Goal: Task Accomplishment & Management: Use online tool/utility

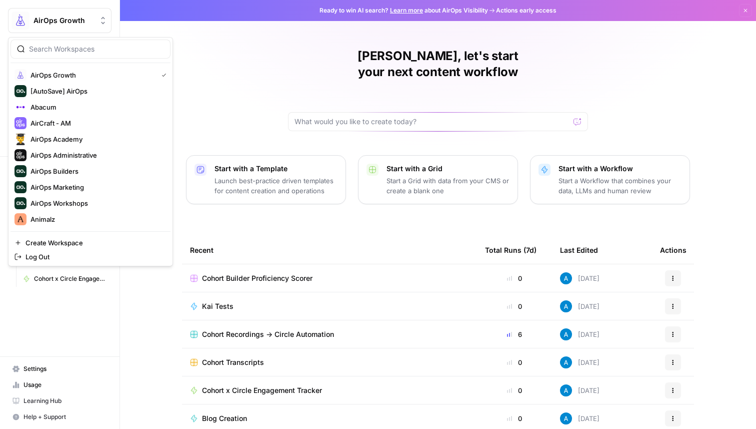
click at [67, 19] on span "AirOps Growth" at bounding box center [64, 21] width 61 height 10
click at [98, 49] on input "search" at bounding box center [96, 49] width 135 height 10
type input "kayak"
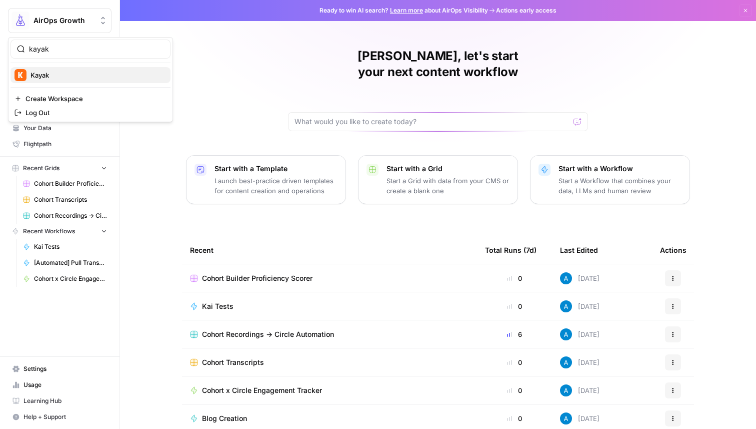
click at [89, 74] on span "Kayak" at bounding box center [97, 75] width 132 height 10
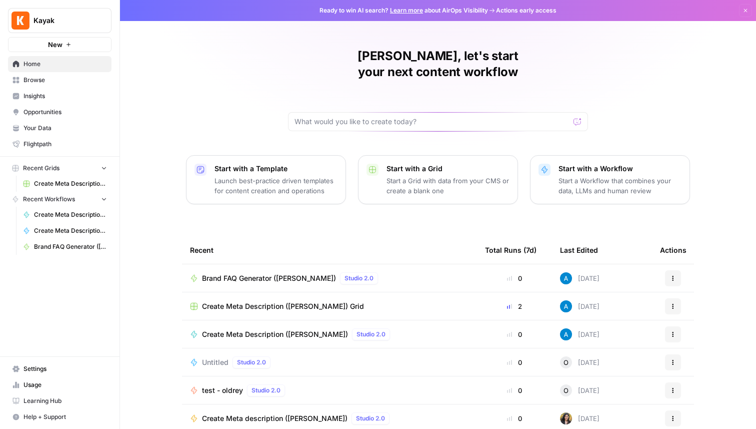
click at [70, 73] on link "Browse" at bounding box center [60, 80] width 104 height 16
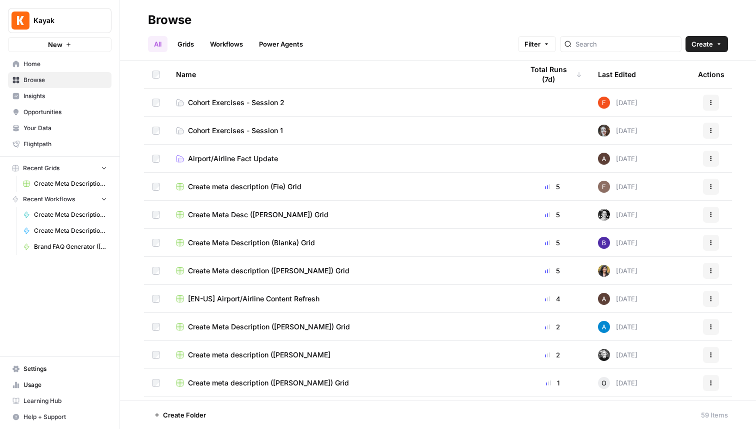
click at [718, 48] on button "Create" at bounding box center [707, 44] width 43 height 16
click at [696, 69] on span "Folder" at bounding box center [688, 68] width 56 height 10
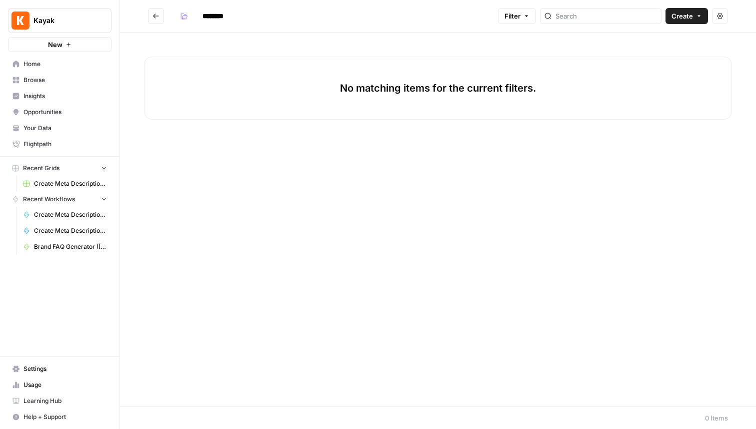
click at [231, 14] on input "********" at bounding box center [226, 16] width 56 height 16
type input "**********"
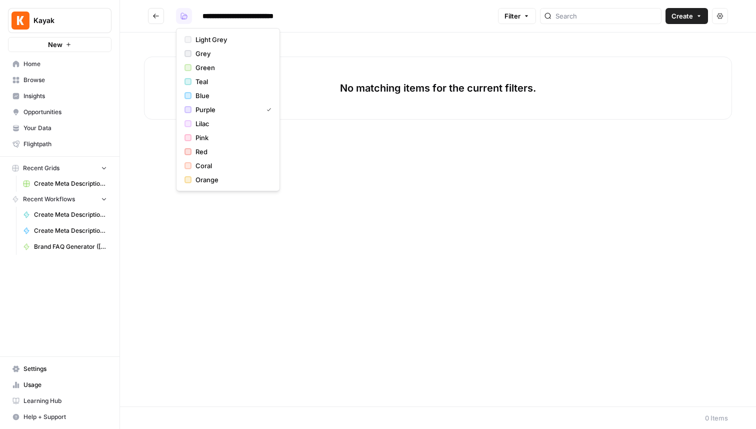
click at [181, 15] on icon "button" at bounding box center [184, 16] width 7 height 7
click at [196, 53] on span "Grey" at bounding box center [232, 54] width 72 height 10
click at [349, 36] on div "No matching items for the current filters." at bounding box center [438, 220] width 636 height 374
click at [160, 16] on button "Go back" at bounding box center [156, 16] width 16 height 16
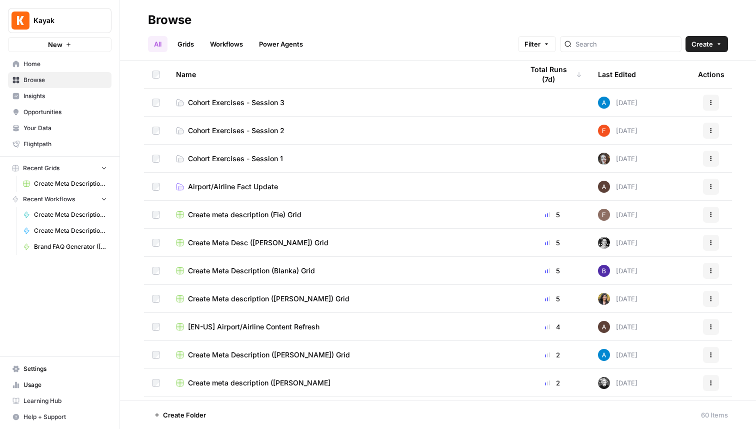
click at [265, 98] on span "Cohort Exercises - Session 3" at bounding box center [236, 103] width 97 height 10
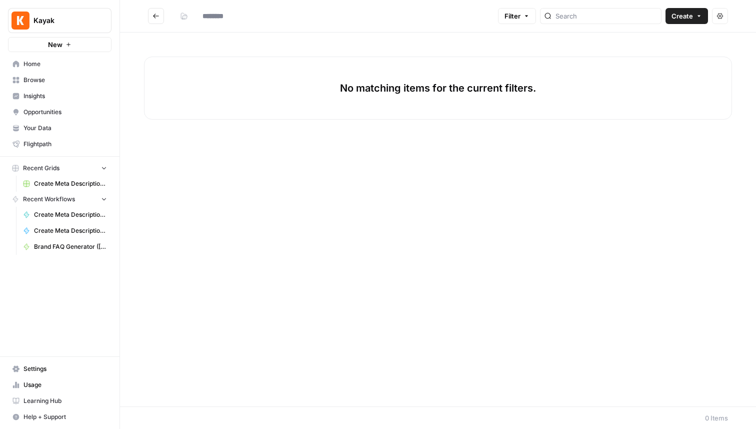
type input "**********"
click at [689, 15] on span "Create" at bounding box center [683, 16] width 22 height 10
click at [659, 56] on span "Workflow" at bounding box center [668, 54] width 56 height 10
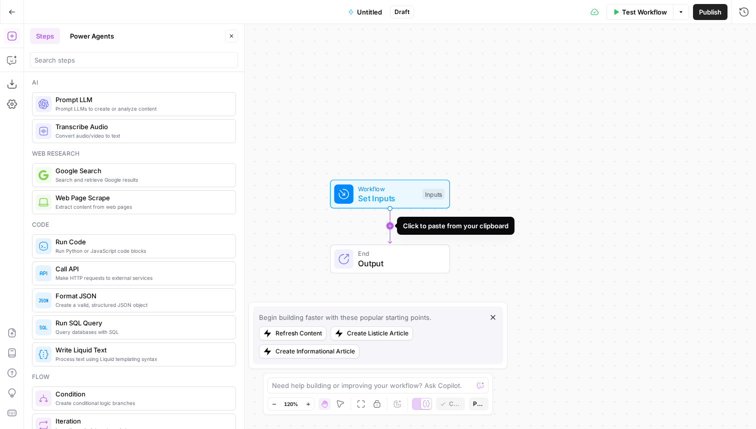
click at [390, 227] on icon "Edge from start to end" at bounding box center [390, 226] width 4 height 35
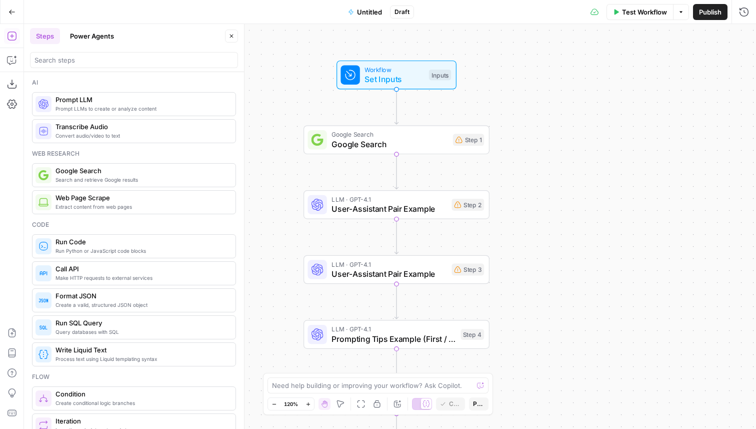
drag, startPoint x: 547, startPoint y: 201, endPoint x: 552, endPoint y: 49, distance: 152.7
click at [554, 48] on div "Workflow Set Inputs Inputs Google Search Google Search Step 1 LLM · GPT-4.1 Use…" at bounding box center [390, 226] width 732 height 405
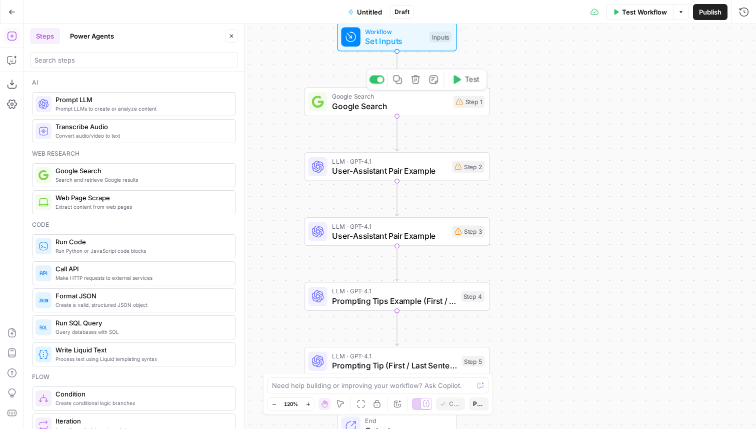
click at [429, 105] on span "Google Search" at bounding box center [390, 106] width 117 height 12
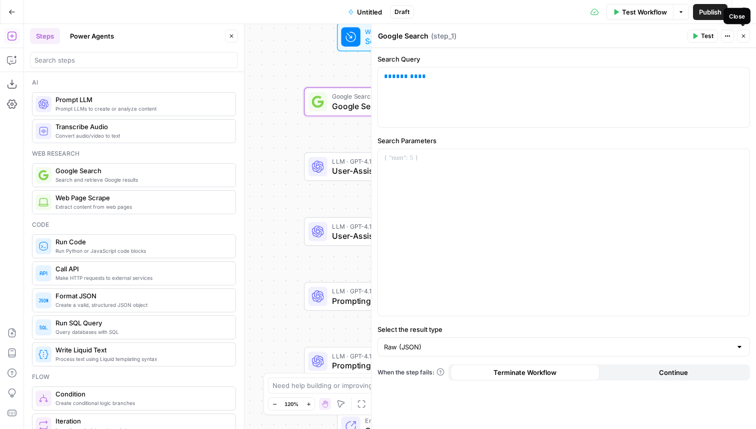
click at [742, 35] on icon "button" at bounding box center [744, 36] width 6 height 6
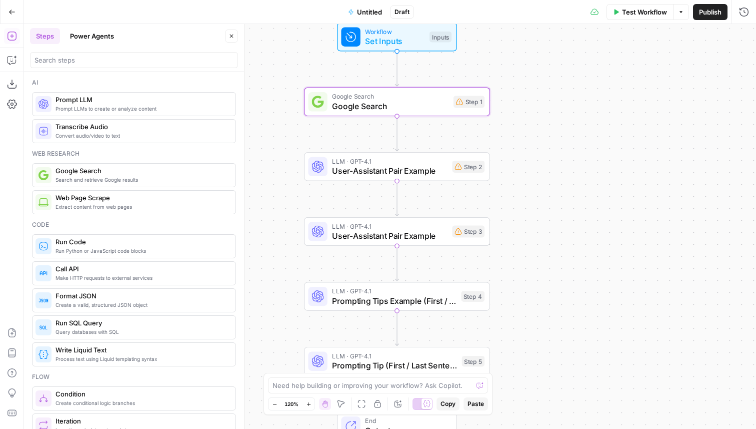
click at [400, 34] on span "Workflow" at bounding box center [395, 32] width 60 height 10
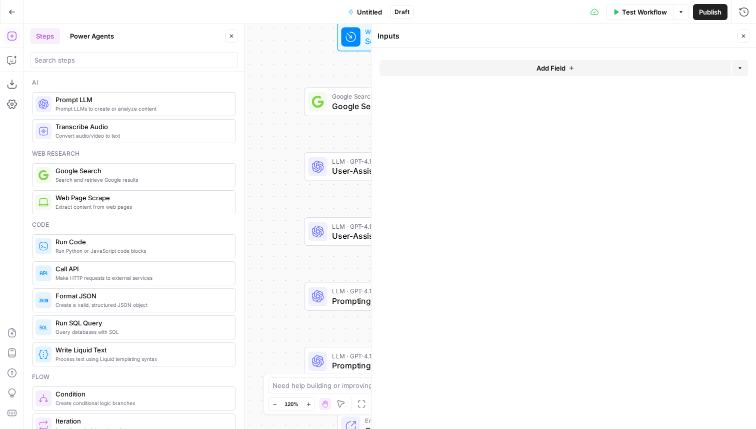
click at [525, 68] on button "Add Field" at bounding box center [556, 68] width 352 height 16
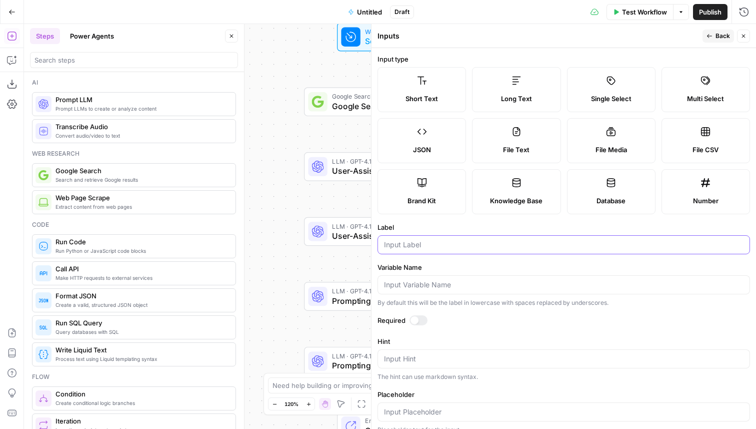
click at [442, 246] on input "Label" at bounding box center [564, 245] width 360 height 10
type input "Keyword"
click at [744, 40] on button "Close" at bounding box center [743, 36] width 13 height 13
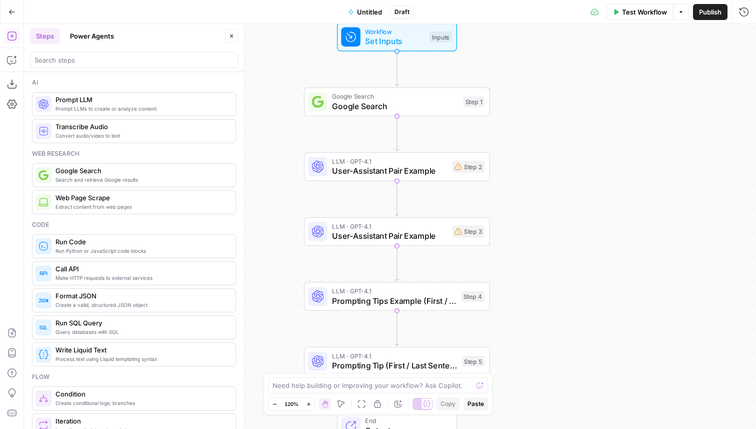
click at [364, 14] on span "Untitled" at bounding box center [369, 12] width 25 height 10
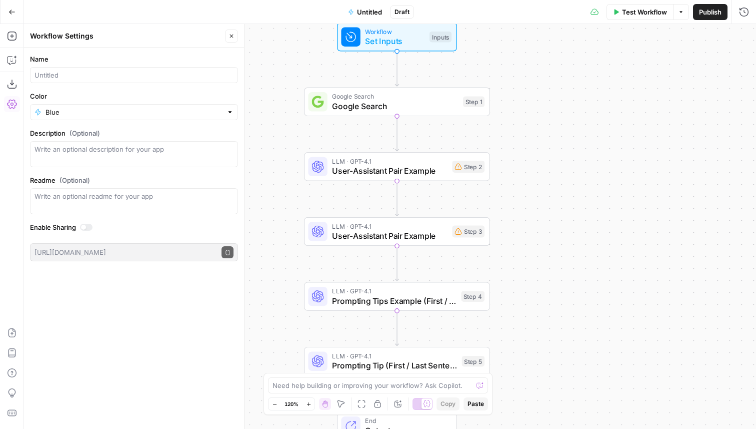
click at [84, 81] on div at bounding box center [134, 75] width 208 height 16
type input "Prompting Examples"
click at [82, 110] on input "Color" at bounding box center [134, 112] width 177 height 10
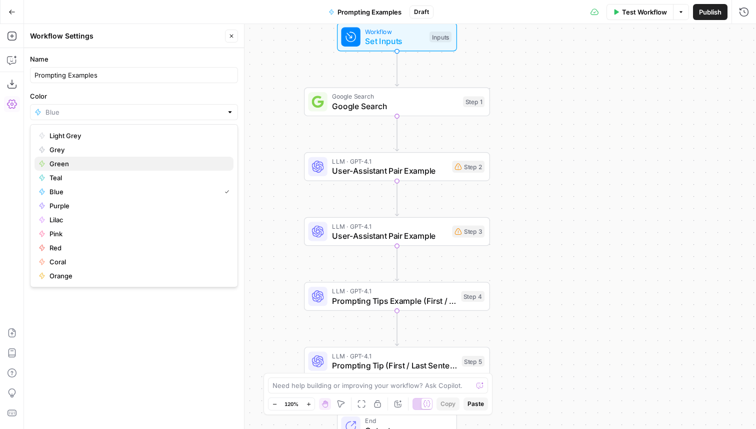
click at [76, 163] on span "Green" at bounding box center [138, 164] width 176 height 10
type input "Green"
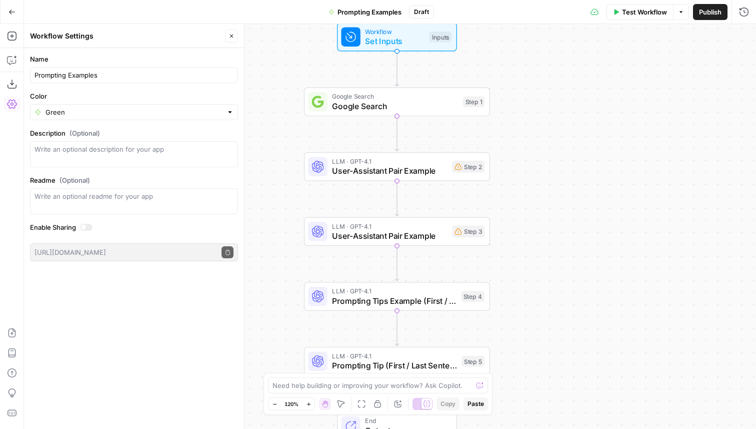
click at [232, 34] on icon "button" at bounding box center [232, 36] width 6 height 6
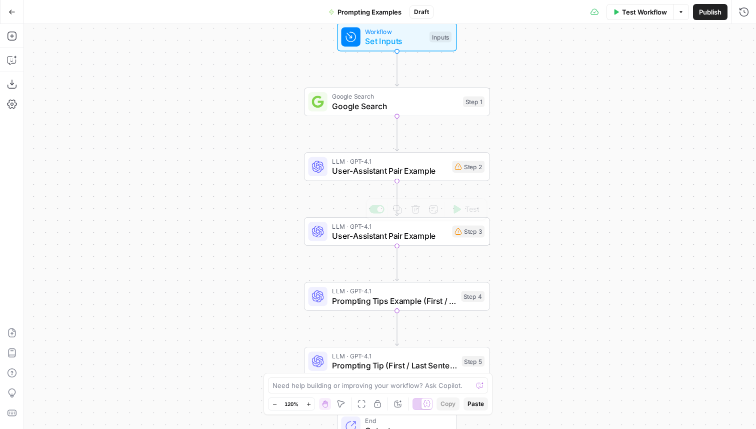
click at [422, 175] on span "User-Assistant Pair Example" at bounding box center [389, 171] width 115 height 12
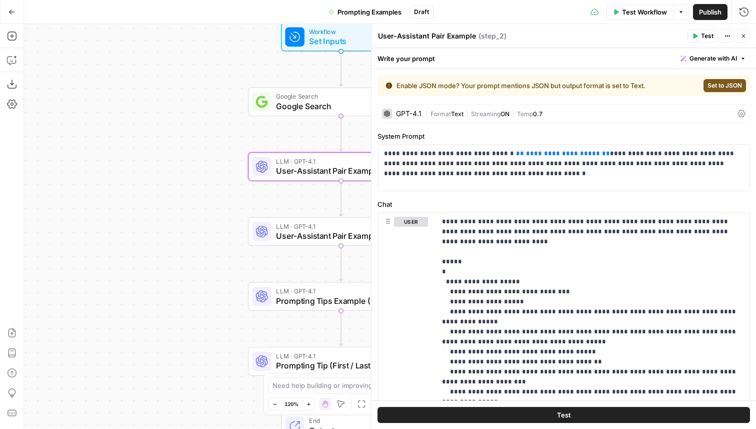
drag, startPoint x: 244, startPoint y: 239, endPoint x: 100, endPoint y: 239, distance: 144.6
click at [100, 239] on div "Workflow Set Inputs Inputs Google Search Google Search Step 1 LLM · GPT-4.1 Use…" at bounding box center [390, 226] width 732 height 405
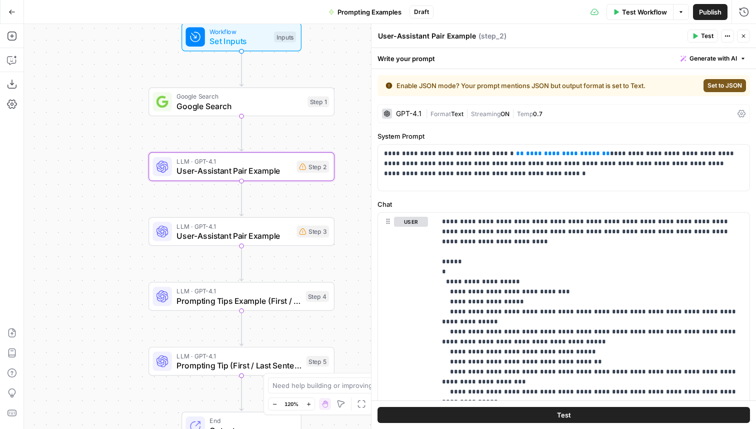
click at [746, 36] on span "Close" at bounding box center [746, 36] width 1 height 1
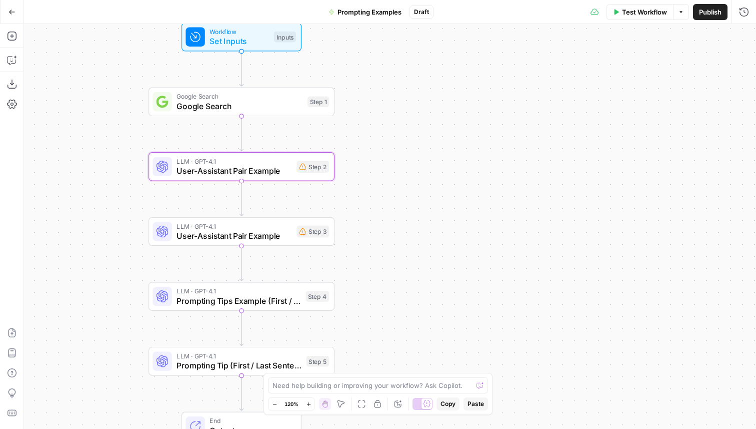
click at [282, 48] on div "Workflow Set Inputs Inputs" at bounding box center [242, 37] width 120 height 29
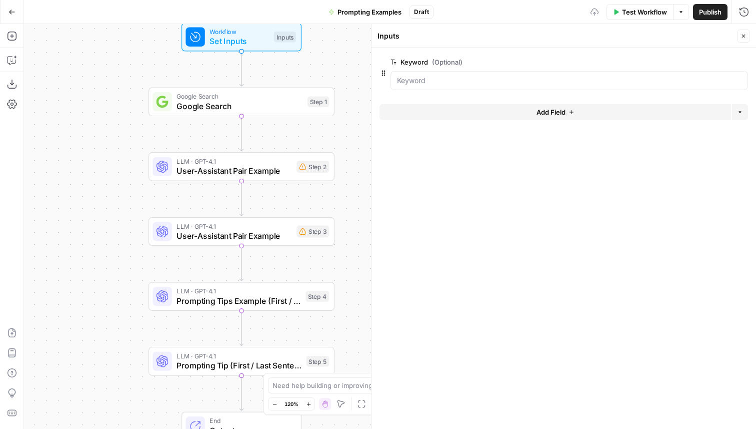
click at [471, 112] on button "Add Field" at bounding box center [556, 112] width 352 height 16
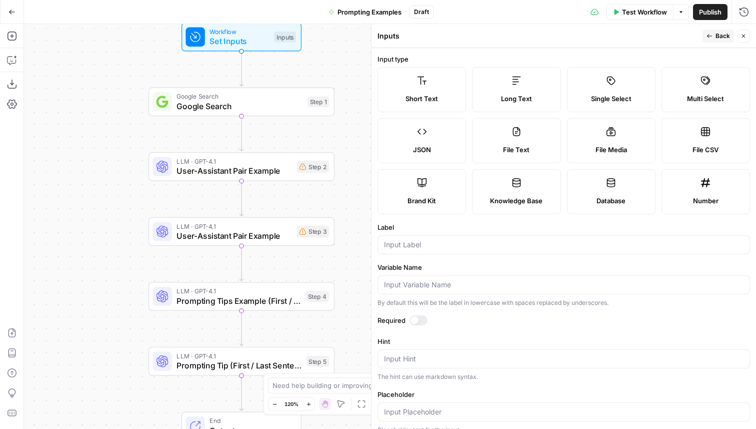
click at [426, 193] on label "Brand Kit" at bounding box center [422, 191] width 89 height 45
click at [402, 250] on div at bounding box center [564, 244] width 373 height 19
type input "Brand Kit"
click at [710, 37] on div "Run History E" at bounding box center [723, 34] width 46 height 10
click at [708, 34] on icon "button" at bounding box center [710, 36] width 6 height 6
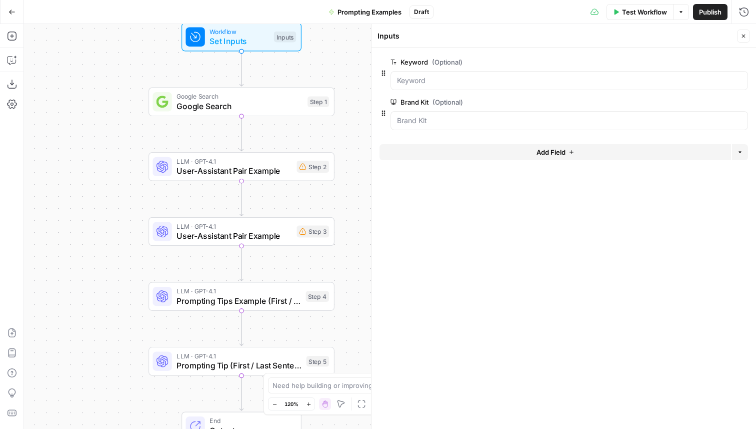
click at [743, 35] on icon "button" at bounding box center [744, 36] width 6 height 6
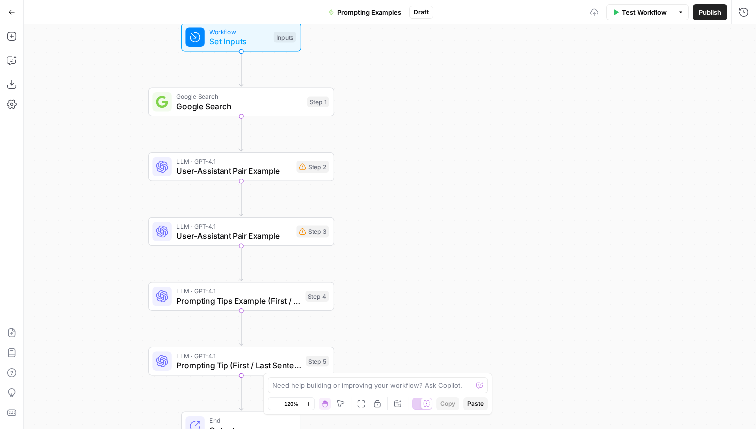
click at [271, 165] on span "User-Assistant Pair Example" at bounding box center [234, 171] width 115 height 12
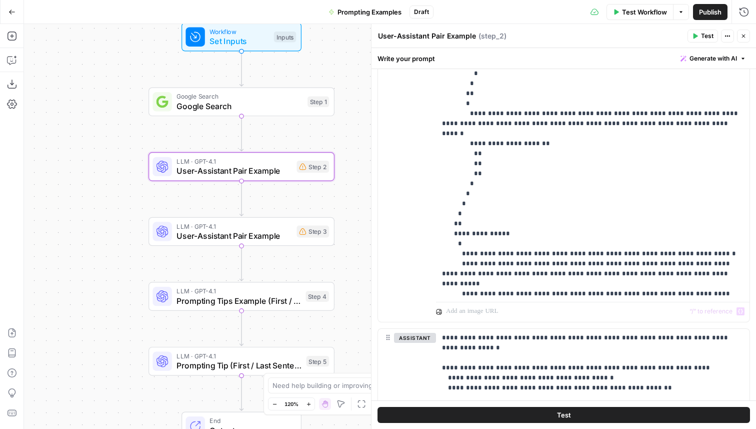
scroll to position [479, 0]
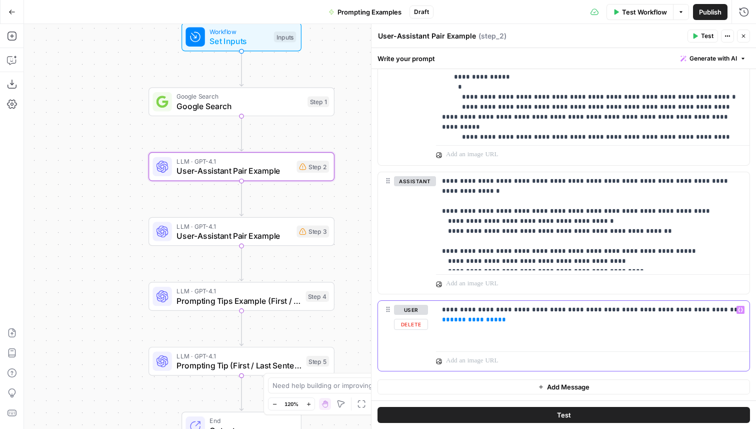
click at [467, 319] on span "**********" at bounding box center [474, 319] width 48 height 7
click at [196, 241] on span "User-Assistant Pair Example" at bounding box center [234, 236] width 115 height 12
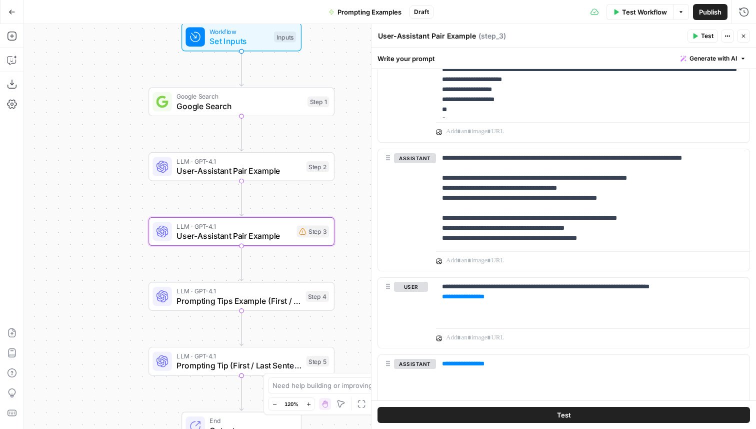
scroll to position [556, 0]
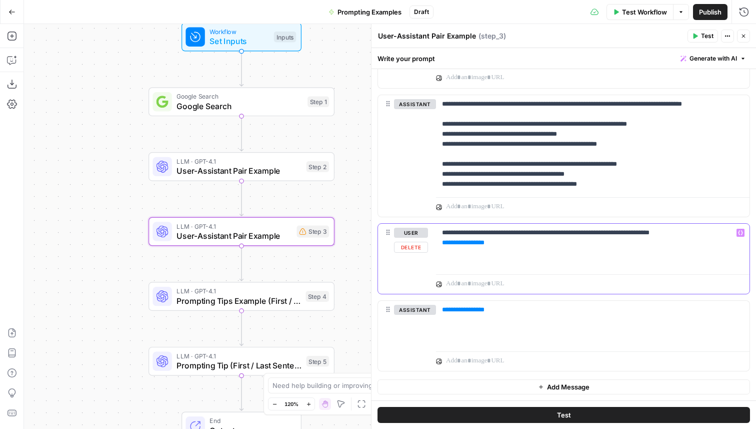
click at [467, 242] on span "**********" at bounding box center [463, 242] width 33 height 7
click at [467, 311] on span "**********" at bounding box center [463, 309] width 33 height 7
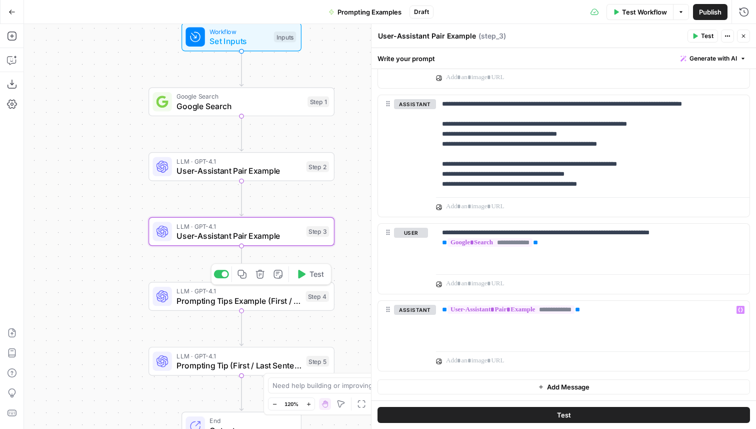
click at [263, 302] on span "Prompting Tips Example (First / Last Sentence)" at bounding box center [239, 301] width 124 height 12
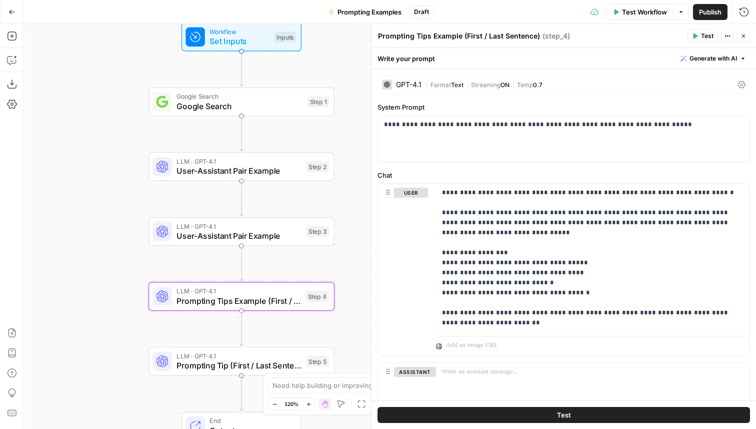
scroll to position [62, 0]
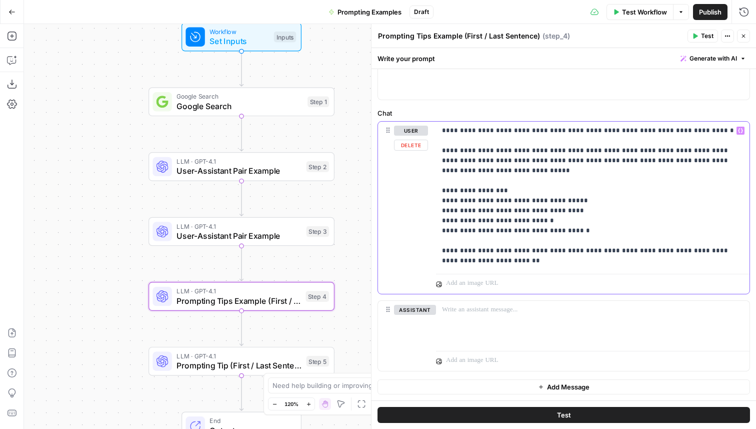
click at [595, 235] on p "**********" at bounding box center [593, 196] width 302 height 140
click at [412, 324] on button "Delete" at bounding box center [415, 324] width 42 height 11
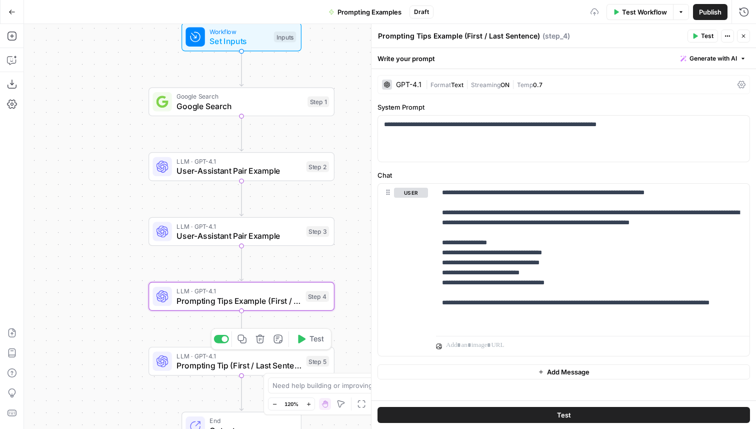
click at [286, 365] on span "Prompting Tip (First / Last Sentence)" at bounding box center [239, 365] width 125 height 12
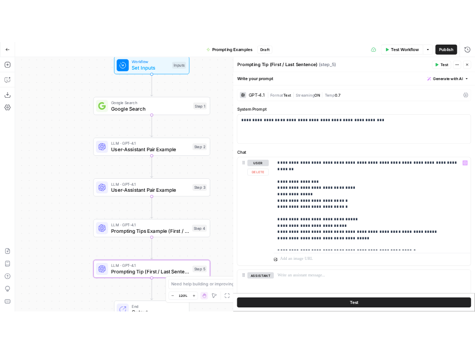
scroll to position [62, 0]
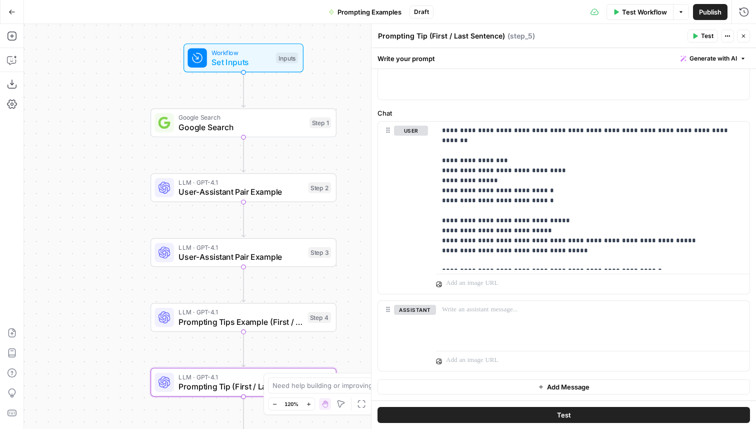
click at [703, 9] on span "Publish" at bounding box center [710, 12] width 23 height 10
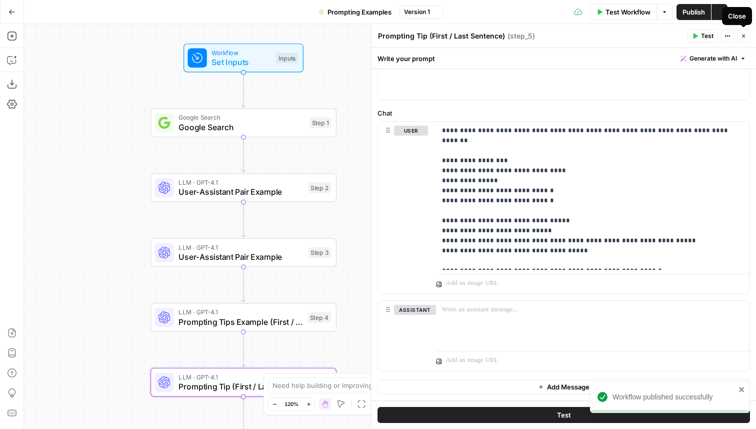
click at [747, 36] on button "Close" at bounding box center [743, 36] width 13 height 13
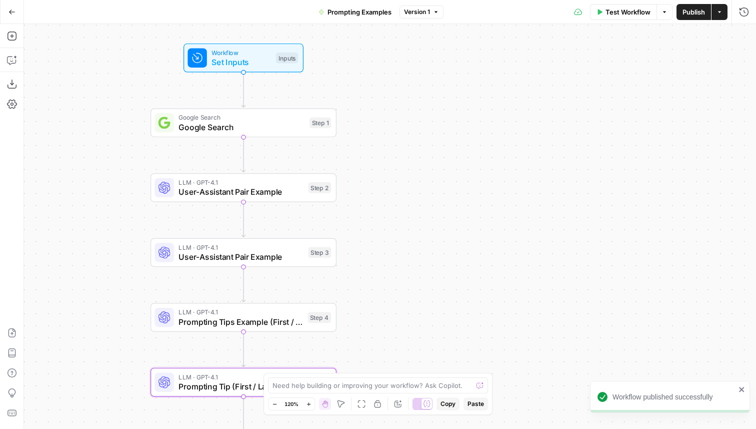
click at [665, 11] on icon "button" at bounding box center [664, 12] width 3 height 2
click at [699, 138] on div "Workflow Set Inputs Inputs Google Search Google Search Step 1 LLM · GPT-4.1 Use…" at bounding box center [390, 226] width 732 height 405
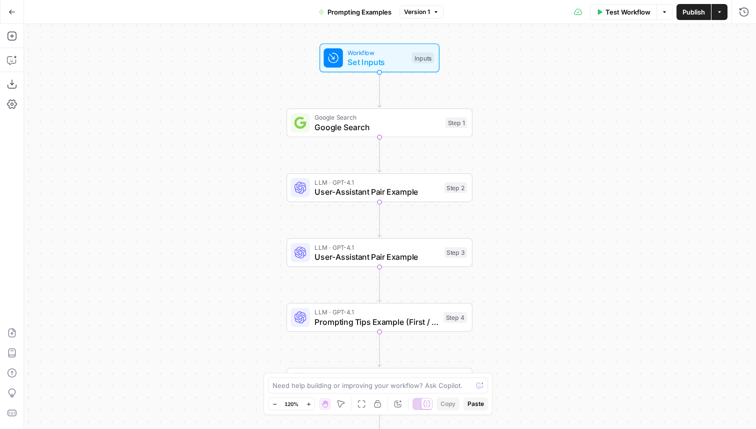
drag, startPoint x: 388, startPoint y: 131, endPoint x: 533, endPoint y: 132, distance: 144.6
click at [533, 132] on div "Workflow Set Inputs Inputs Google Search Google Search Step 1 LLM · GPT-4.1 Use…" at bounding box center [390, 226] width 732 height 405
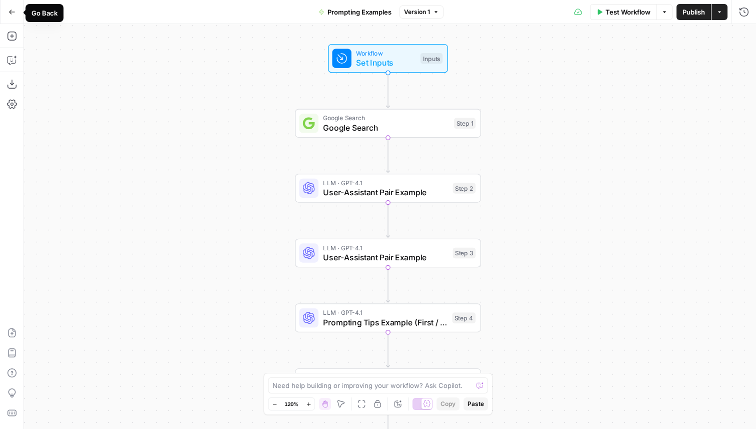
click at [11, 10] on icon "button" at bounding box center [12, 12] width 6 height 5
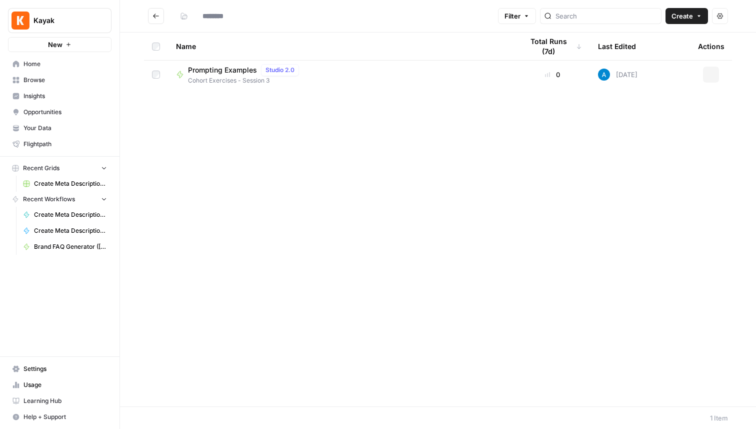
type input "**********"
click at [693, 16] on span "Create" at bounding box center [683, 16] width 22 height 10
click at [451, 214] on div "Name Total Runs (7d) Last Edited Actions Prompting Examples Studio 2.0 Cohort E…" at bounding box center [438, 220] width 636 height 374
click at [159, 18] on icon "Go back" at bounding box center [156, 16] width 7 height 7
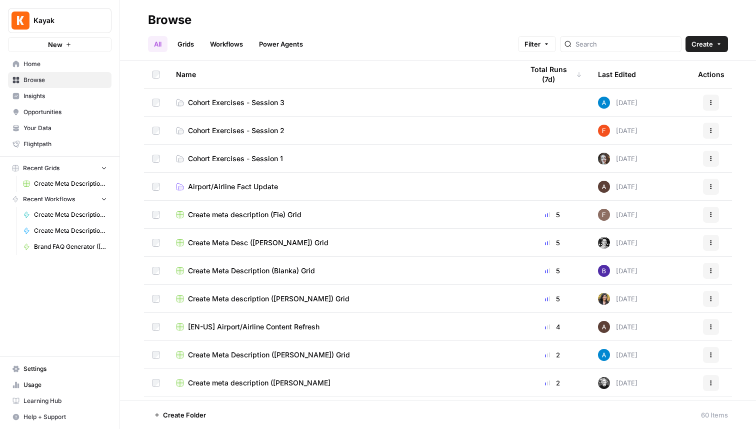
click at [279, 135] on span "Cohort Exercises - Session 2" at bounding box center [236, 131] width 97 height 10
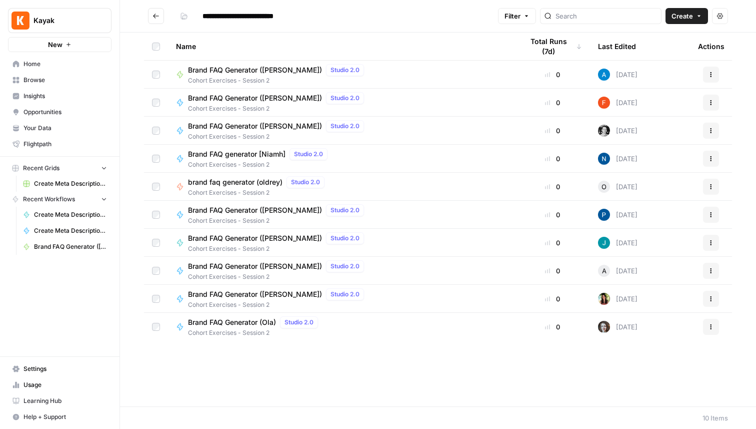
click at [265, 68] on span "Brand FAQ Generator ([PERSON_NAME])" at bounding box center [255, 70] width 134 height 10
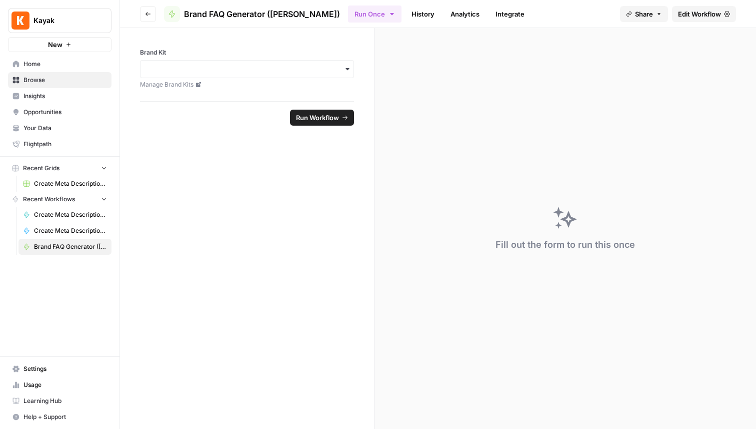
click at [719, 15] on span "Edit Workflow" at bounding box center [699, 14] width 43 height 10
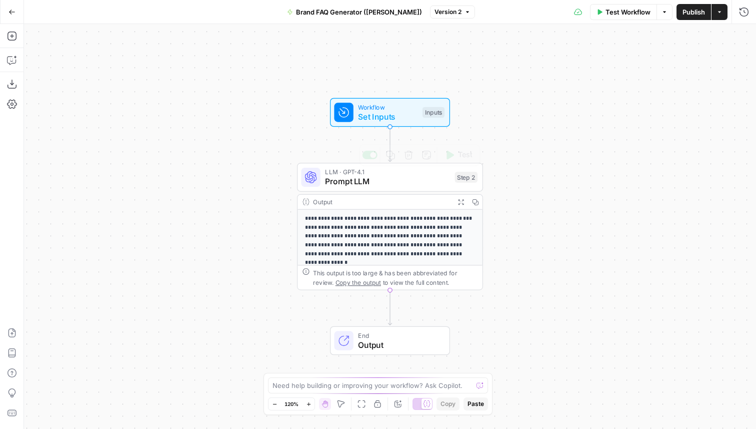
click at [447, 174] on span "LLM · GPT-4.1" at bounding box center [387, 172] width 125 height 10
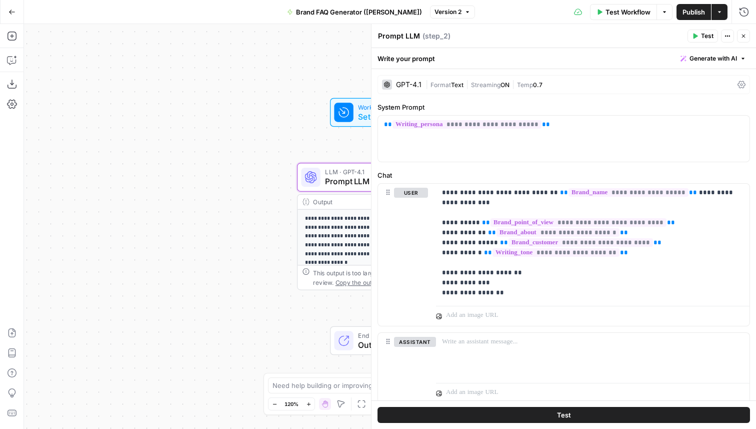
click at [744, 37] on icon "button" at bounding box center [744, 36] width 6 height 6
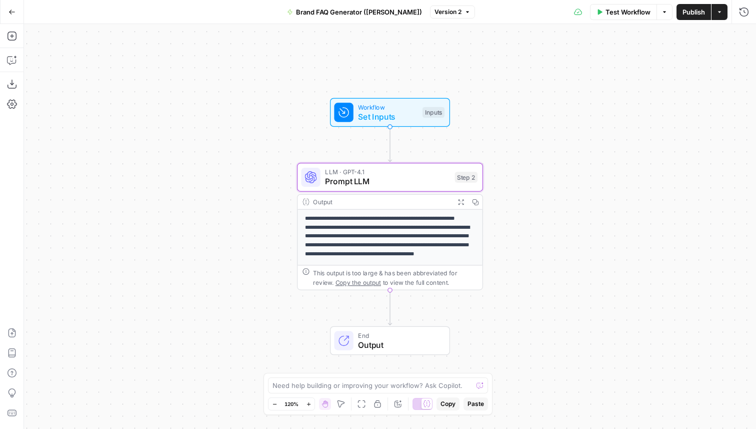
click at [9, 13] on icon "button" at bounding box center [12, 12] width 7 height 7
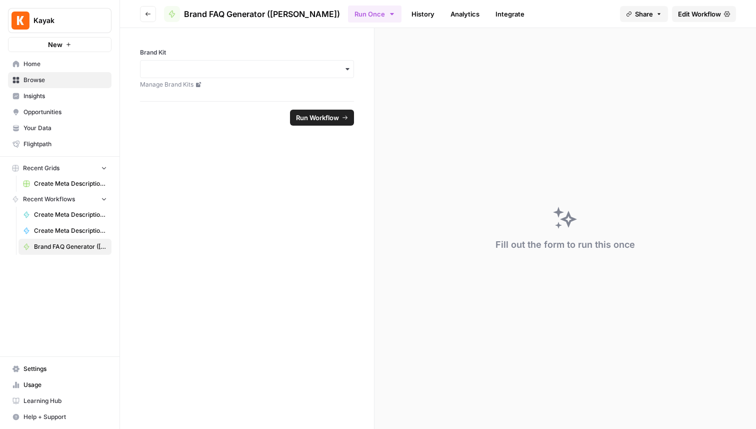
click at [137, 15] on header "Go back Brand FAQ Generator (Andrea) Run Once History Analytics Integrate Share…" at bounding box center [438, 14] width 636 height 28
click at [143, 16] on button "Go back" at bounding box center [148, 14] width 16 height 16
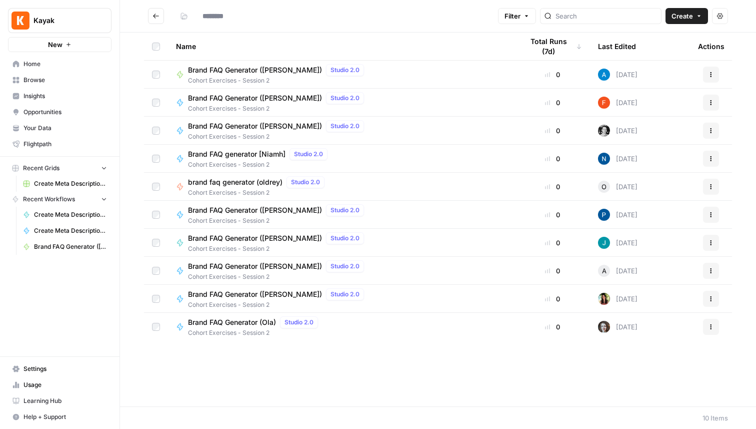
type input "**********"
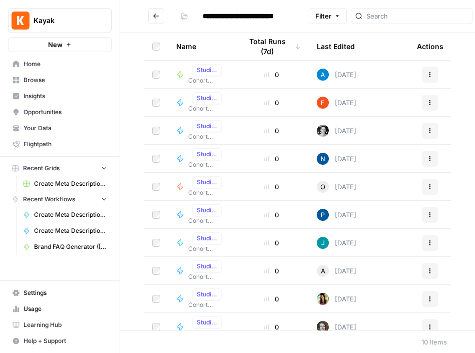
click at [52, 127] on span "Your Data" at bounding box center [66, 128] width 84 height 9
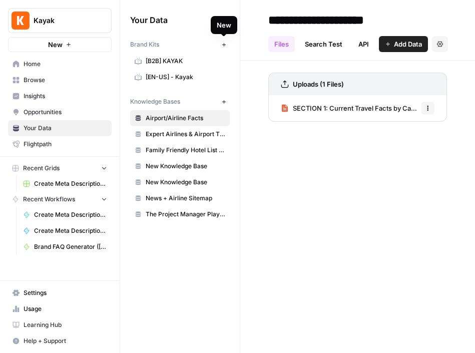
click at [221, 46] on icon "button" at bounding box center [224, 45] width 6 height 6
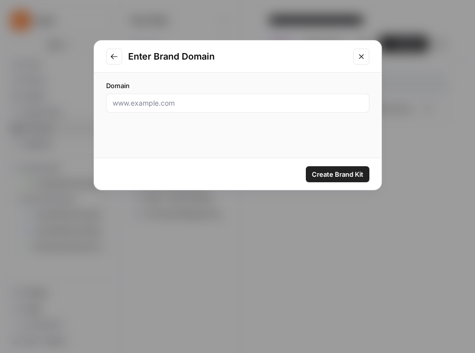
click at [361, 56] on icon "Close modal" at bounding box center [361, 56] width 5 height 5
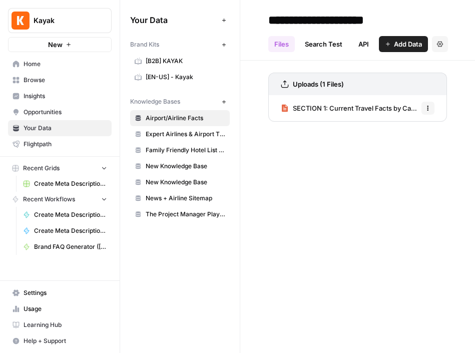
click at [165, 68] on link "[B2B] KAYAK" at bounding box center [180, 61] width 100 height 16
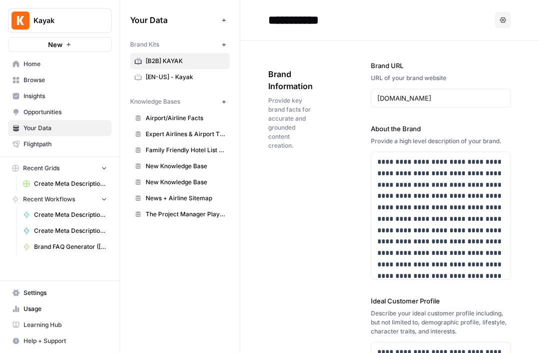
click at [37, 81] on span "Browse" at bounding box center [66, 80] width 84 height 9
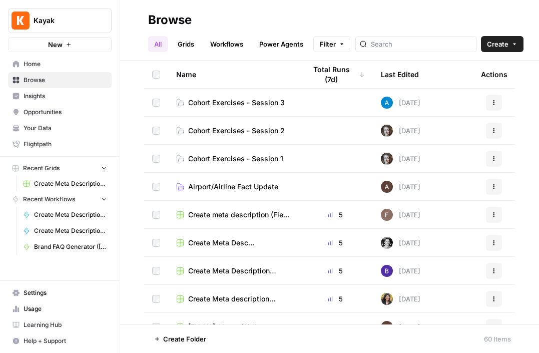
click at [498, 40] on button "Create" at bounding box center [502, 44] width 43 height 16
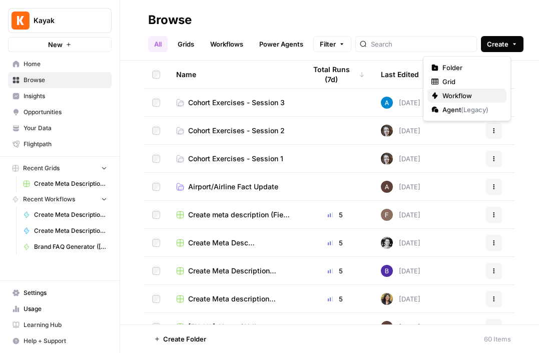
click at [458, 94] on span "Workflow" at bounding box center [470, 96] width 56 height 10
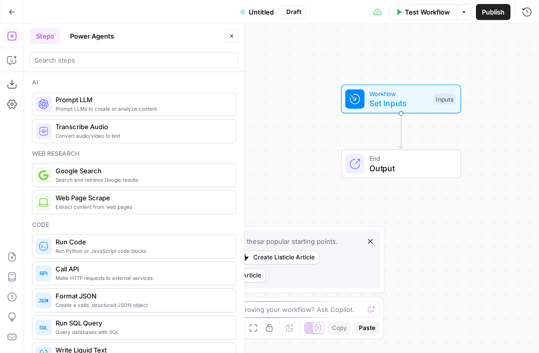
drag, startPoint x: 305, startPoint y: 85, endPoint x: 424, endPoint y: 21, distance: 135.0
click at [424, 21] on div "Go Back Untitled Draft Test Workflow Options Publish Run History Add Steps Copi…" at bounding box center [269, 176] width 539 height 353
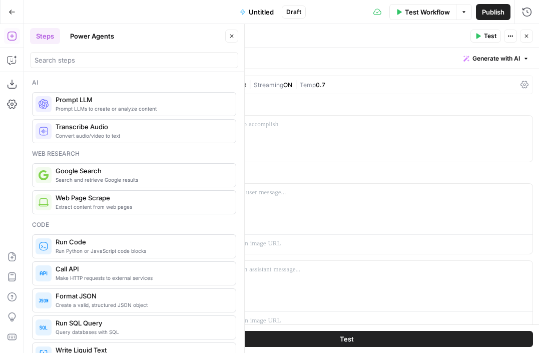
click at [229, 37] on icon "button" at bounding box center [232, 36] width 6 height 6
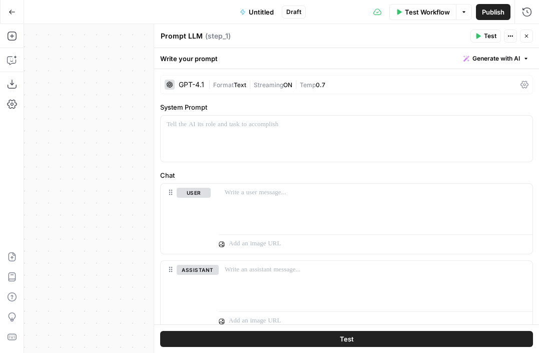
click at [189, 87] on div "GPT-4.1" at bounding box center [192, 84] width 26 height 7
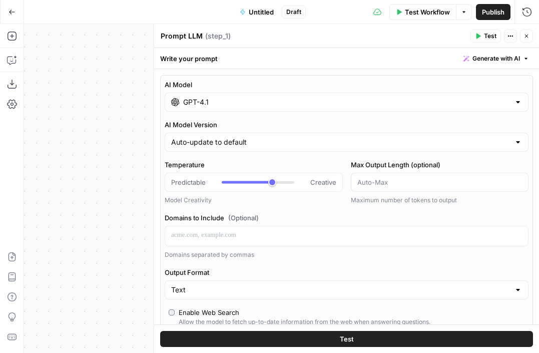
click at [195, 102] on input "GPT-4.1" at bounding box center [346, 102] width 327 height 10
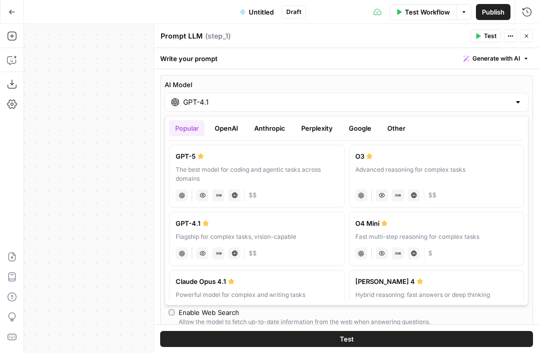
click at [284, 175] on div "The best model for coding and agentic tasks across domains" at bounding box center [257, 174] width 163 height 18
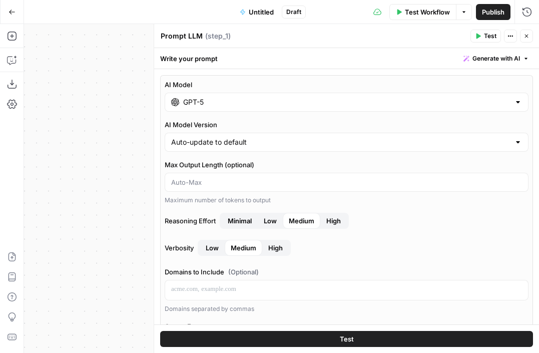
click at [211, 100] on input "GPT-5" at bounding box center [346, 102] width 327 height 10
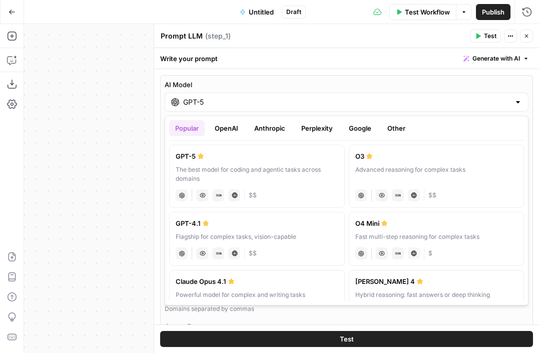
click at [235, 129] on button "OpenAI" at bounding box center [227, 128] width 36 height 16
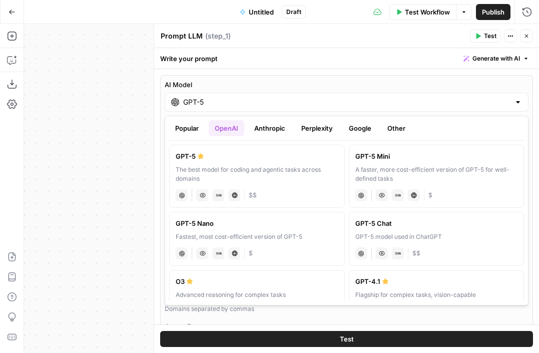
click at [259, 129] on button "Anthropic" at bounding box center [269, 128] width 43 height 16
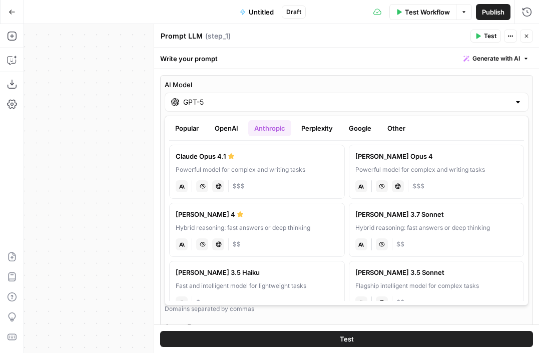
click at [177, 128] on button "Popular" at bounding box center [187, 128] width 36 height 16
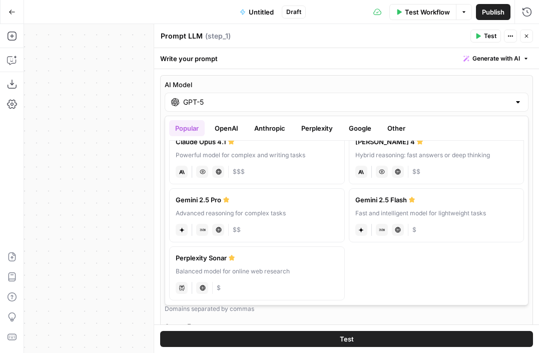
scroll to position [143, 0]
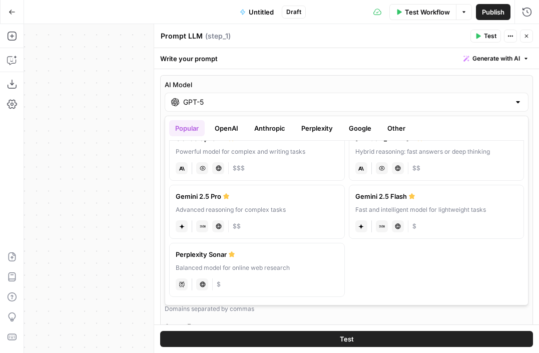
click at [260, 212] on div "Advanced reasoning for complex tasks" at bounding box center [257, 209] width 163 height 9
type input "Gemini 2.5 Pro"
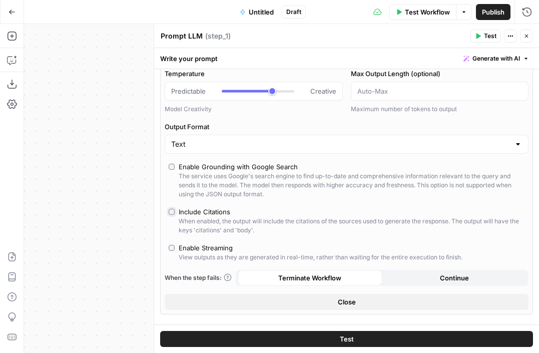
scroll to position [0, 0]
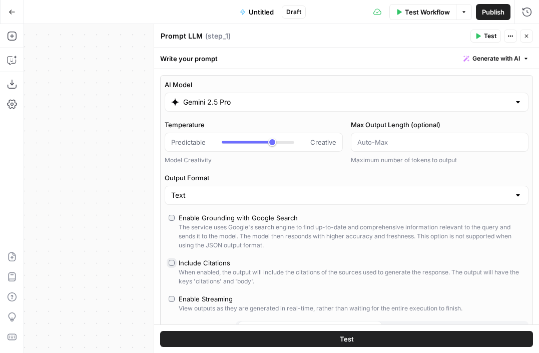
click at [182, 105] on div "Gemini 2.5 Pro" at bounding box center [347, 102] width 364 height 19
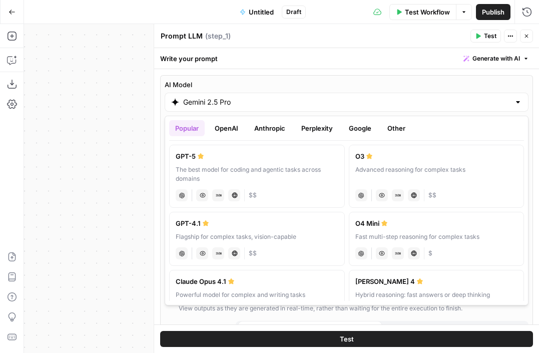
click at [527, 39] on button "Close" at bounding box center [526, 36] width 13 height 13
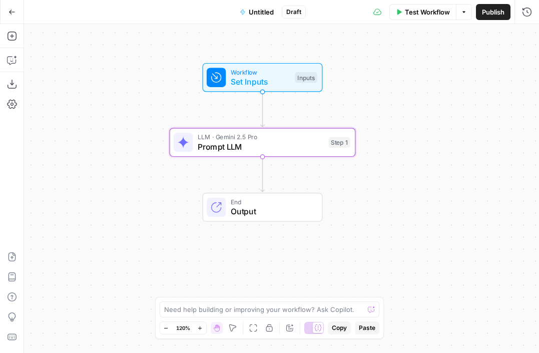
drag, startPoint x: 489, startPoint y: 112, endPoint x: 352, endPoint y: 97, distance: 138.4
click at [352, 97] on div "Workflow Set Inputs Inputs LLM · Gemini 2.5 Pro Prompt LLM Step 1 End Output" at bounding box center [281, 188] width 515 height 329
click at [213, 142] on span "Prompt LLM" at bounding box center [261, 146] width 126 height 12
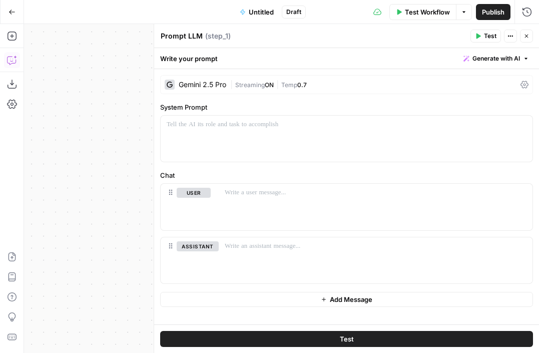
drag, startPoint x: 214, startPoint y: 108, endPoint x: 149, endPoint y: 111, distance: 65.1
click at [154, 111] on div "Prompt LLM Prompt LLM ( step_1 ) Test Actions Close Write your prompt Generate …" at bounding box center [346, 188] width 385 height 329
click at [238, 112] on div "System Prompt “/” to reference Variables Menu" at bounding box center [346, 132] width 373 height 60
drag, startPoint x: 176, startPoint y: 177, endPoint x: 158, endPoint y: 177, distance: 18.5
click at [158, 177] on div "Prompt LLM Prompt LLM ( step_1 ) Test Actions Close Write your prompt Generate …" at bounding box center [346, 188] width 385 height 329
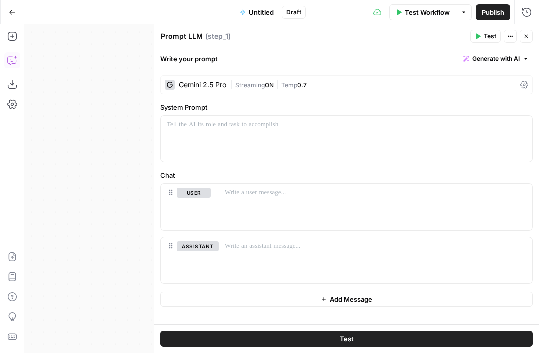
click at [170, 177] on label "Chat" at bounding box center [346, 175] width 373 height 10
click at [14, 15] on icon "button" at bounding box center [12, 12] width 7 height 7
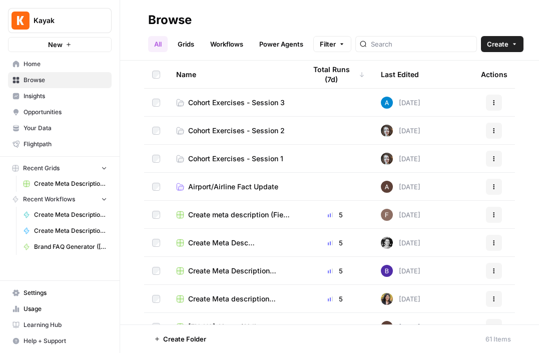
click at [261, 107] on td "Cohort Exercises - Session 3" at bounding box center [233, 103] width 130 height 28
click at [260, 102] on span "Cohort Exercises - Session 3" at bounding box center [236, 103] width 97 height 10
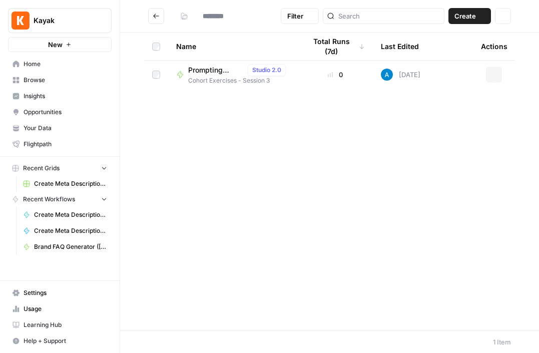
type input "**********"
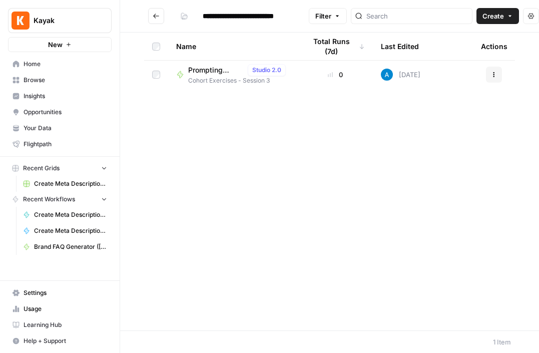
click at [204, 78] on span "Cohort Exercises - Session 3" at bounding box center [239, 80] width 102 height 9
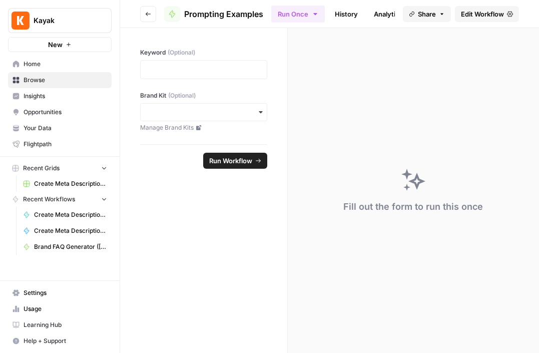
click at [497, 16] on span "Edit Workflow" at bounding box center [482, 14] width 43 height 10
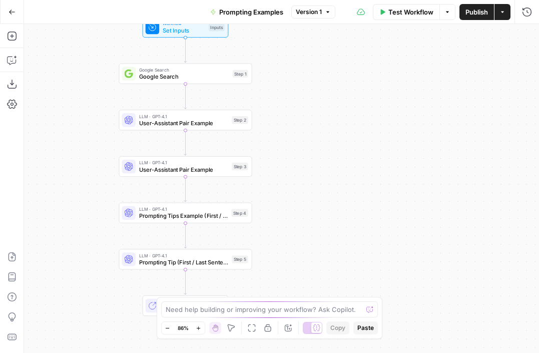
drag, startPoint x: 387, startPoint y: 161, endPoint x: 291, endPoint y: 139, distance: 98.5
click at [291, 139] on div "Workflow Set Inputs Inputs Google Search Google Search Step 1 LLM · GPT-4.1 Use…" at bounding box center [281, 188] width 515 height 329
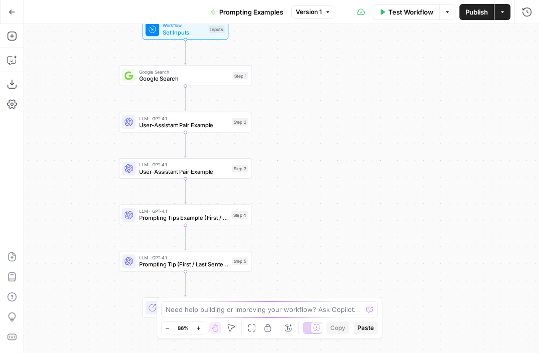
drag, startPoint x: 301, startPoint y: 80, endPoint x: 301, endPoint y: 104, distance: 24.5
click at [301, 104] on div "Workflow Set Inputs Inputs Google Search Google Search Step 1 LLM · GPT-4.1 Use…" at bounding box center [281, 188] width 515 height 329
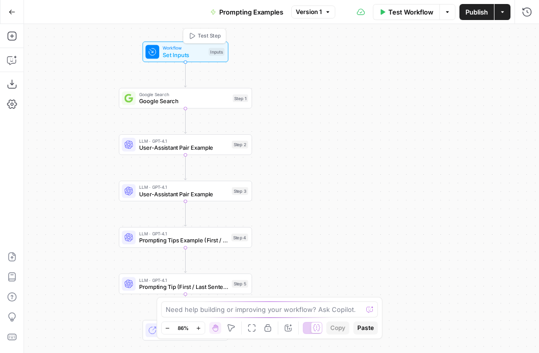
click at [203, 53] on span "Set Inputs" at bounding box center [184, 55] width 43 height 9
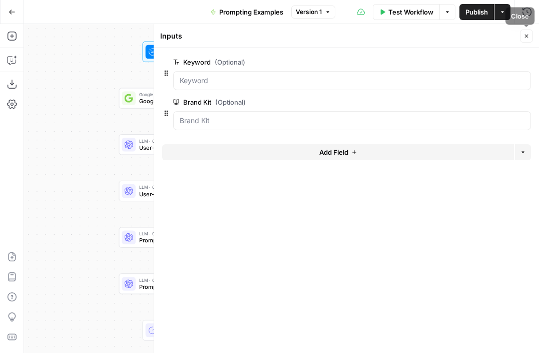
click at [527, 32] on button "Close" at bounding box center [526, 36] width 13 height 13
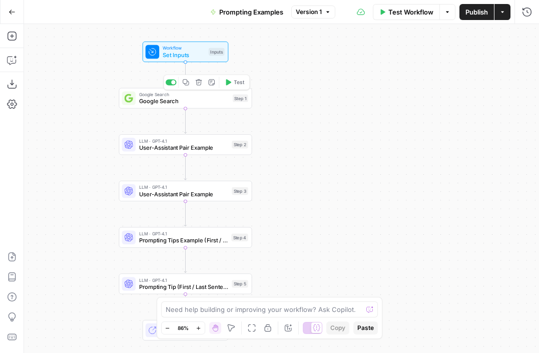
click at [178, 101] on span "Google Search" at bounding box center [184, 101] width 90 height 9
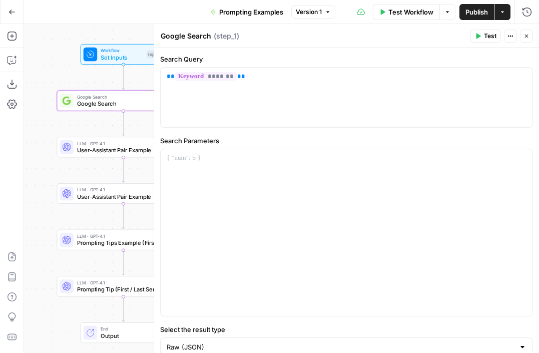
drag, startPoint x: 105, startPoint y: 74, endPoint x: 34, endPoint y: 76, distance: 70.6
click at [34, 76] on div "Workflow Set Inputs Inputs Google Search Google Search Step 1 LLM · GPT-4.1 Use…" at bounding box center [281, 188] width 515 height 329
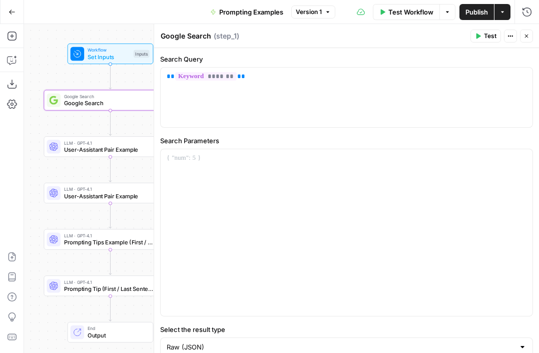
click at [523, 35] on button "Close" at bounding box center [526, 36] width 13 height 13
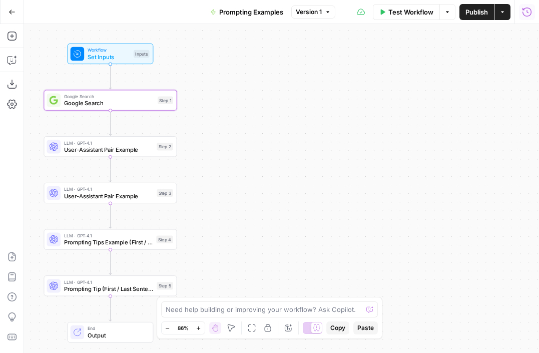
click at [527, 9] on icon "button" at bounding box center [527, 12] width 10 height 10
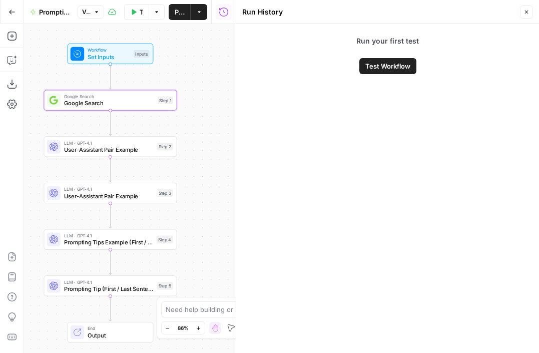
click at [526, 11] on icon "button" at bounding box center [526, 12] width 6 height 6
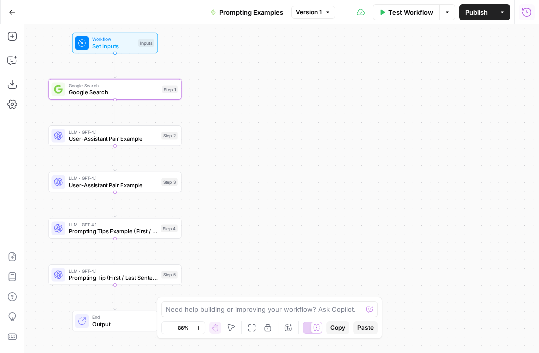
drag, startPoint x: 203, startPoint y: 83, endPoint x: 208, endPoint y: 72, distance: 11.9
click at [208, 72] on div "Workflow Set Inputs Inputs Google Search Google Search Step 1 LLM · GPT-4.1 Use…" at bounding box center [281, 188] width 515 height 329
click at [399, 12] on span "Test Workflow" at bounding box center [410, 12] width 45 height 10
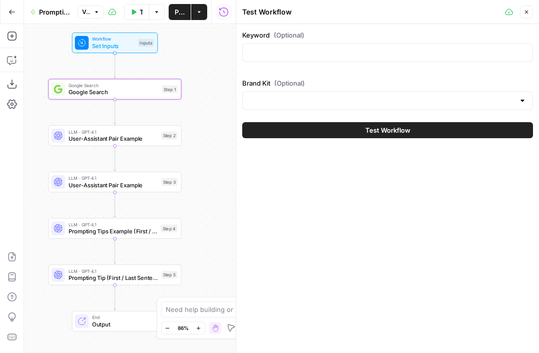
click at [529, 14] on button "Close" at bounding box center [526, 12] width 13 height 13
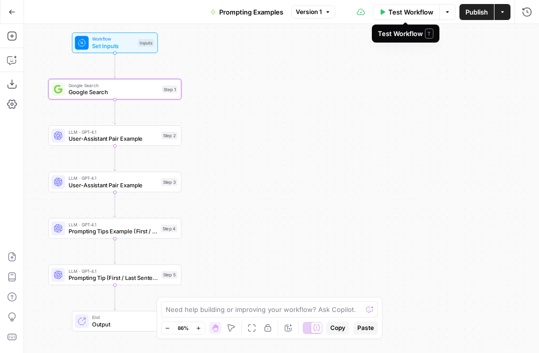
click at [401, 16] on span "Test Workflow" at bounding box center [410, 12] width 45 height 10
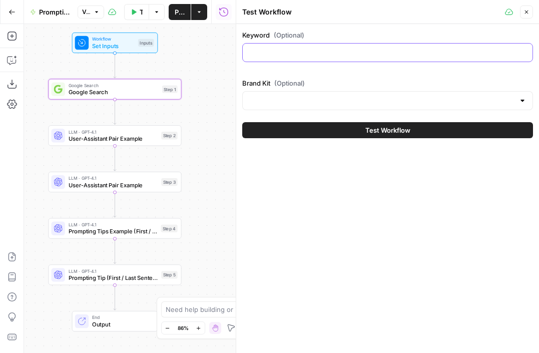
click at [298, 51] on input "Keyword (Optional)" at bounding box center [388, 53] width 278 height 10
type input "ai search"
click at [298, 52] on input "ai search" at bounding box center [388, 53] width 278 height 10
drag, startPoint x: 294, startPoint y: 52, endPoint x: 234, endPoint y: 52, distance: 60.0
click at [236, 52] on div "Test Workflow Close Keyword (Optional) ai search Brand Kit (Optional) Test Work…" at bounding box center [387, 176] width 303 height 353
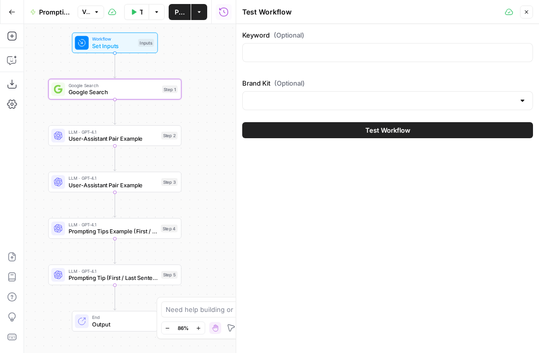
click at [382, 22] on header "Test Workflow Close" at bounding box center [387, 12] width 303 height 24
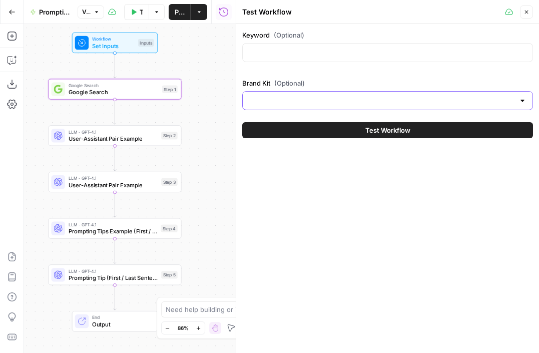
click at [305, 96] on input "Brand Kit (Optional)" at bounding box center [382, 101] width 266 height 10
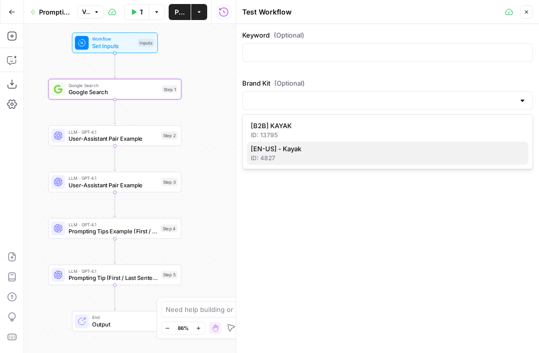
click at [309, 155] on div "ID: 4827" at bounding box center [388, 158] width 274 height 9
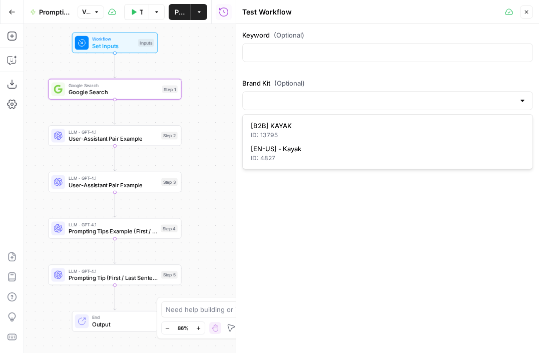
type input "[EN-US] - Kayak"
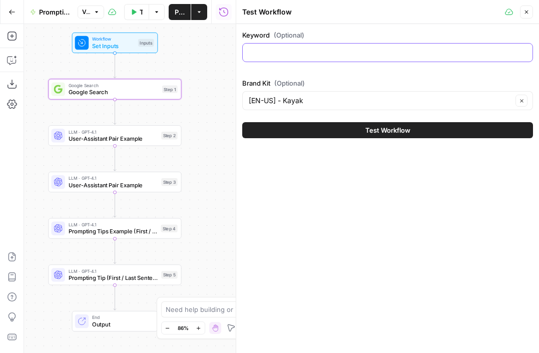
click at [321, 57] on input "Keyword (Optional)" at bounding box center [388, 53] width 278 height 10
click at [390, 22] on header "Test Workflow Close" at bounding box center [387, 12] width 303 height 24
click at [334, 55] on input "Keyword (Optional)" at bounding box center [388, 53] width 278 height 10
type input "x"
type input "cheap flights"
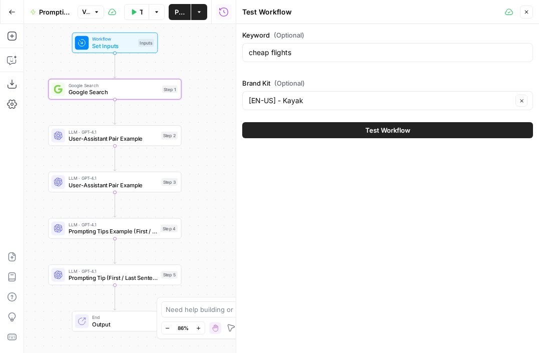
click at [345, 244] on div "Keyword (Optional) cheap flights Brand Kit (Optional) [EN-US] - Kayak Clear Tes…" at bounding box center [387, 188] width 303 height 329
click at [532, 15] on button "Close" at bounding box center [526, 12] width 13 height 13
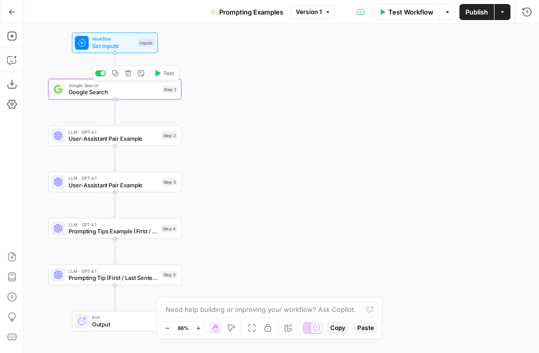
click at [165, 73] on span "Test" at bounding box center [168, 74] width 11 height 8
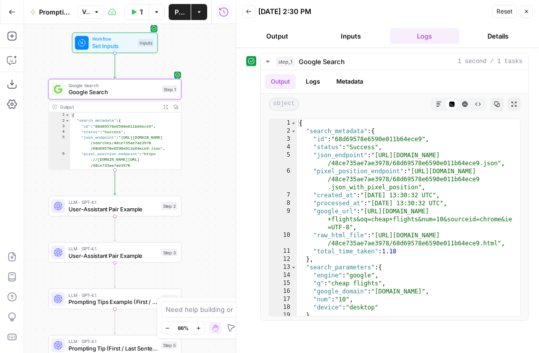
click at [361, 33] on button "Inputs" at bounding box center [351, 36] width 70 height 16
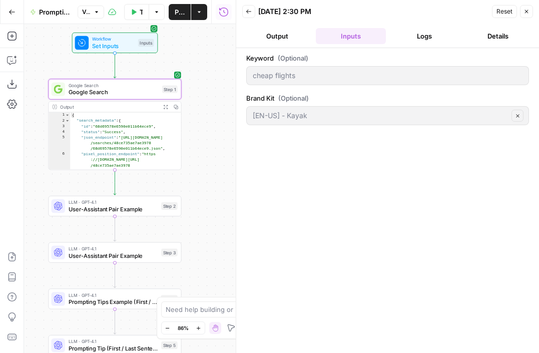
click at [423, 40] on button "Logs" at bounding box center [425, 36] width 70 height 16
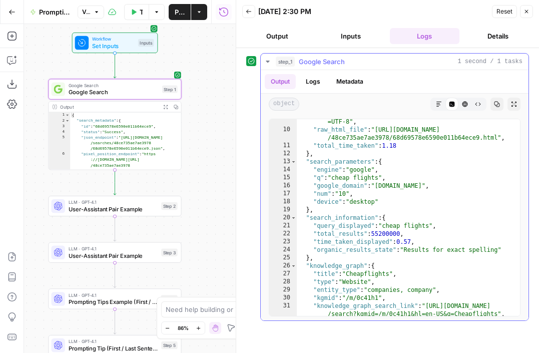
scroll to position [94, 0]
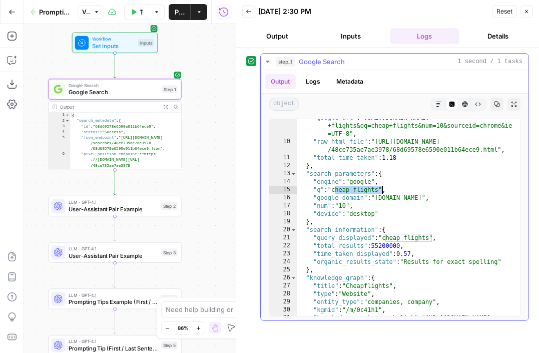
drag, startPoint x: 335, startPoint y: 190, endPoint x: 381, endPoint y: 190, distance: 45.5
click at [381, 190] on div ""google_url" : "https://www.google.com/search?q=cheap +flights&oq=cheap+flights…" at bounding box center [408, 232] width 223 height 237
click at [349, 223] on div ""google_url" : "https://www.google.com/search?q=cheap +flights&oq=cheap+flights…" at bounding box center [408, 232] width 223 height 237
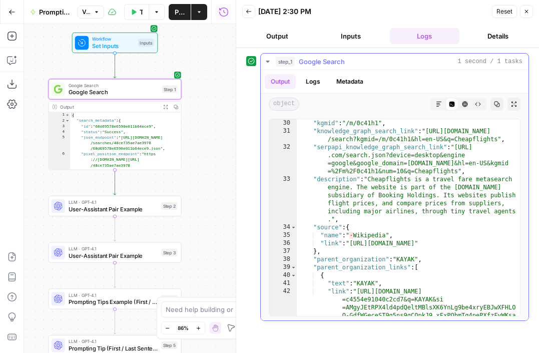
scroll to position [280, 0]
click at [334, 240] on div ""kgmid" : "/m/0c41h1" , "knowledge_graph_search_link" : "https://www.google.com…" at bounding box center [408, 253] width 223 height 269
type textarea "**********"
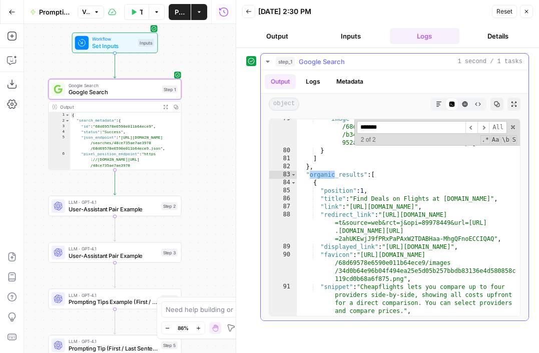
scroll to position [1017, 0]
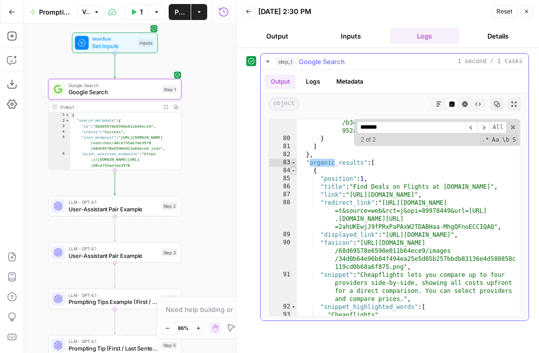
type input "*******"
click at [292, 168] on span "Toggle code folding, rows 84 through 116" at bounding box center [294, 171] width 6 height 8
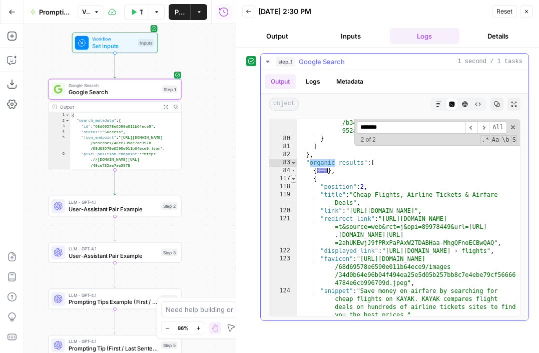
click at [292, 179] on span "Toggle code folding, rows 117 through 145" at bounding box center [294, 179] width 6 height 8
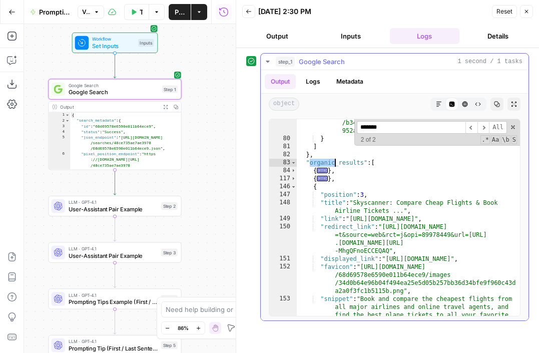
click at [435, 228] on div ""image" : "https://serpapi.com/searches /68d69578e6590e011b64ece9/images /b344b…" at bounding box center [408, 233] width 223 height 261
type textarea "**********"
click at [294, 185] on span "Toggle code folding, rows 146 through 174" at bounding box center [294, 187] width 6 height 8
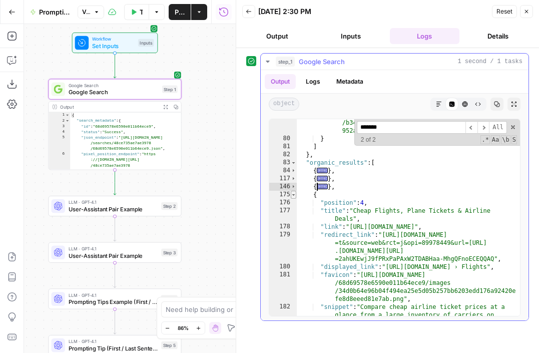
click at [292, 195] on span "Toggle code folding, rows 175 through 207" at bounding box center [294, 195] width 6 height 8
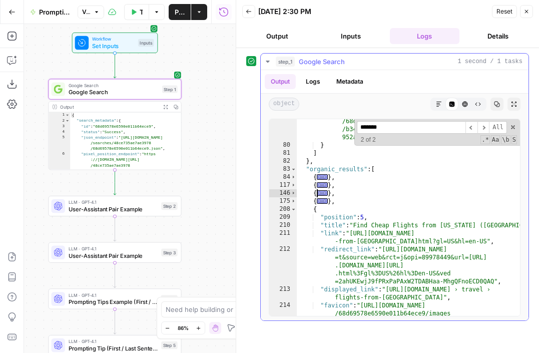
scroll to position [1016, 0]
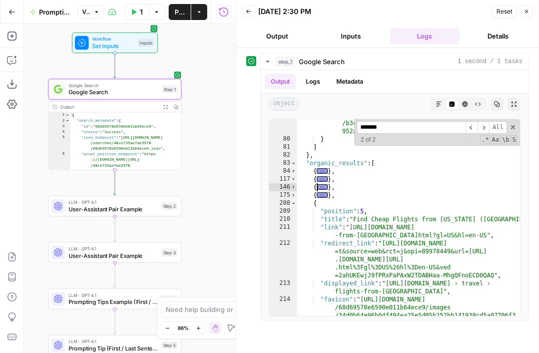
click at [530, 13] on button "Close" at bounding box center [526, 11] width 13 height 13
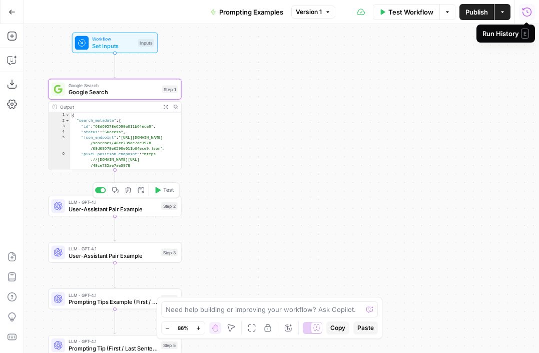
click at [133, 213] on div "LLM · GPT-4.1 User-Assistant Pair Example Step 2 Copy step Delete step Add Note…" at bounding box center [114, 206] width 133 height 21
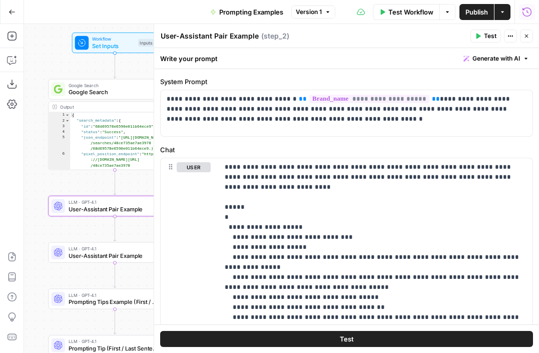
scroll to position [47, 0]
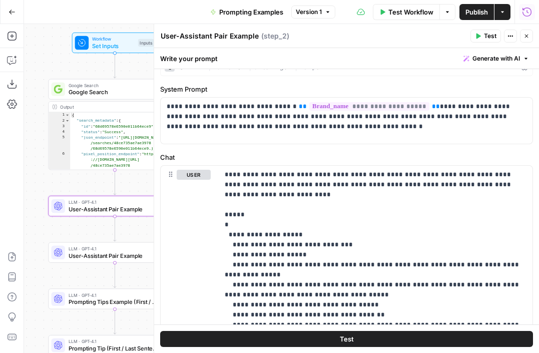
drag, startPoint x: 220, startPoint y: 89, endPoint x: 160, endPoint y: 89, distance: 60.0
click at [160, 89] on label "System Prompt" at bounding box center [346, 89] width 373 height 10
click at [173, 89] on label "System Prompt" at bounding box center [346, 89] width 373 height 10
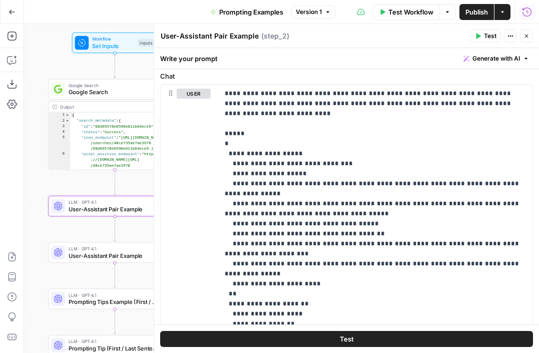
scroll to position [127, 0]
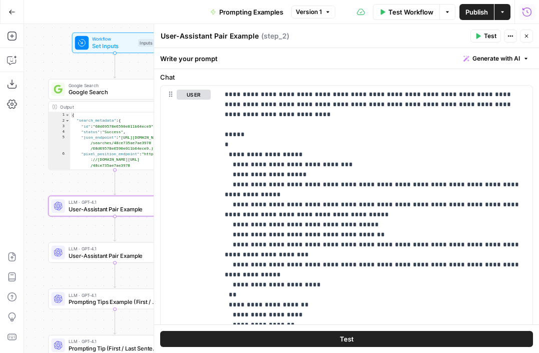
click at [296, 78] on label "Chat" at bounding box center [346, 77] width 373 height 10
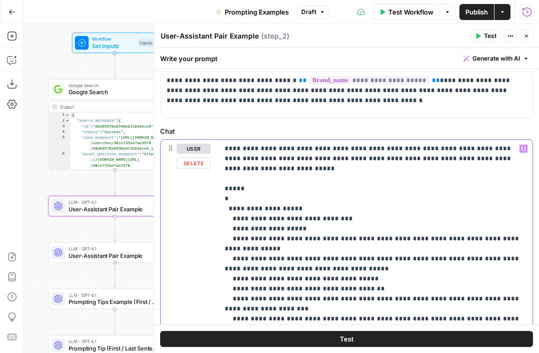
scroll to position [59, 0]
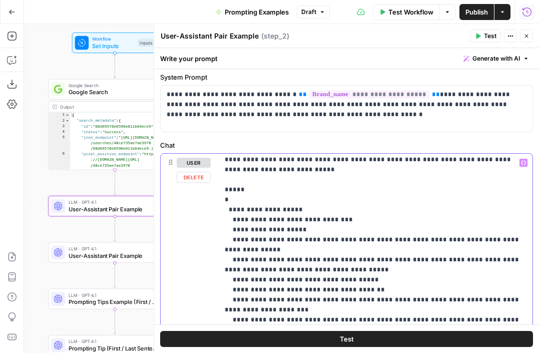
scroll to position [21, 0]
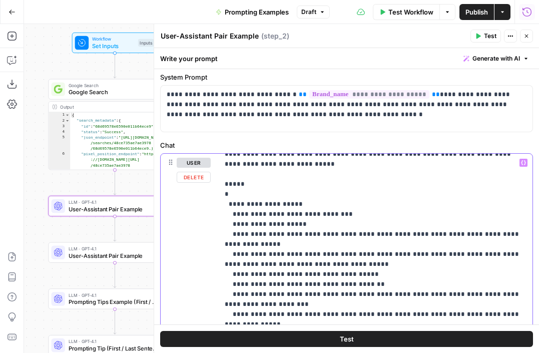
scroll to position [0, 0]
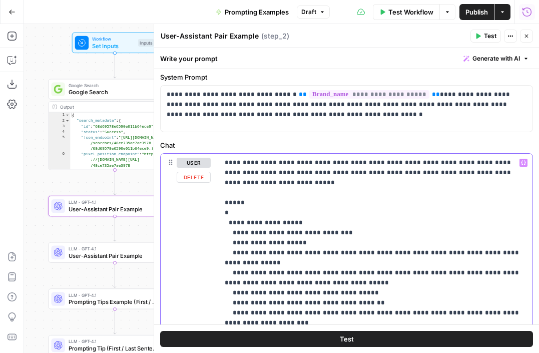
drag, startPoint x: 349, startPoint y: 164, endPoint x: 373, endPoint y: 164, distance: 24.0
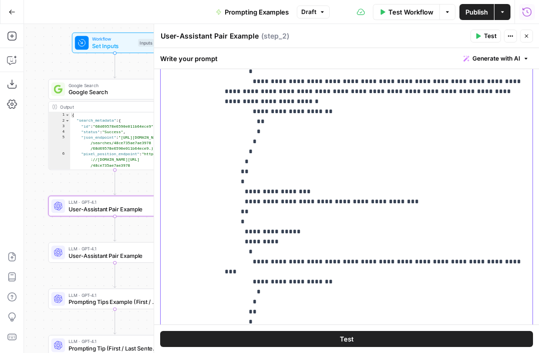
scroll to position [555, 0]
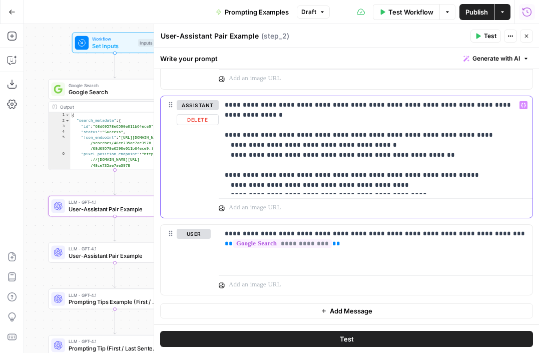
click at [494, 105] on p "**********" at bounding box center [376, 145] width 302 height 90
click at [347, 168] on p "**********" at bounding box center [376, 145] width 302 height 90
click at [401, 182] on p "**********" at bounding box center [376, 145] width 302 height 90
drag, startPoint x: 399, startPoint y: 188, endPoint x: 222, endPoint y: 105, distance: 194.9
click at [222, 105] on div "**********" at bounding box center [376, 145] width 314 height 98
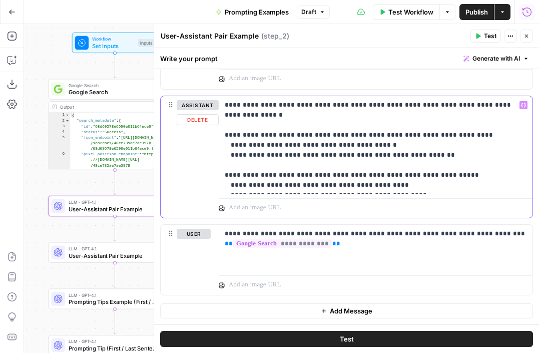
click at [475, 159] on p "**********" at bounding box center [376, 145] width 302 height 90
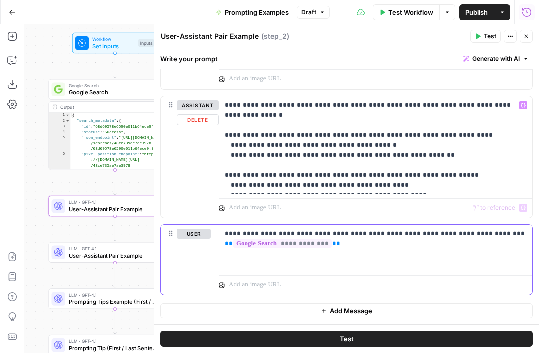
click at [489, 235] on p "**********" at bounding box center [376, 239] width 302 height 20
click at [436, 236] on p "**********" at bounding box center [376, 239] width 302 height 20
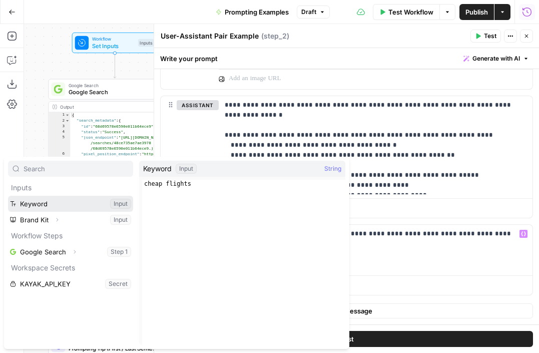
click at [76, 205] on button "Select variable Keyword" at bounding box center [70, 204] width 125 height 16
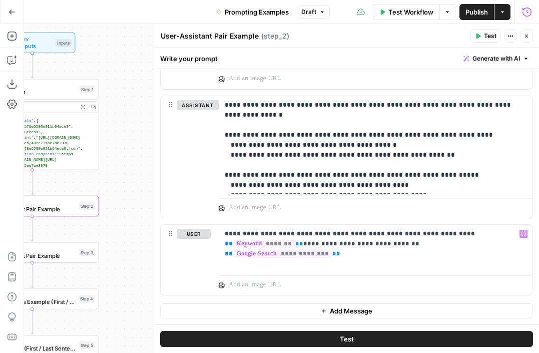
drag, startPoint x: 87, startPoint y: 69, endPoint x: 12, endPoint y: 70, distance: 75.0
click at [12, 70] on div "Add Steps Copilot Download as JSON Settings Import JSON AirOps Academy Help Giv…" at bounding box center [269, 188] width 539 height 329
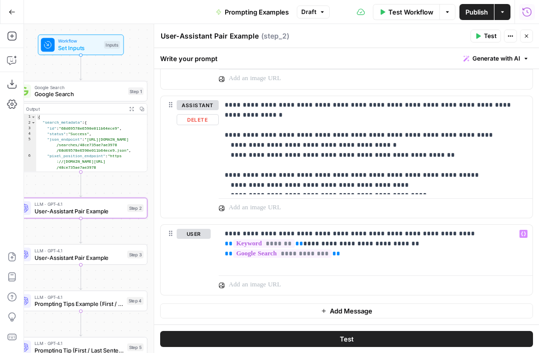
drag, startPoint x: 124, startPoint y: 118, endPoint x: 165, endPoint y: 119, distance: 41.5
click at [165, 119] on body "Kayak New Home Browse Insights Opportunities Your Data Flightpath Recent Grids …" at bounding box center [269, 176] width 539 height 353
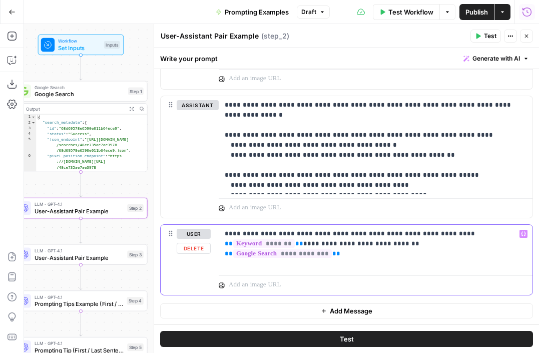
click at [359, 243] on p "**********" at bounding box center [376, 244] width 302 height 30
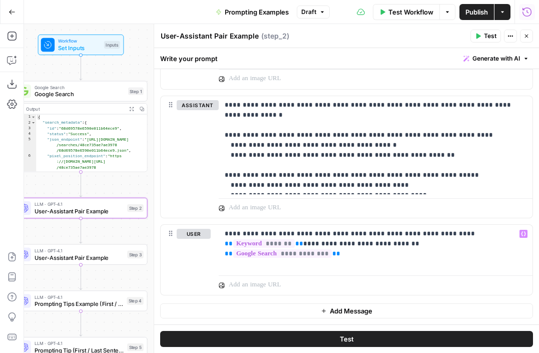
click at [485, 34] on span "Test" at bounding box center [490, 36] width 13 height 9
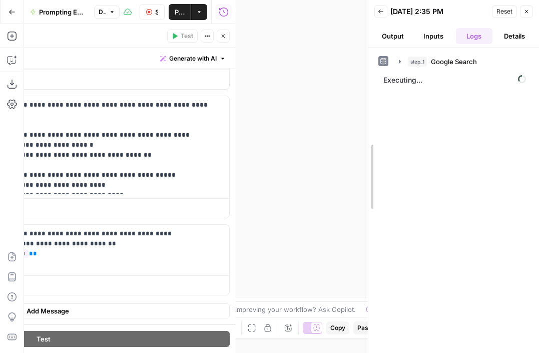
drag, startPoint x: 236, startPoint y: 158, endPoint x: 362, endPoint y: 153, distance: 126.7
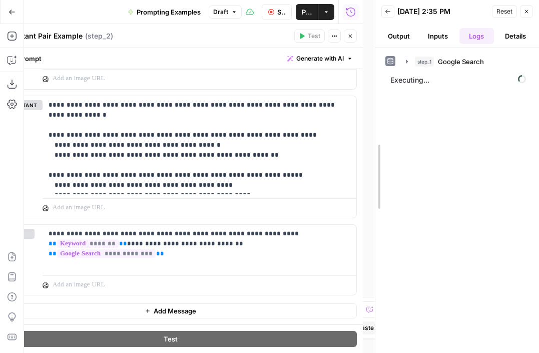
drag, startPoint x: 361, startPoint y: 208, endPoint x: 372, endPoint y: 208, distance: 11.0
click at [372, 208] on div at bounding box center [375, 176] width 10 height 353
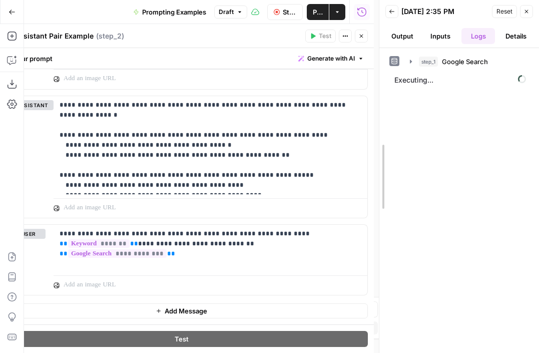
drag, startPoint x: 375, startPoint y: 208, endPoint x: 397, endPoint y: 208, distance: 21.5
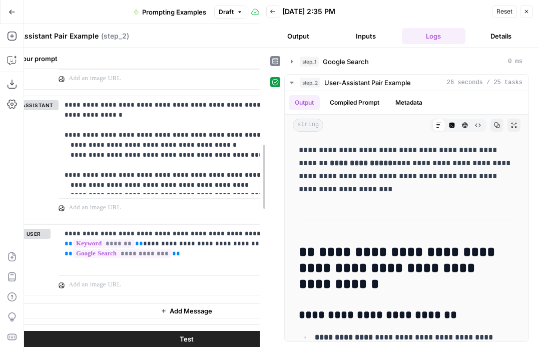
drag, startPoint x: 379, startPoint y: 220, endPoint x: 260, endPoint y: 213, distance: 119.3
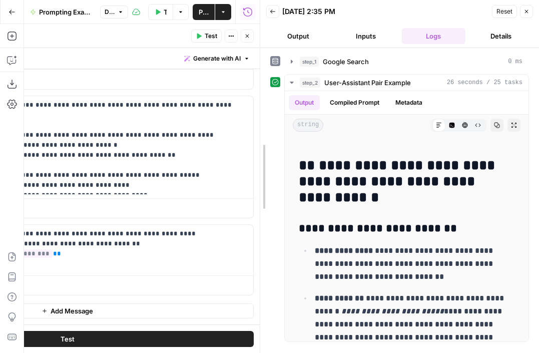
scroll to position [158, 0]
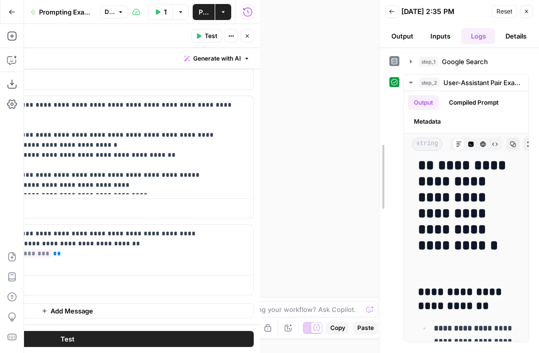
drag, startPoint x: 260, startPoint y: 219, endPoint x: 436, endPoint y: 217, distance: 176.6
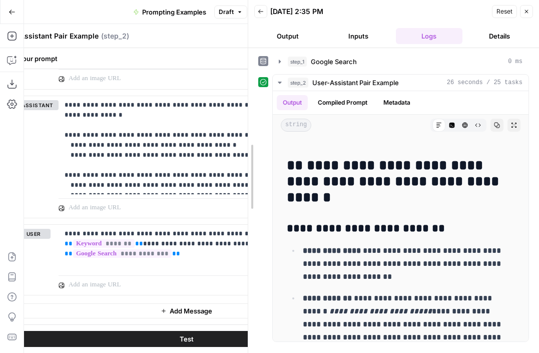
scroll to position [74, 0]
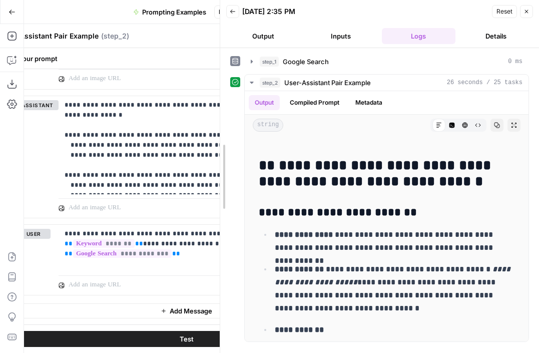
drag, startPoint x: 380, startPoint y: 201, endPoint x: 217, endPoint y: 204, distance: 162.6
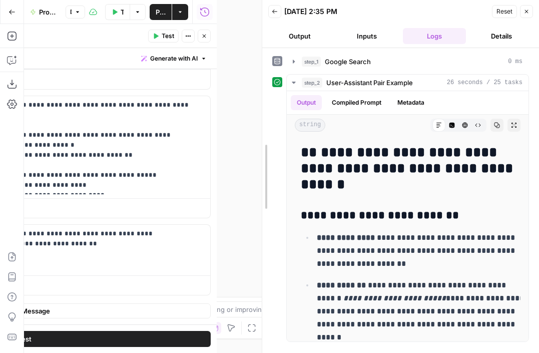
scroll to position [100, 0]
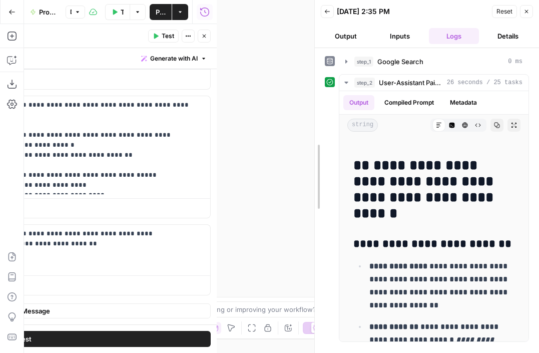
drag, startPoint x: 212, startPoint y: 214, endPoint x: 304, endPoint y: 200, distance: 92.6
click at [310, 200] on div at bounding box center [315, 176] width 10 height 353
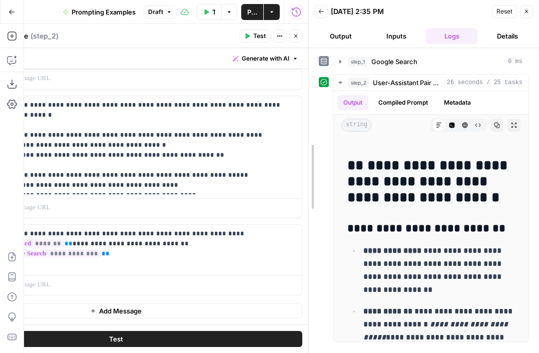
scroll to position [113, 0]
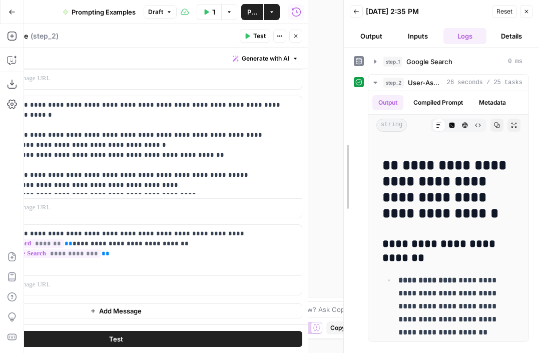
drag, startPoint x: 309, startPoint y: 221, endPoint x: 346, endPoint y: 221, distance: 36.5
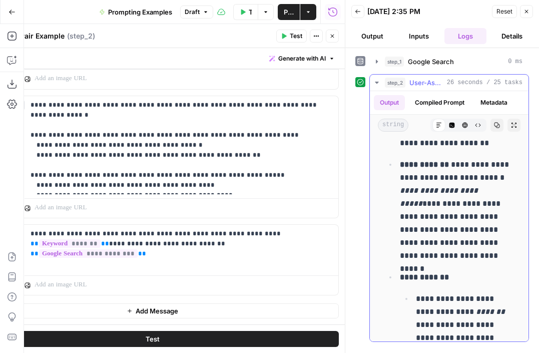
scroll to position [308, 0]
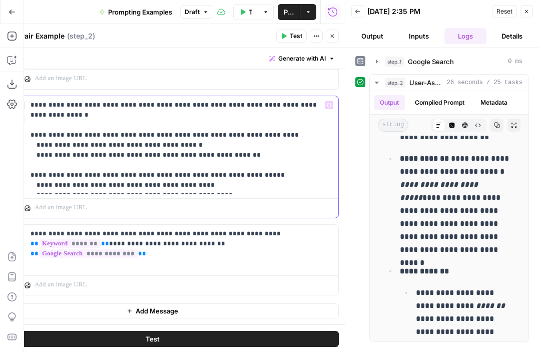
click at [47, 132] on p "**********" at bounding box center [182, 145] width 302 height 90
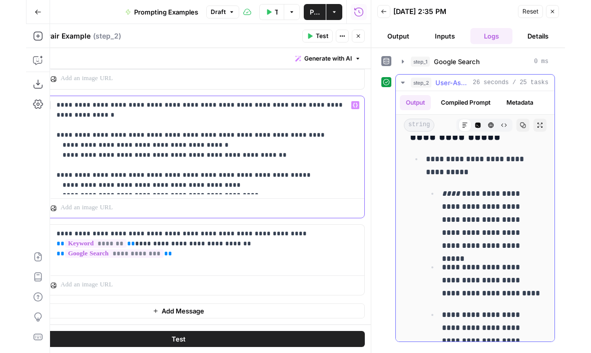
scroll to position [1605, 0]
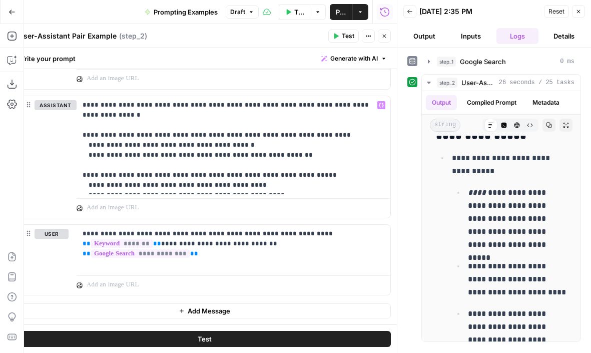
click at [388, 39] on button "Close" at bounding box center [384, 36] width 13 height 13
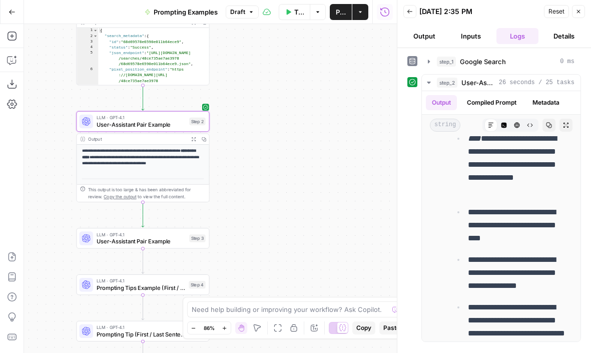
drag, startPoint x: 201, startPoint y: 186, endPoint x: 273, endPoint y: 49, distance: 154.8
click at [273, 49] on div "**********" at bounding box center [210, 188] width 373 height 329
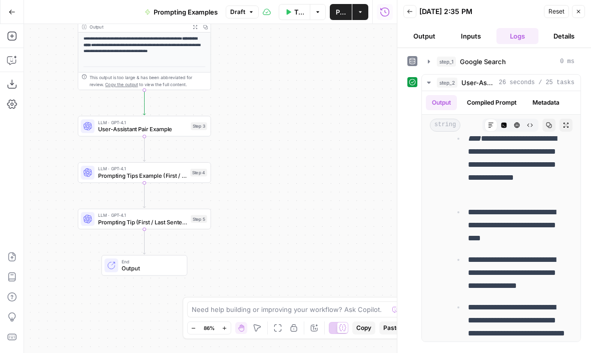
drag, startPoint x: 257, startPoint y: 232, endPoint x: 241, endPoint y: 143, distance: 90.4
click at [241, 143] on div "**********" at bounding box center [210, 188] width 373 height 329
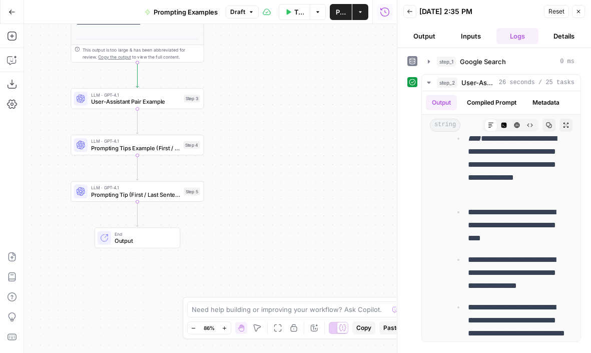
click at [154, 153] on div "LLM · GPT-4.1 Prompting Tips Example (First / Last Sentence) Step 4 Copy step D…" at bounding box center [137, 145] width 133 height 21
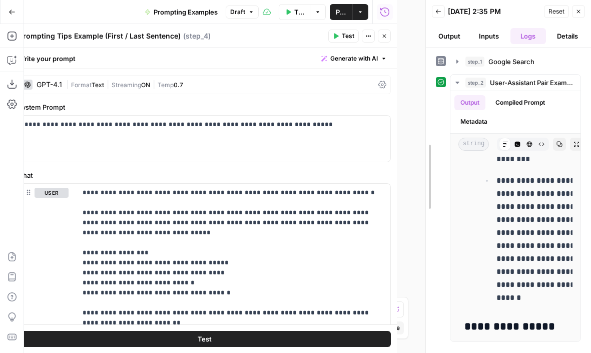
scroll to position [2223, 0]
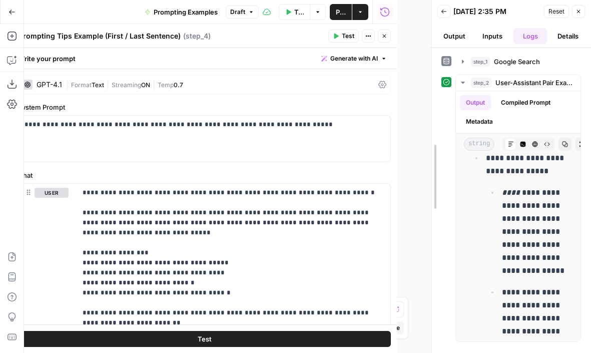
drag, startPoint x: 396, startPoint y: 161, endPoint x: 472, endPoint y: 155, distance: 76.2
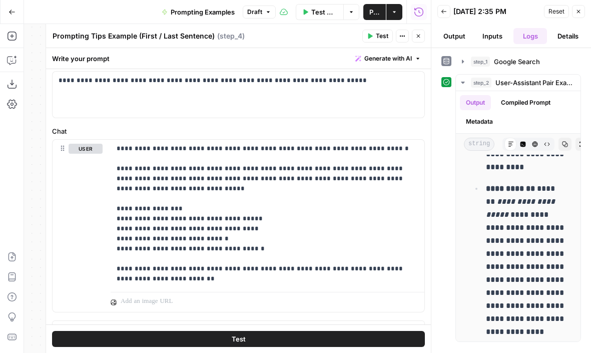
scroll to position [61, 0]
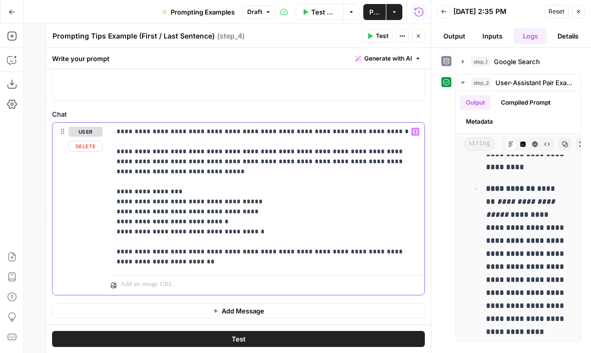
click at [180, 192] on p "**********" at bounding box center [268, 197] width 302 height 140
click at [160, 261] on p "**********" at bounding box center [268, 197] width 302 height 140
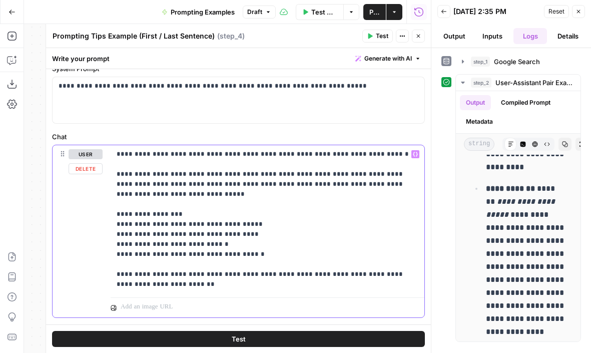
scroll to position [44, 0]
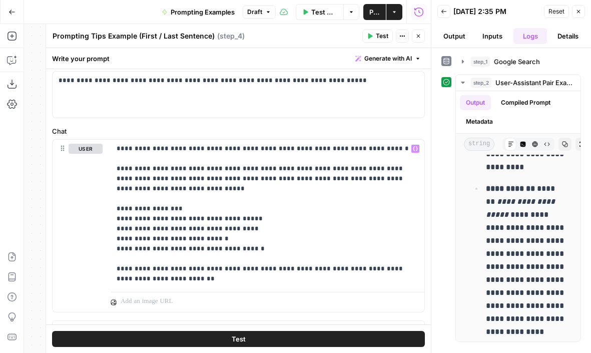
click at [417, 36] on icon "button" at bounding box center [418, 36] width 6 height 6
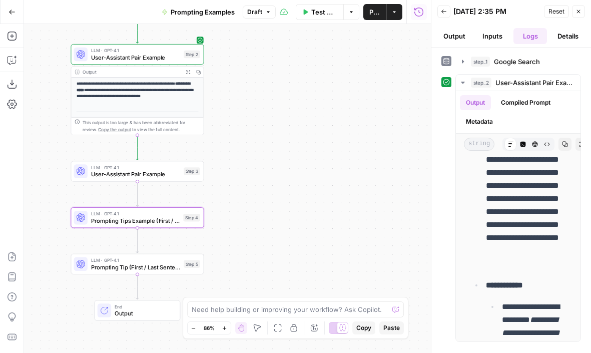
drag, startPoint x: 242, startPoint y: 115, endPoint x: 242, endPoint y: 200, distance: 85.5
click at [242, 200] on div "**********" at bounding box center [227, 188] width 407 height 329
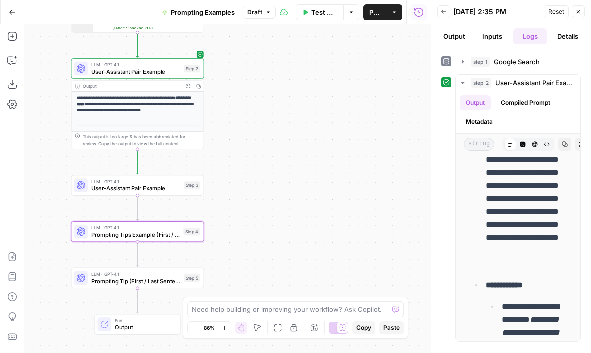
click at [189, 87] on icon "button" at bounding box center [188, 86] width 4 height 4
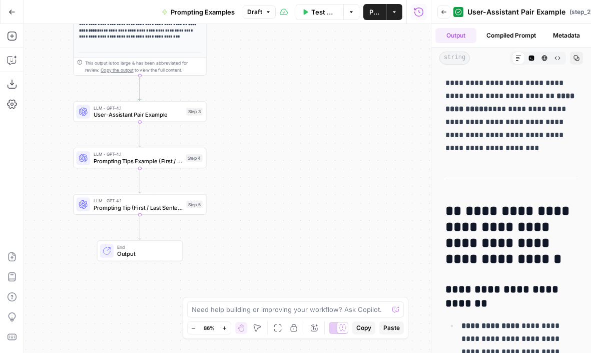
drag, startPoint x: 257, startPoint y: 237, endPoint x: 260, endPoint y: 162, distance: 74.6
click at [260, 162] on div "**********" at bounding box center [227, 188] width 407 height 329
click at [167, 160] on span "Prompting Tips Example (First / Last Sentence)" at bounding box center [138, 160] width 89 height 9
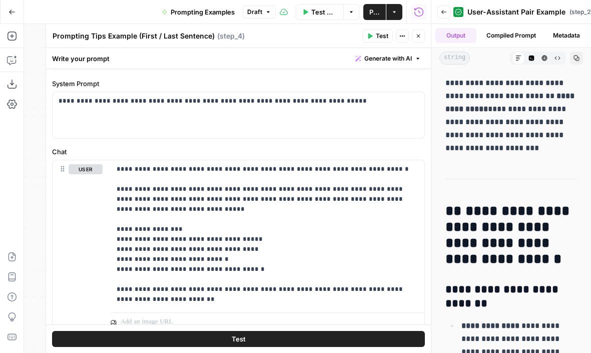
scroll to position [61, 0]
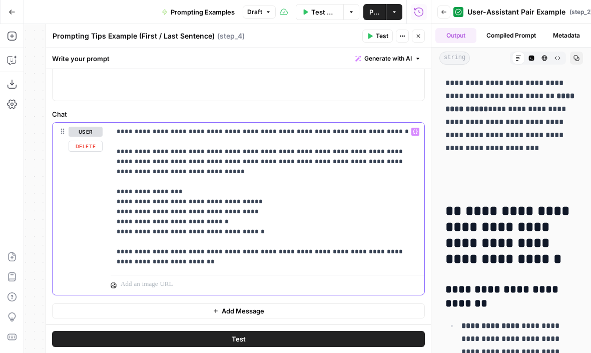
drag, startPoint x: 385, startPoint y: 132, endPoint x: 109, endPoint y: 134, distance: 276.6
click at [109, 134] on div "**********" at bounding box center [239, 209] width 372 height 172
click at [195, 127] on p "**********" at bounding box center [268, 197] width 302 height 140
click at [377, 133] on p "**********" at bounding box center [268, 197] width 302 height 140
click at [176, 194] on p "**********" at bounding box center [268, 197] width 302 height 140
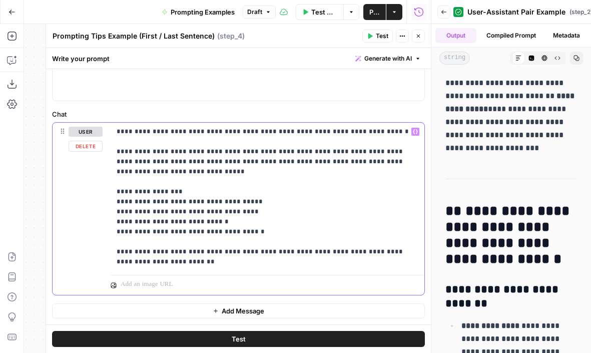
click at [272, 233] on p "**********" at bounding box center [268, 197] width 302 height 140
click at [156, 258] on p "**********" at bounding box center [268, 197] width 302 height 140
drag, startPoint x: 194, startPoint y: 252, endPoint x: 280, endPoint y: 255, distance: 85.6
click at [280, 255] on p "**********" at bounding box center [268, 197] width 302 height 140
click at [154, 262] on p "**********" at bounding box center [268, 197] width 302 height 140
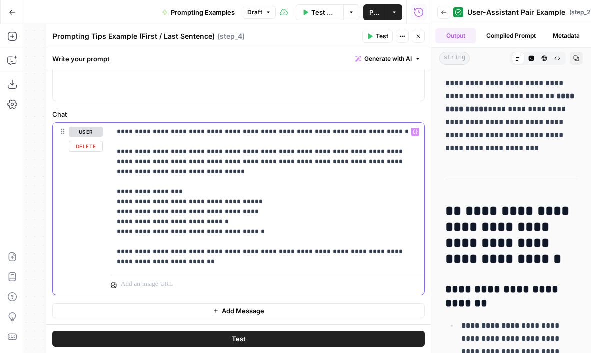
drag, startPoint x: 152, startPoint y: 265, endPoint x: 110, endPoint y: 251, distance: 44.3
click at [110, 251] on div "**********" at bounding box center [239, 209] width 372 height 172
drag, startPoint x: 197, startPoint y: 253, endPoint x: 277, endPoint y: 256, distance: 80.6
click at [277, 256] on p "**********" at bounding box center [268, 197] width 302 height 140
click at [294, 254] on p "**********" at bounding box center [268, 197] width 302 height 140
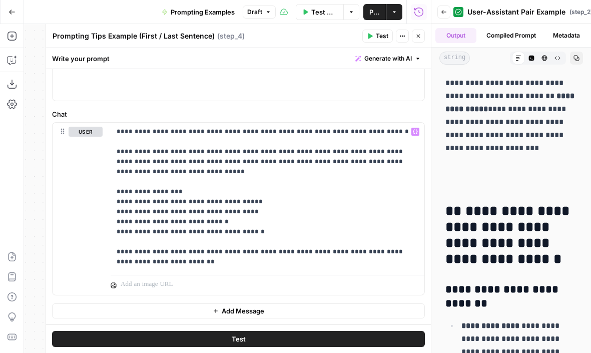
click at [373, 35] on button "Test" at bounding box center [377, 36] width 31 height 13
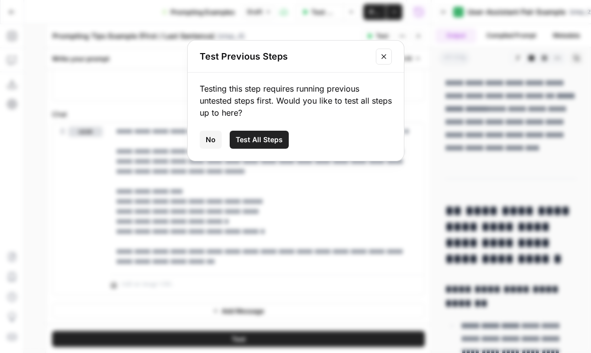
click at [265, 137] on span "Test All Steps" at bounding box center [259, 140] width 47 height 10
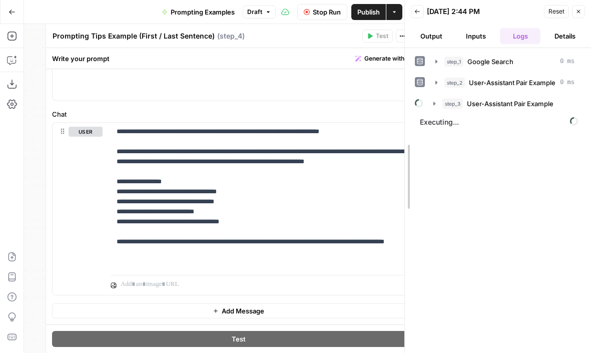
drag, startPoint x: 433, startPoint y: 158, endPoint x: 406, endPoint y: 159, distance: 27.0
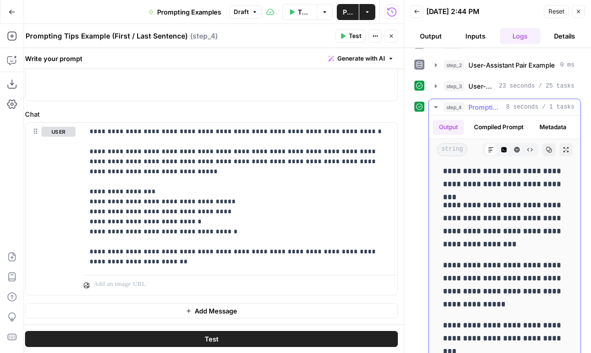
scroll to position [36, 0]
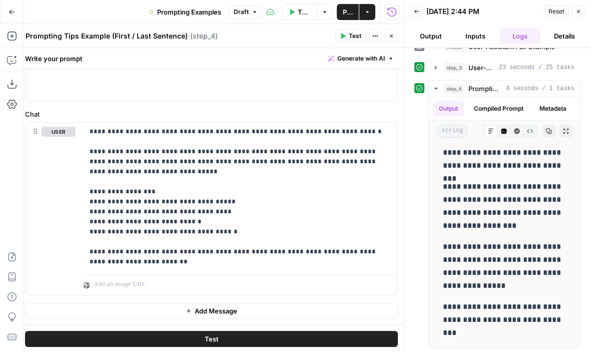
click at [394, 39] on button "Close" at bounding box center [391, 36] width 13 height 13
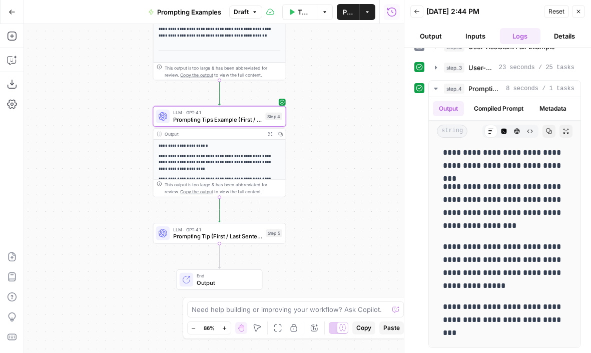
drag, startPoint x: 229, startPoint y: 177, endPoint x: 319, endPoint y: 7, distance: 192.2
click at [319, 7] on div "**********" at bounding box center [202, 176] width 404 height 353
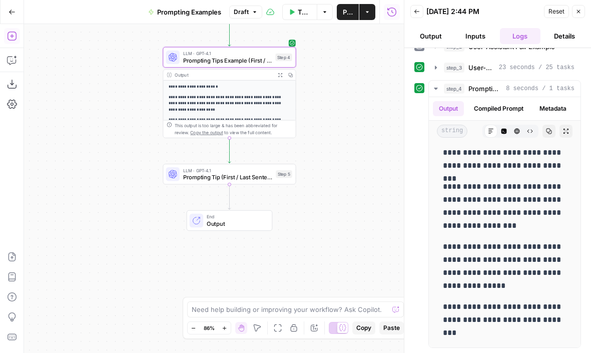
click at [16, 37] on icon "button" at bounding box center [12, 36] width 10 height 10
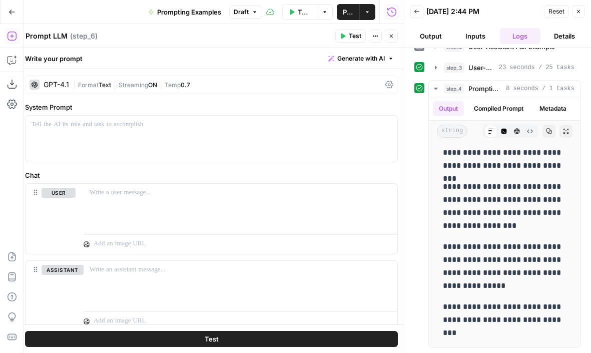
click at [397, 36] on button "Close" at bounding box center [391, 36] width 13 height 13
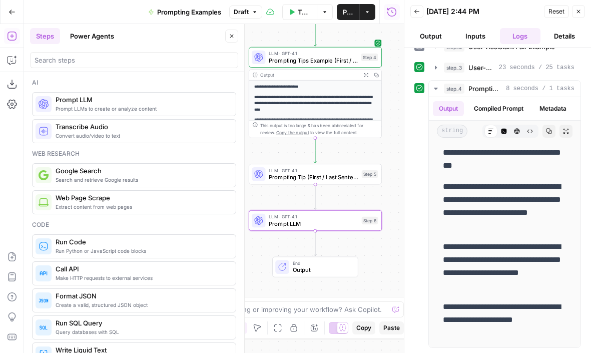
click at [231, 39] on icon "button" at bounding box center [232, 36] width 6 height 6
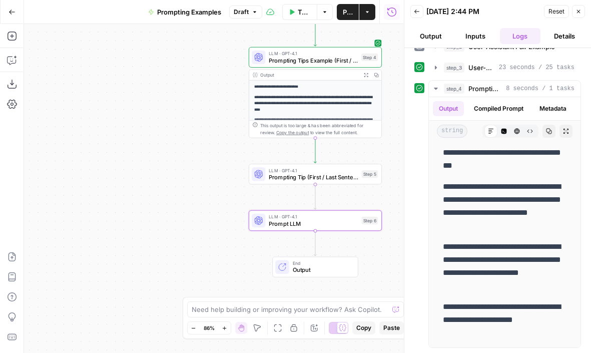
click at [302, 219] on span "Prompt LLM" at bounding box center [313, 223] width 89 height 9
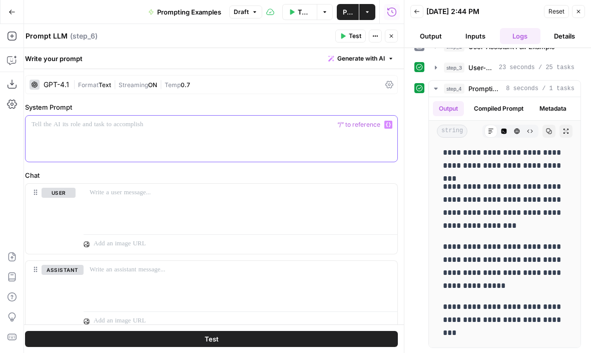
click at [108, 134] on div at bounding box center [212, 139] width 372 height 46
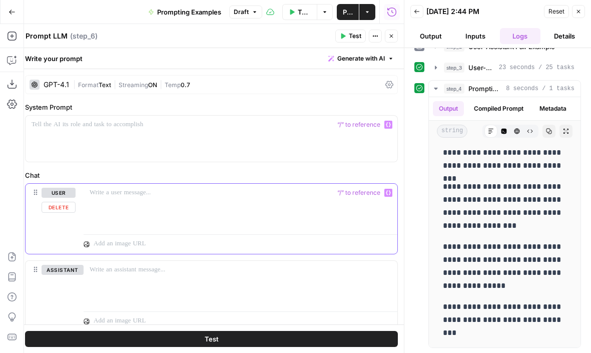
click at [120, 208] on div at bounding box center [241, 207] width 314 height 46
click at [105, 270] on p at bounding box center [241, 270] width 302 height 10
click at [66, 88] on div "GPT-4.1" at bounding box center [57, 84] width 26 height 7
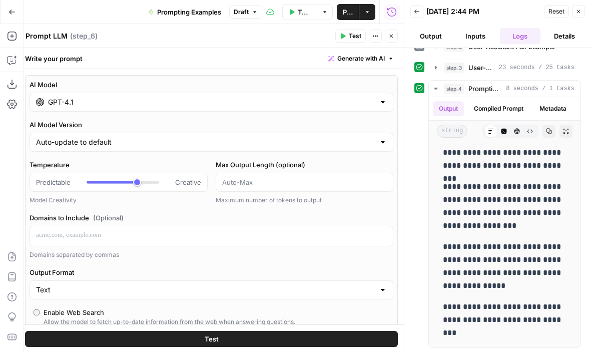
click at [112, 104] on input "GPT-4.1" at bounding box center [211, 102] width 327 height 10
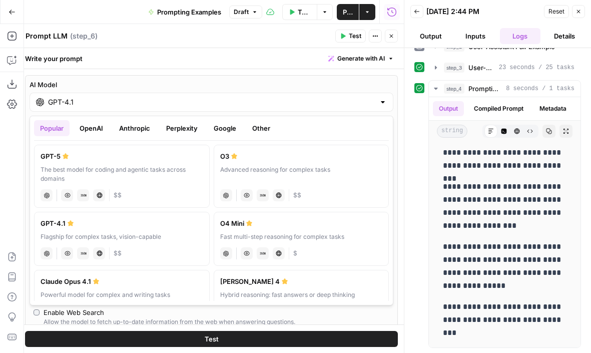
click at [324, 185] on label "O3 Advanced reasoning for complex tasks chat Vision Capabilities JSON Mode Live…" at bounding box center [302, 176] width 176 height 63
type input "O3"
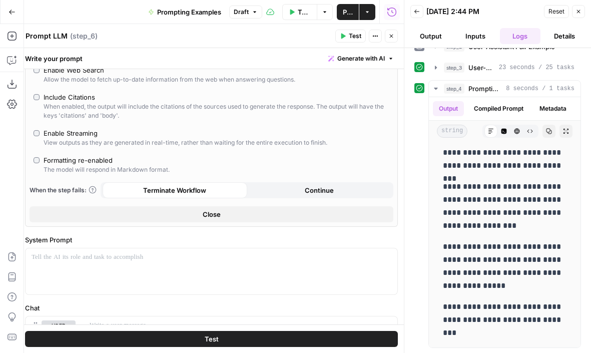
scroll to position [272, 0]
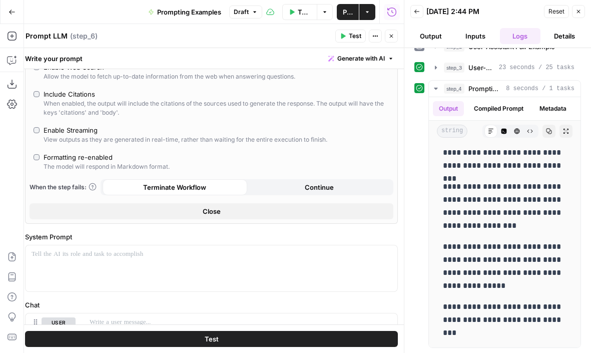
click at [191, 209] on button "Close" at bounding box center [212, 211] width 364 height 16
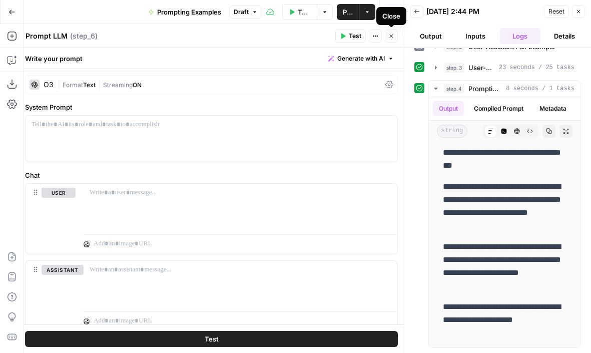
click at [393, 38] on icon "button" at bounding box center [391, 36] width 6 height 6
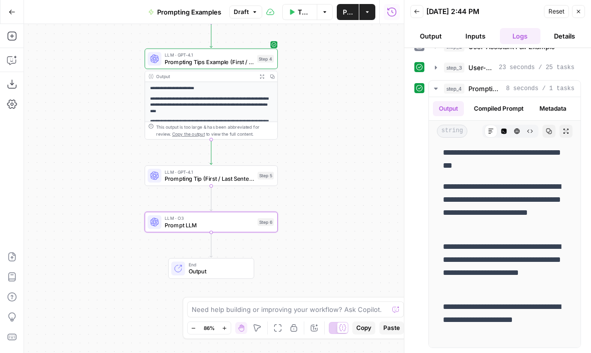
drag, startPoint x: 192, startPoint y: 134, endPoint x: 82, endPoint y: 137, distance: 109.6
click at [82, 137] on div "**********" at bounding box center [214, 188] width 380 height 329
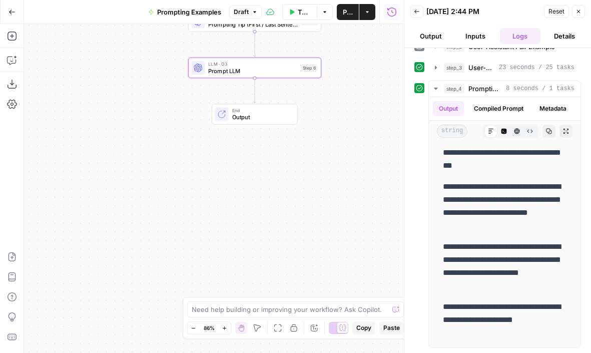
drag, startPoint x: 302, startPoint y: 206, endPoint x: 351, endPoint y: 51, distance: 162.6
click at [351, 51] on div "**********" at bounding box center [214, 188] width 380 height 329
click at [260, 67] on span "Prompt LLM" at bounding box center [252, 71] width 89 height 9
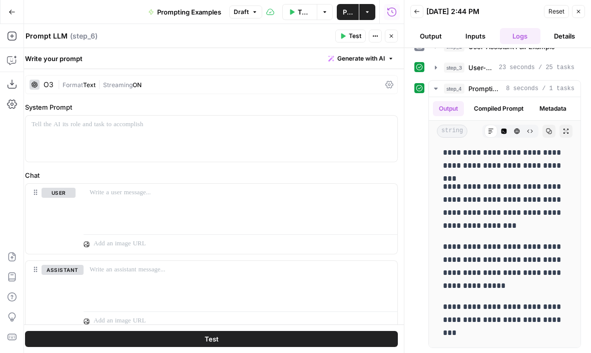
click at [50, 82] on div "O3" at bounding box center [49, 84] width 10 height 7
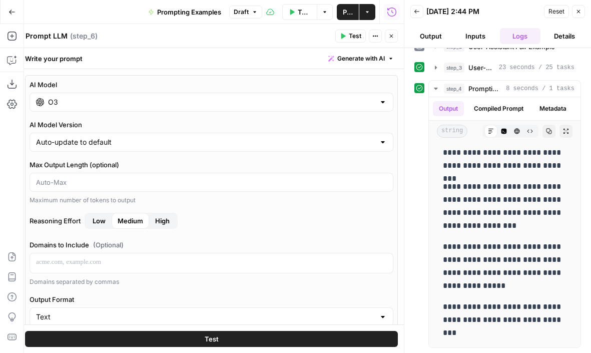
click at [108, 108] on div "O3" at bounding box center [212, 102] width 364 height 19
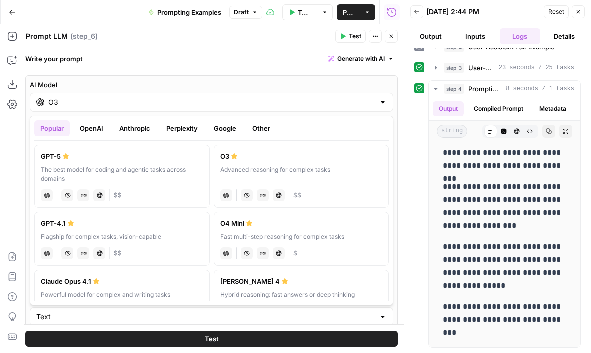
click at [88, 176] on div "The best model for coding and agentic tasks across domains" at bounding box center [122, 174] width 163 height 18
type input "GPT-5"
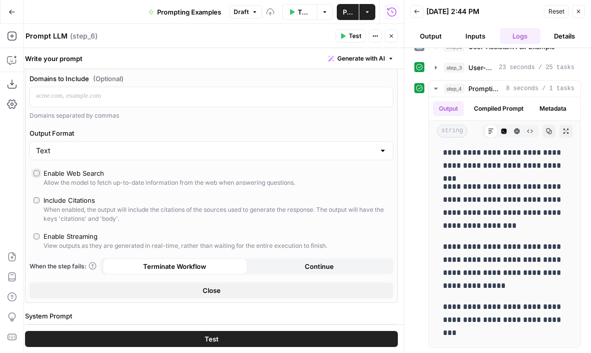
scroll to position [251, 0]
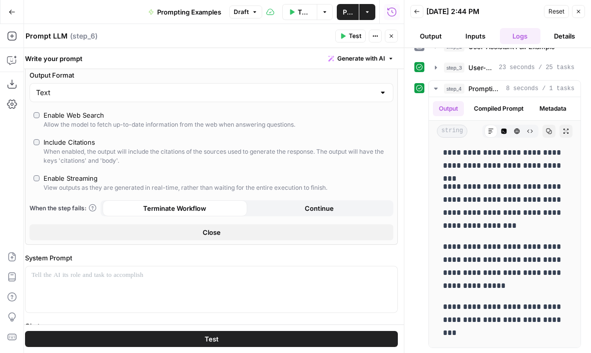
click at [164, 235] on button "Close" at bounding box center [212, 232] width 364 height 16
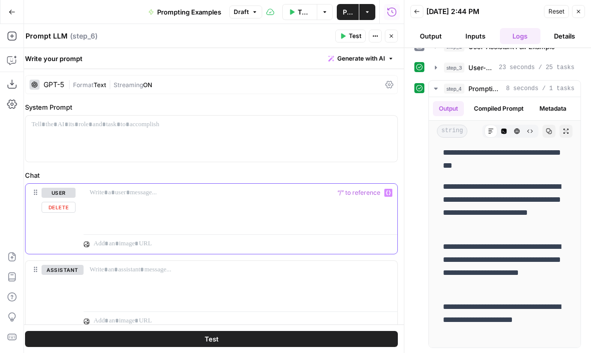
click at [128, 209] on div at bounding box center [241, 207] width 314 height 46
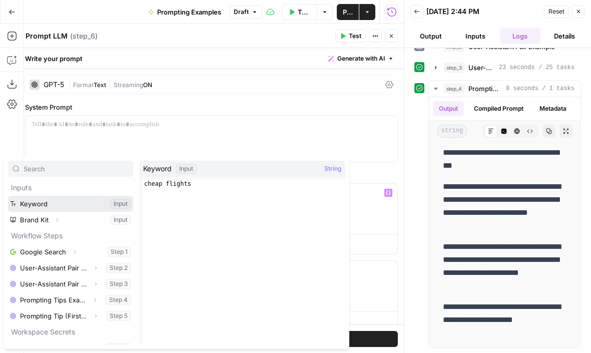
click at [63, 199] on button "Select variable Keyword" at bounding box center [70, 204] width 125 height 16
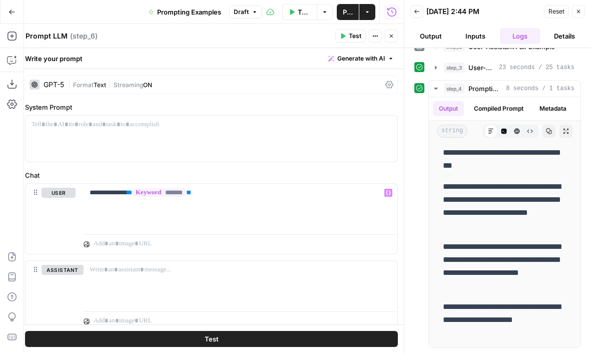
click at [390, 32] on button "Close" at bounding box center [391, 36] width 13 height 13
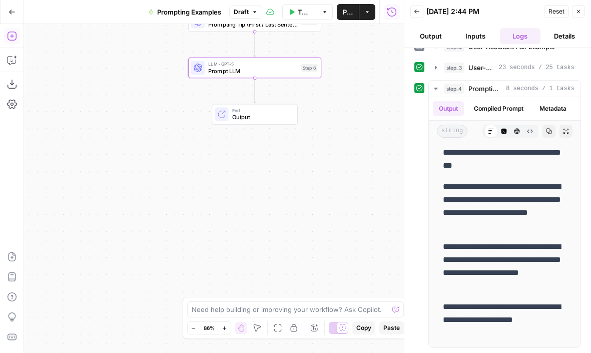
click at [13, 38] on icon "button" at bounding box center [12, 36] width 10 height 10
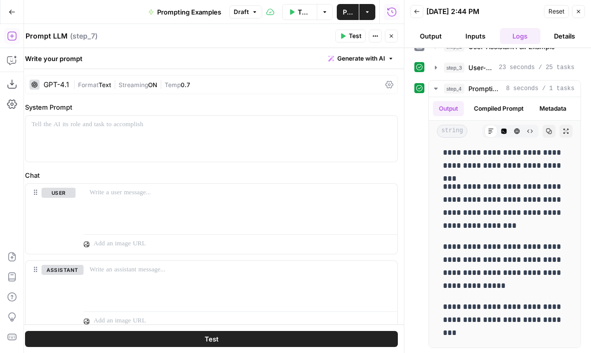
click at [58, 85] on div "GPT-4.1" at bounding box center [57, 84] width 26 height 7
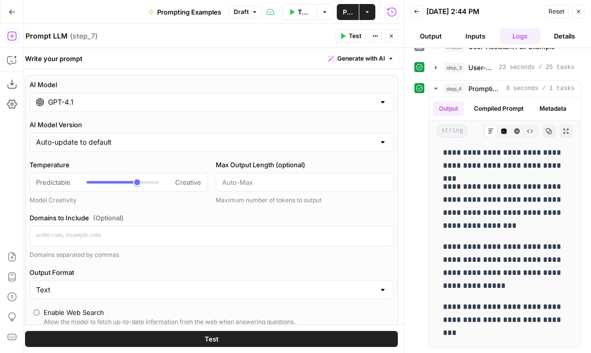
click at [113, 101] on input "GPT-4.1" at bounding box center [211, 102] width 327 height 10
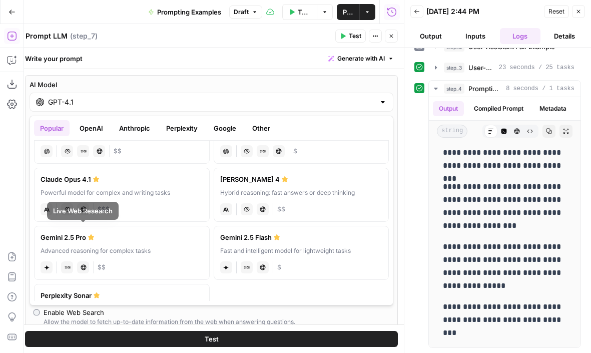
scroll to position [93, 0]
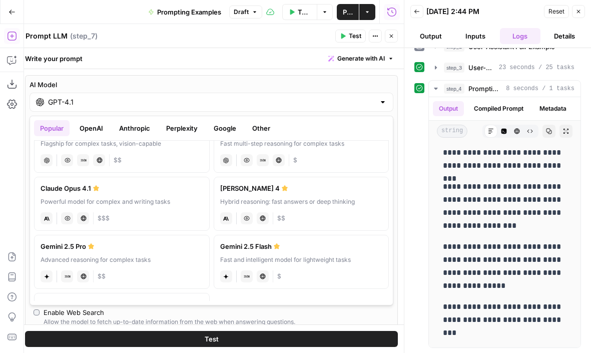
click at [310, 201] on div "Hybrid reasoning: fast answers or deep thinking" at bounding box center [301, 201] width 163 height 9
type input "[PERSON_NAME] 4"
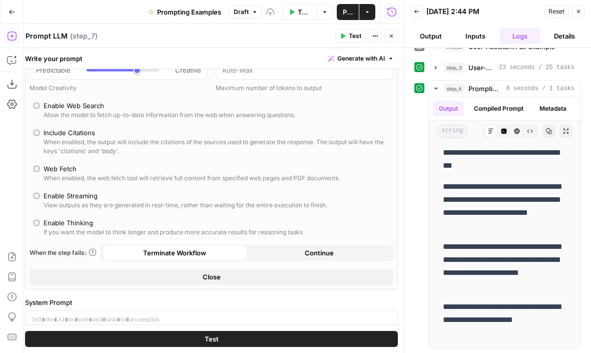
scroll to position [76, 0]
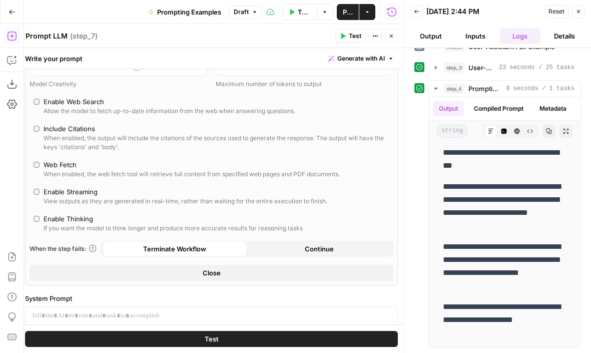
click at [181, 273] on button "Close" at bounding box center [212, 273] width 364 height 16
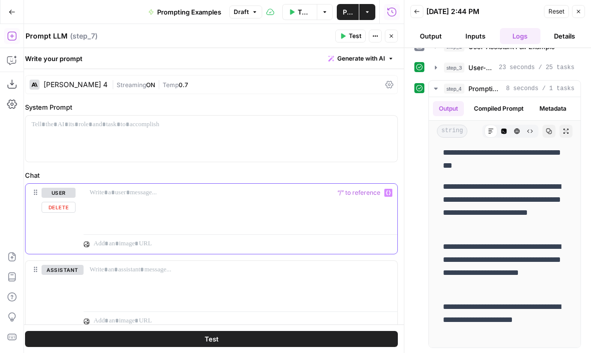
click at [158, 195] on p at bounding box center [241, 193] width 302 height 10
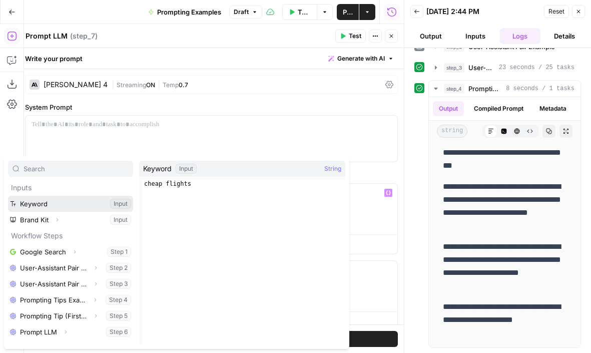
click at [31, 202] on button "Select variable Keyword" at bounding box center [70, 204] width 125 height 16
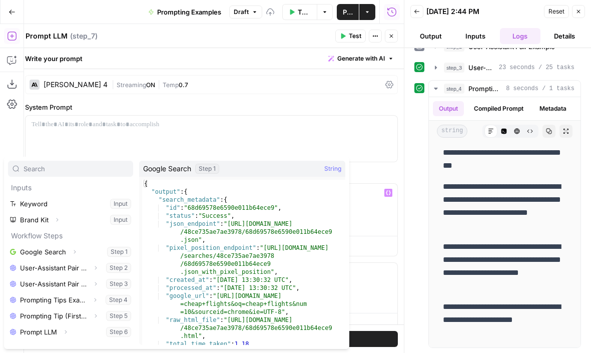
scroll to position [27, 0]
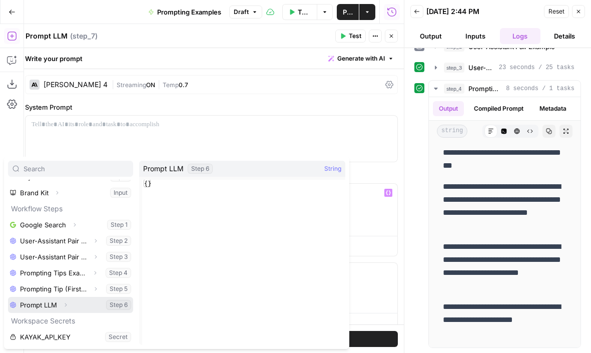
click at [98, 303] on button "Select variable Prompt LLM" at bounding box center [70, 305] width 125 height 16
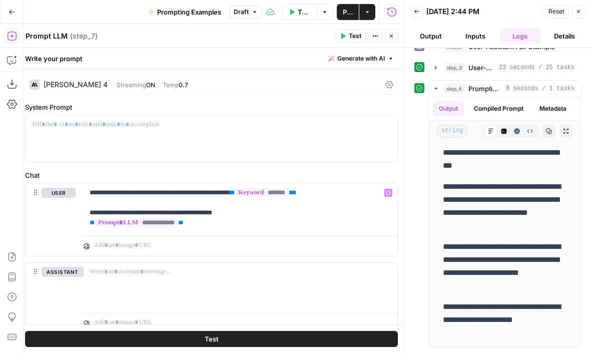
click at [389, 35] on icon "button" at bounding box center [391, 36] width 6 height 6
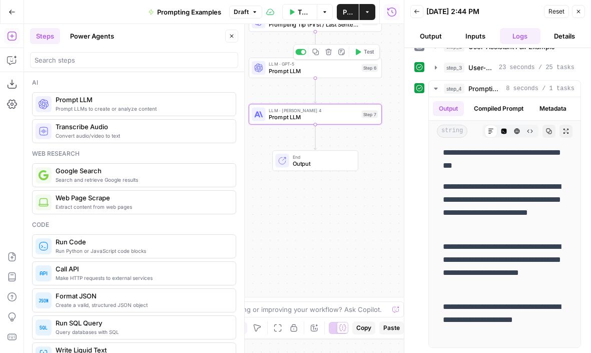
click at [341, 72] on span "Prompt LLM" at bounding box center [313, 71] width 89 height 9
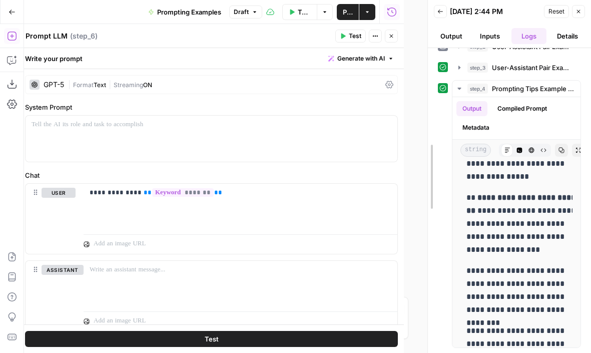
scroll to position [487, 0]
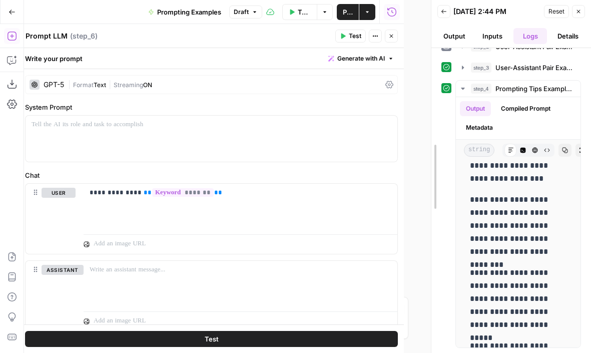
drag, startPoint x: 406, startPoint y: 130, endPoint x: 496, endPoint y: 130, distance: 90.5
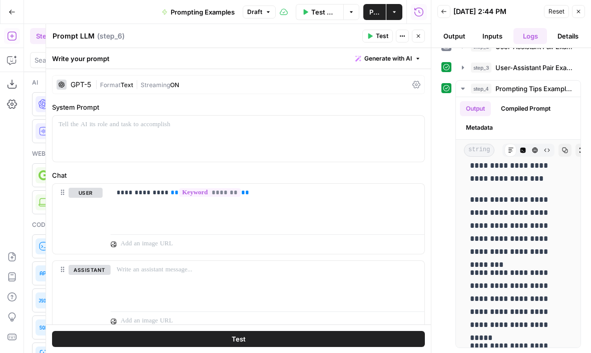
click at [78, 33] on textarea "Prompt LLM" at bounding box center [74, 36] width 42 height 10
type textarea "Gather Data"
click at [423, 36] on button "Close" at bounding box center [418, 36] width 13 height 13
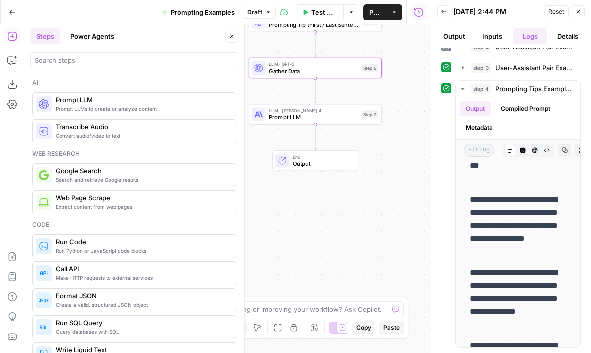
click at [292, 119] on span "Prompt LLM" at bounding box center [313, 117] width 89 height 9
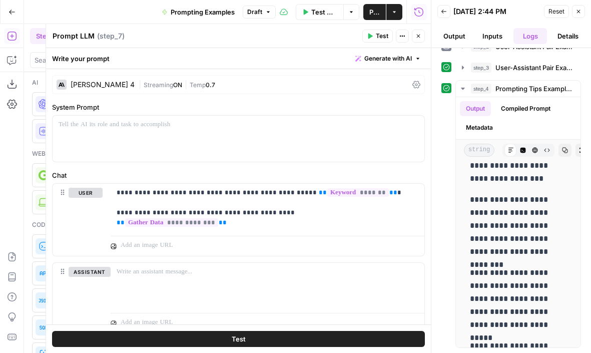
click at [83, 36] on textarea "Prompt LLM" at bounding box center [74, 36] width 42 height 10
type textarea "Write Blog Post"
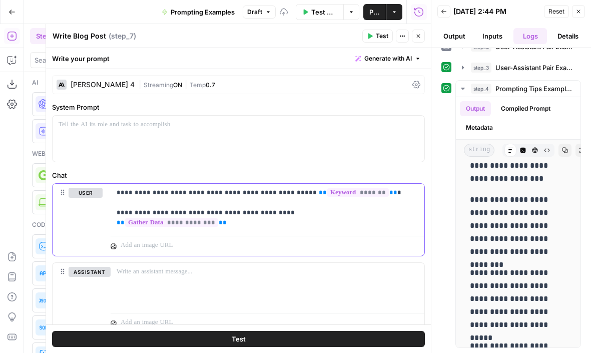
click at [235, 221] on p "**********" at bounding box center [268, 208] width 302 height 40
click at [247, 224] on p "**********" at bounding box center [268, 208] width 302 height 40
click at [296, 214] on p "**********" at bounding box center [268, 208] width 302 height 40
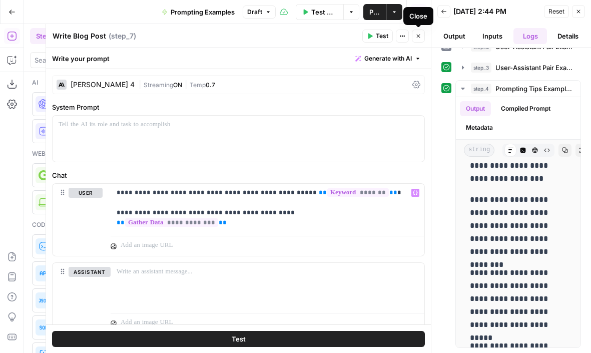
click at [423, 37] on button "Close" at bounding box center [418, 36] width 13 height 13
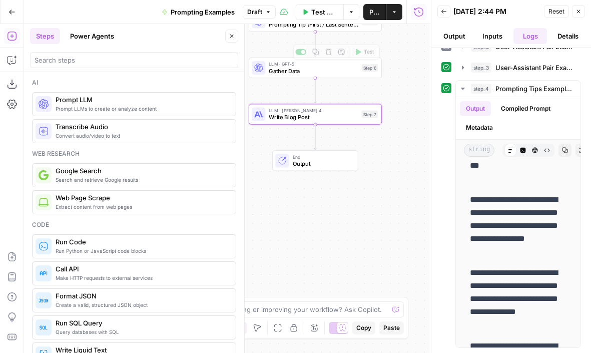
click at [233, 35] on icon "button" at bounding box center [232, 36] width 6 height 6
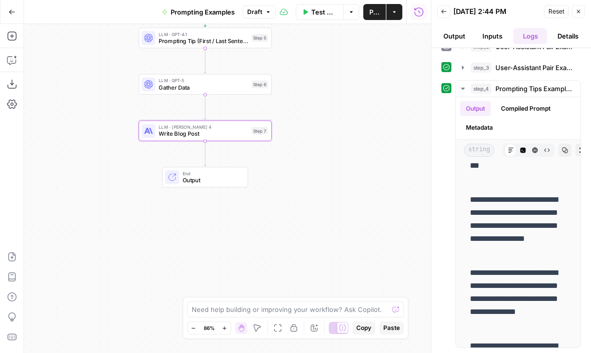
drag, startPoint x: 202, startPoint y: 128, endPoint x: 92, endPoint y: 144, distance: 111.2
click at [92, 144] on div "**********" at bounding box center [227, 188] width 407 height 329
click at [14, 16] on button "Go Back" at bounding box center [12, 12] width 18 height 18
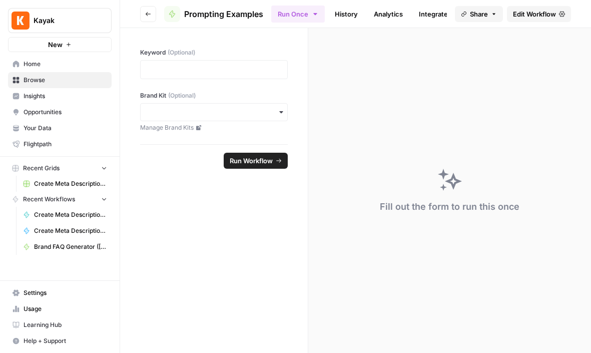
click at [144, 8] on button "Go back" at bounding box center [148, 14] width 16 height 16
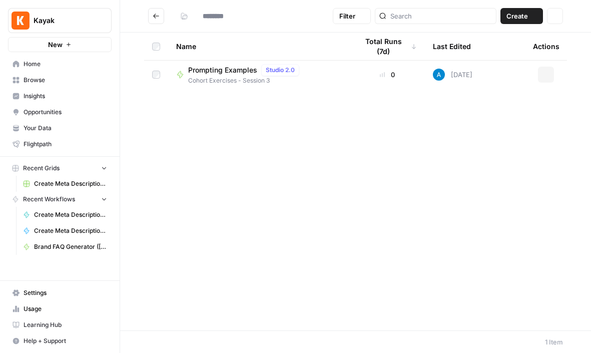
type input "**********"
click at [358, 307] on div "Name Total Runs (7d) Last Edited Actions Prompting Examples Studio 2.0 Cohort E…" at bounding box center [355, 182] width 471 height 298
click at [487, 156] on div "Name Total Runs (7d) Last Edited Actions Prompting Examples Studio 2.0 Cohort E…" at bounding box center [355, 182] width 471 height 298
click at [528, 16] on button "Create" at bounding box center [521, 16] width 43 height 16
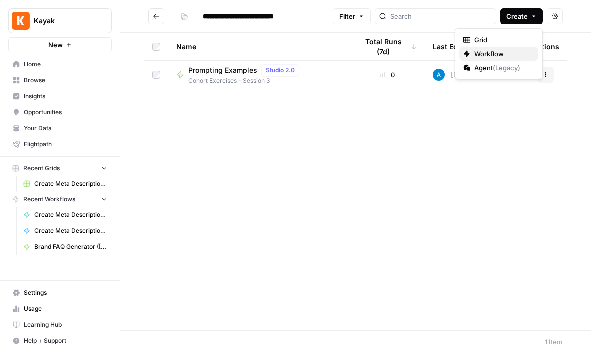
click at [485, 54] on span "Workflow" at bounding box center [502, 54] width 56 height 10
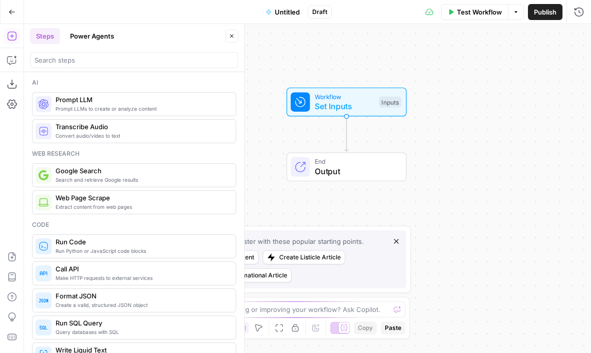
drag, startPoint x: 282, startPoint y: 101, endPoint x: 317, endPoint y: 47, distance: 64.7
click at [318, 47] on div "Workflow Set Inputs Inputs End Output" at bounding box center [307, 188] width 567 height 329
click at [395, 243] on icon "button" at bounding box center [396, 241] width 8 height 8
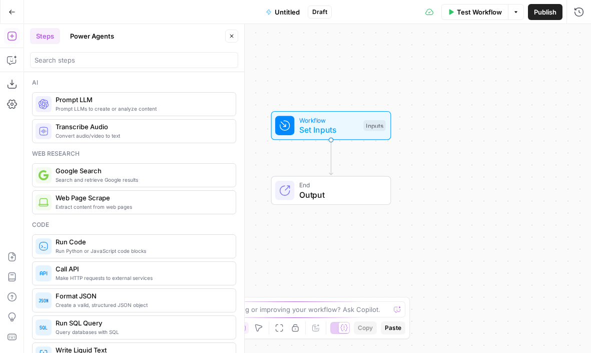
drag, startPoint x: 440, startPoint y: 128, endPoint x: 426, endPoint y: 163, distance: 37.1
click at [426, 163] on div "Workflow Set Inputs Inputs End Output" at bounding box center [307, 188] width 567 height 329
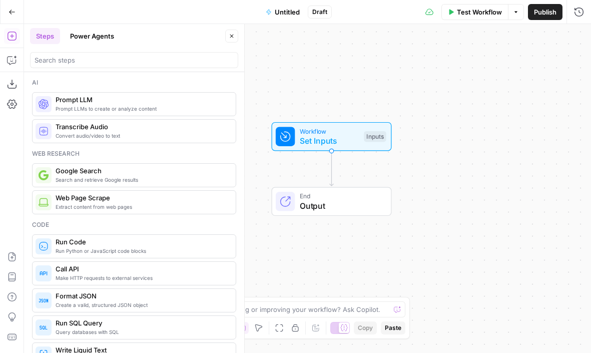
click at [286, 11] on span "Untitled" at bounding box center [287, 12] width 25 height 10
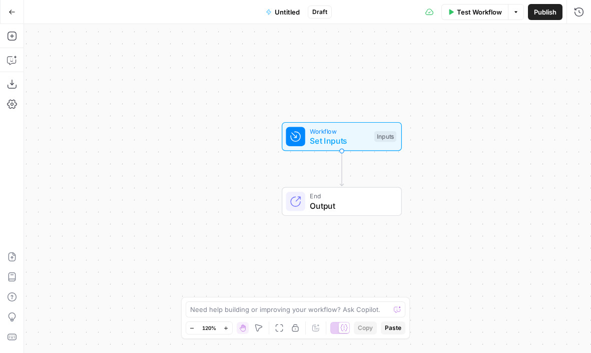
click at [286, 13] on span "Untitled" at bounding box center [287, 12] width 25 height 10
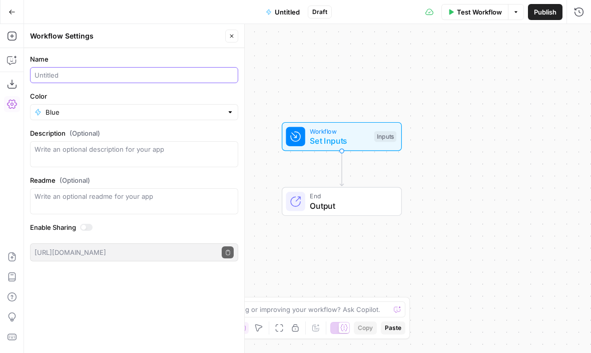
click at [88, 75] on input "Name" at bounding box center [134, 75] width 199 height 10
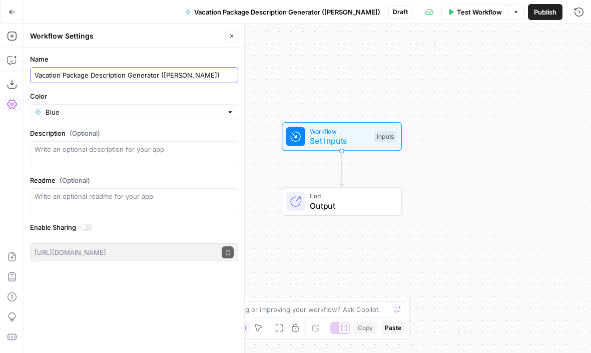
type input "Vacation Package Description Generator ([PERSON_NAME])"
click at [94, 108] on input "Color" at bounding box center [134, 112] width 177 height 10
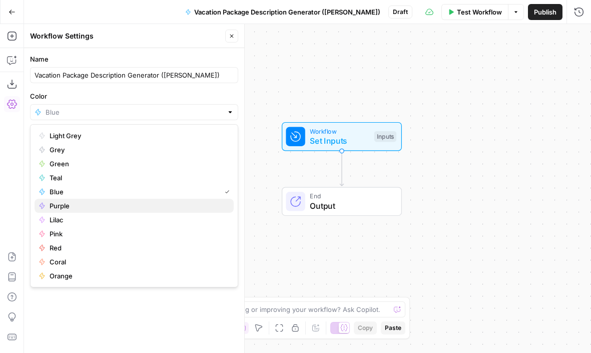
click at [87, 204] on span "Purple" at bounding box center [138, 206] width 176 height 10
type input "Purple"
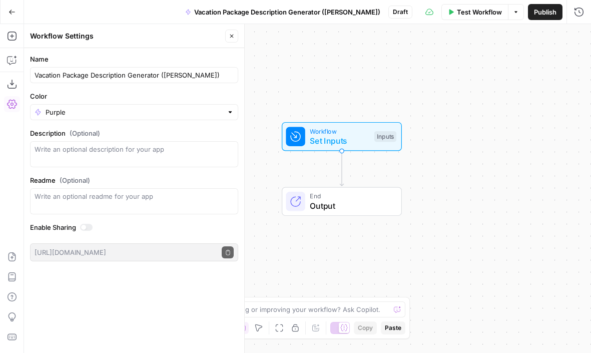
click at [228, 39] on button "Close" at bounding box center [231, 36] width 13 height 13
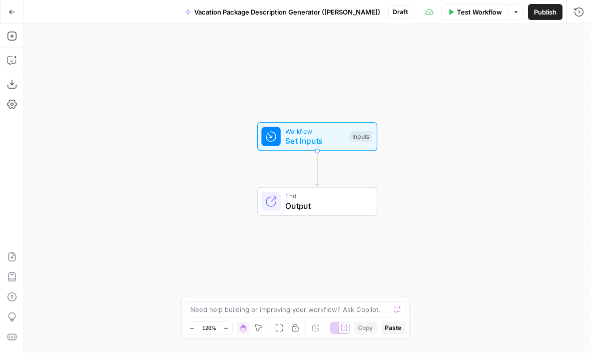
drag, startPoint x: 391, startPoint y: 57, endPoint x: 358, endPoint y: 57, distance: 33.5
click at [359, 57] on div "Workflow Set Inputs Inputs End Output" at bounding box center [307, 188] width 567 height 329
click at [544, 10] on span "Publish" at bounding box center [545, 12] width 23 height 10
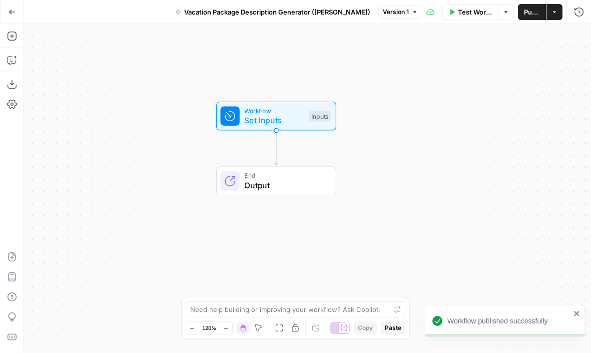
drag, startPoint x: 348, startPoint y: 79, endPoint x: 314, endPoint y: 40, distance: 51.4
click at [314, 40] on div "Workflow Set Inputs Inputs End Output" at bounding box center [307, 188] width 567 height 329
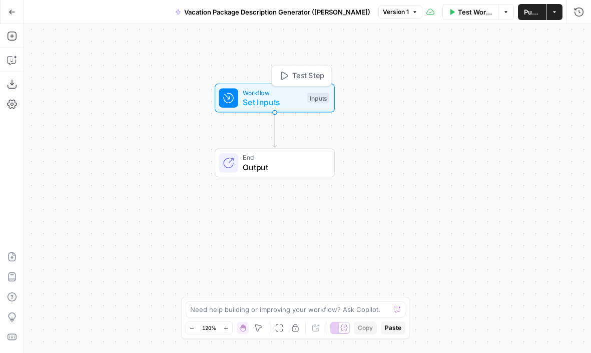
click at [292, 105] on span "Set Inputs" at bounding box center [273, 102] width 60 height 12
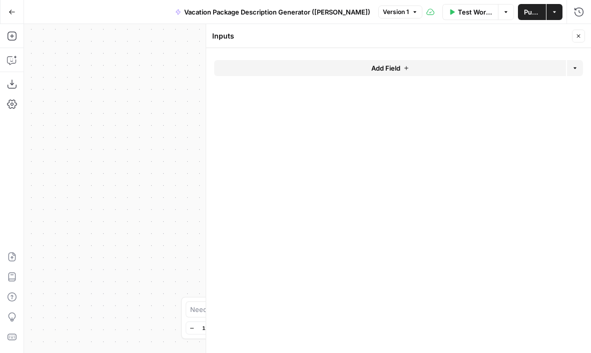
click at [433, 65] on button "Add Field" at bounding box center [390, 68] width 352 height 16
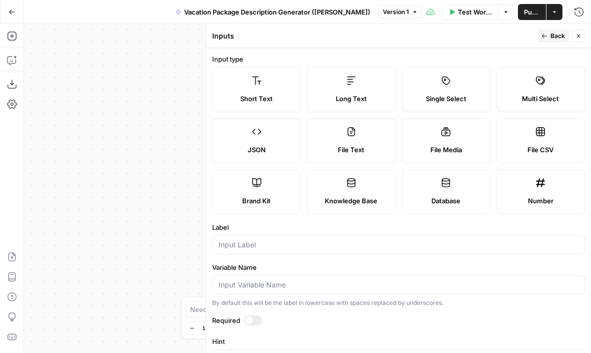
click at [264, 199] on span "Brand Kit" at bounding box center [256, 201] width 29 height 10
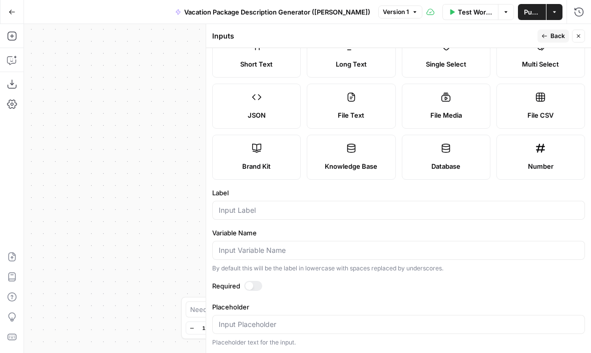
click at [245, 217] on div at bounding box center [398, 210] width 373 height 19
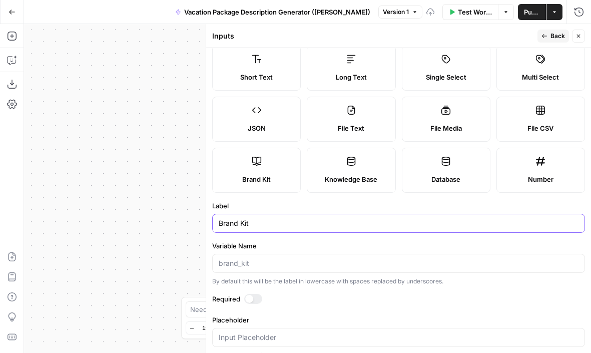
scroll to position [24, 0]
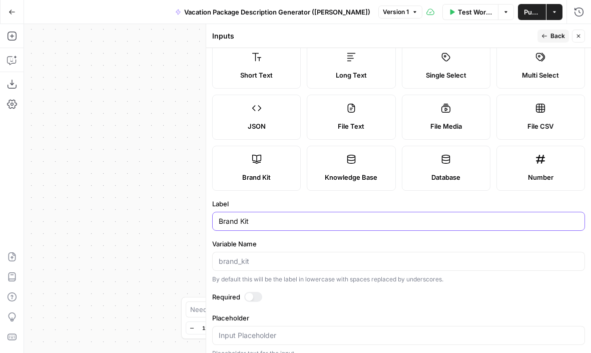
type input "Brand Kit"
drag, startPoint x: 170, startPoint y: 171, endPoint x: 19, endPoint y: 174, distance: 151.6
click at [19, 174] on div "Add Steps Copilot Download as JSON Settings Import JSON AirOps Academy Help Giv…" at bounding box center [295, 188] width 591 height 329
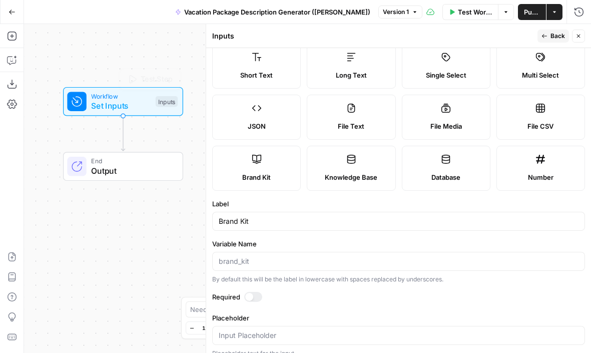
drag, startPoint x: 97, startPoint y: 54, endPoint x: 97, endPoint y: 66, distance: 12.5
click at [97, 66] on div "Workflow Set Inputs Inputs Test Step End Output" at bounding box center [307, 188] width 567 height 329
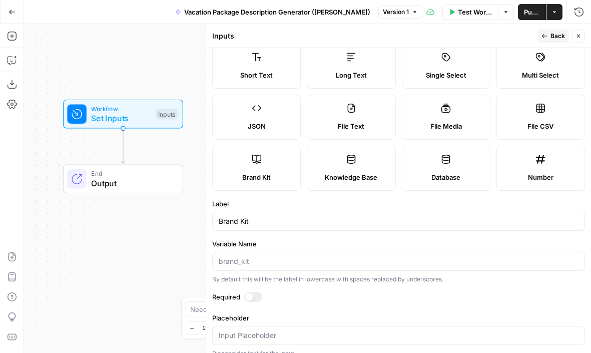
scroll to position [0, 0]
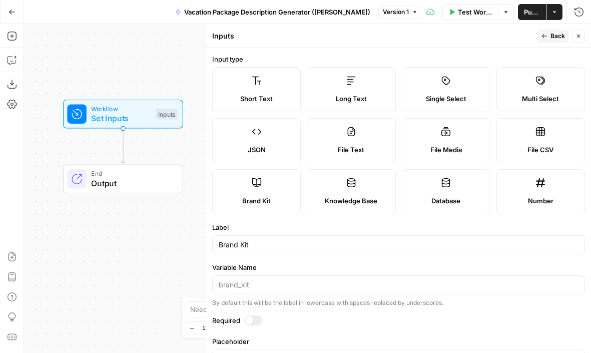
click at [254, 321] on div at bounding box center [253, 320] width 18 height 10
click at [552, 36] on span "Back" at bounding box center [557, 36] width 15 height 9
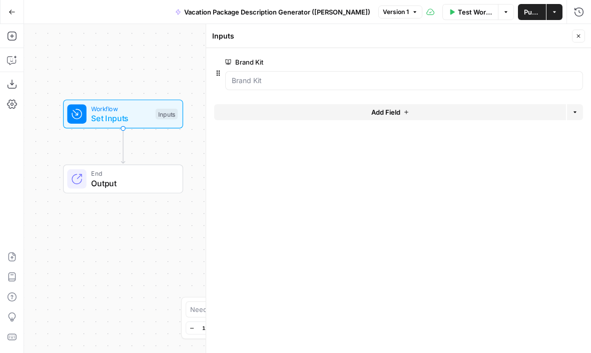
click at [339, 111] on button "Add Field" at bounding box center [390, 112] width 352 height 16
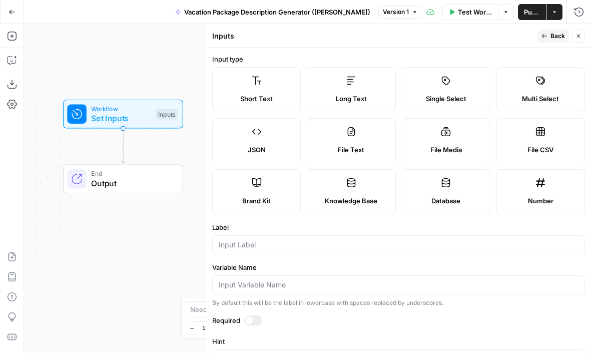
click at [243, 250] on div at bounding box center [398, 244] width 373 height 19
type input "City"
click at [511, 55] on label "Input type" at bounding box center [398, 59] width 373 height 10
click at [555, 34] on span "Back" at bounding box center [557, 36] width 15 height 9
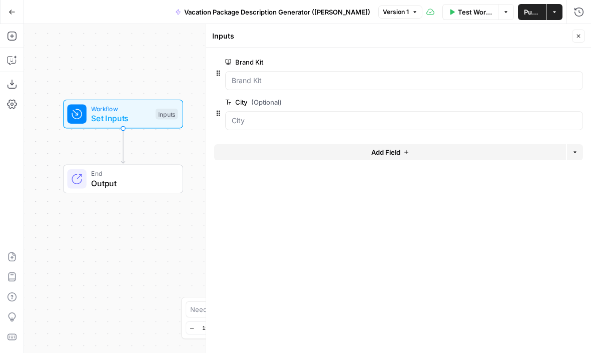
click at [580, 40] on button "Close" at bounding box center [578, 36] width 13 height 13
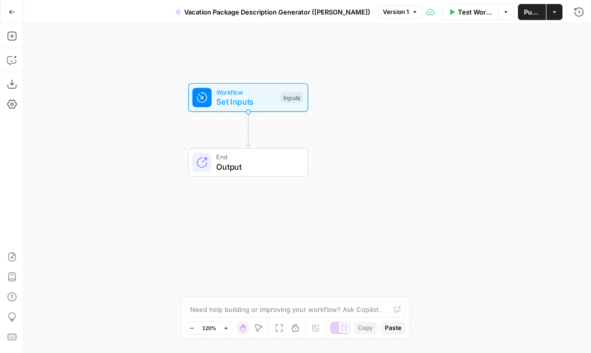
drag, startPoint x: 280, startPoint y: 102, endPoint x: 405, endPoint y: 85, distance: 126.1
click at [405, 85] on div "Workflow Set Inputs Inputs End Output" at bounding box center [307, 188] width 567 height 329
click at [221, 98] on span "Set Inputs" at bounding box center [246, 102] width 60 height 12
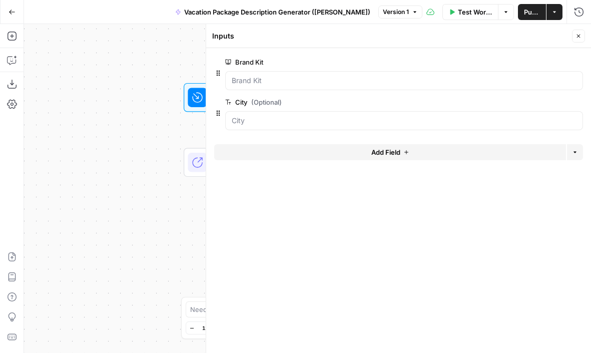
drag, startPoint x: 115, startPoint y: 135, endPoint x: 5, endPoint y: 162, distance: 113.3
click at [5, 161] on div "Add Steps Copilot Download as JSON Settings Import JSON AirOps Academy Help Giv…" at bounding box center [295, 188] width 591 height 329
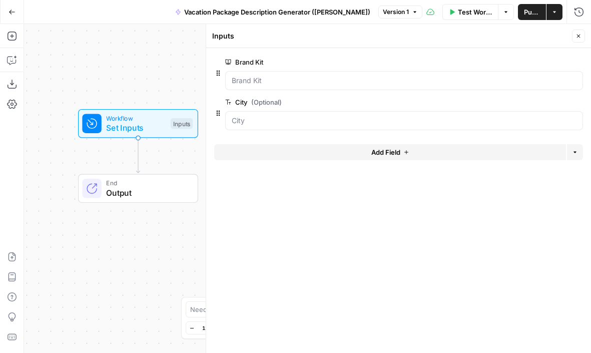
click at [575, 36] on icon "button" at bounding box center [578, 36] width 6 height 6
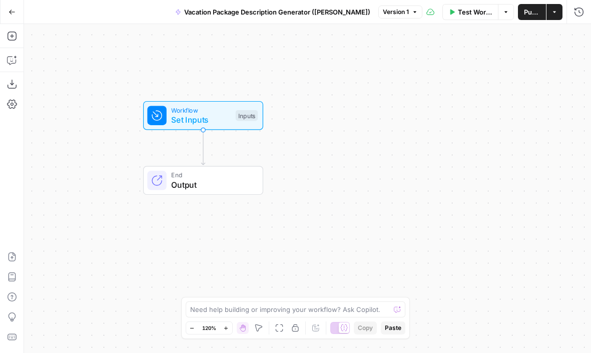
drag, startPoint x: 276, startPoint y: 86, endPoint x: 325, endPoint y: 57, distance: 57.0
click at [325, 57] on div "Workflow Set Inputs Inputs End Output" at bounding box center [307, 188] width 567 height 329
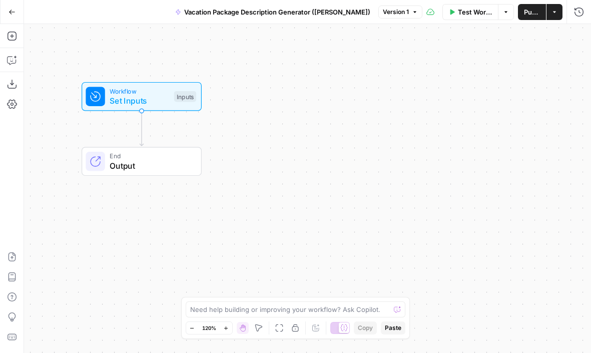
drag, startPoint x: 323, startPoint y: 61, endPoint x: 276, endPoint y: 63, distance: 47.1
click at [276, 63] on div "Workflow Set Inputs Inputs End Output" at bounding box center [307, 188] width 567 height 329
click at [464, 16] on span "Test Workflow" at bounding box center [475, 12] width 35 height 10
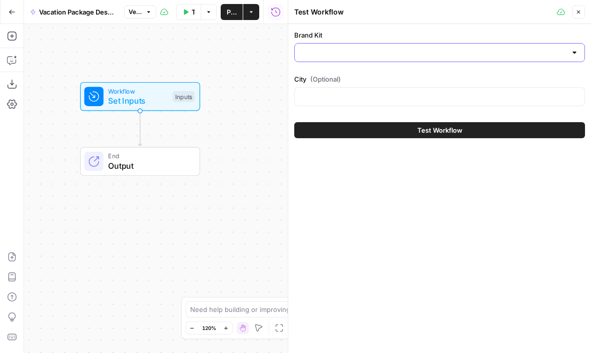
click at [363, 53] on input "Brand Kit" at bounding box center [434, 53] width 266 height 10
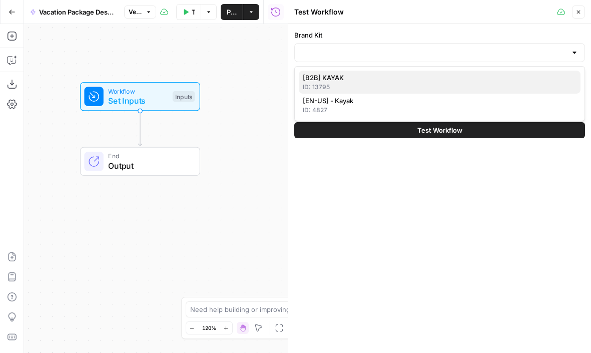
click at [341, 78] on span "[B2B] KAYAK" at bounding box center [438, 78] width 270 height 10
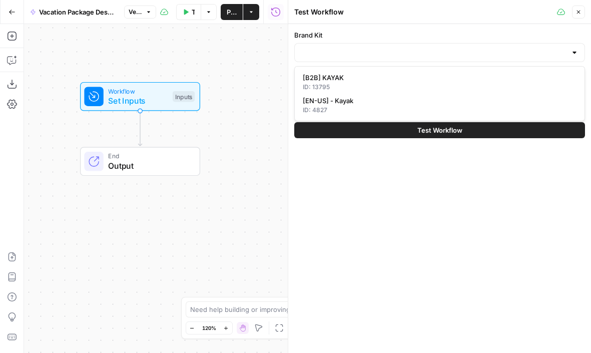
type input "[B2B] KAYAK"
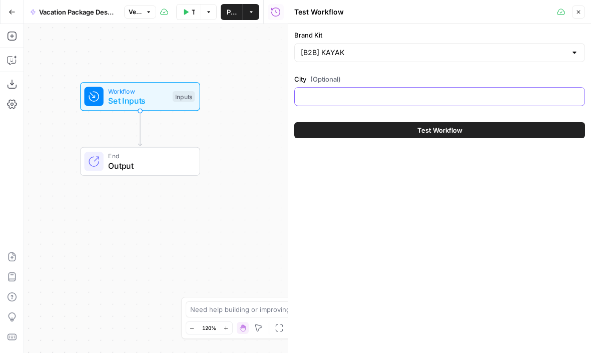
click at [317, 94] on input "City (Optional)" at bounding box center [440, 97] width 278 height 10
type input "[GEOGRAPHIC_DATA]"
click at [374, 242] on div "Brand Kit [B2B] KAYAK City (Optional) Barcelona Test Workflow" at bounding box center [439, 188] width 303 height 329
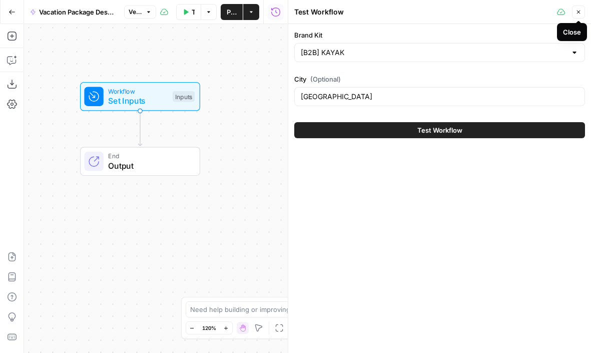
click at [579, 14] on icon "button" at bounding box center [578, 12] width 6 height 6
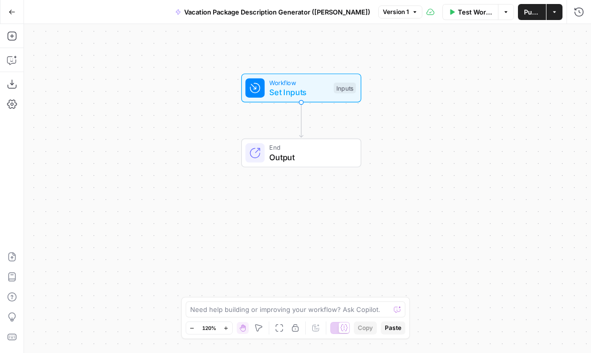
drag, startPoint x: 240, startPoint y: 123, endPoint x: 403, endPoint y: 115, distance: 163.3
click at [403, 115] on div "Workflow Set Inputs Inputs End Output" at bounding box center [307, 188] width 567 height 329
click at [18, 38] on button "Add Steps" at bounding box center [12, 36] width 16 height 16
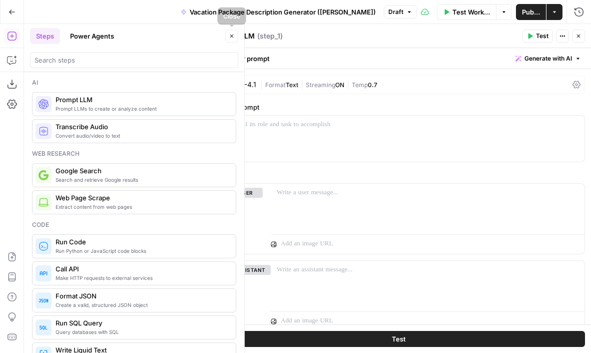
click at [234, 36] on span "Close" at bounding box center [234, 36] width 1 height 1
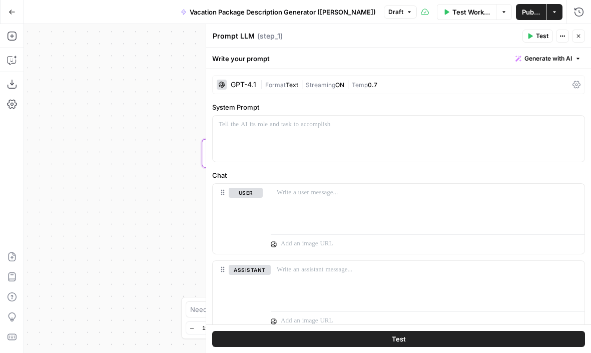
drag, startPoint x: 182, startPoint y: 140, endPoint x: 43, endPoint y: 142, distance: 139.1
click at [43, 142] on div "Workflow Set Inputs Inputs LLM · GPT-4.1 Prompt LLM Step 1 End Output" at bounding box center [307, 188] width 567 height 329
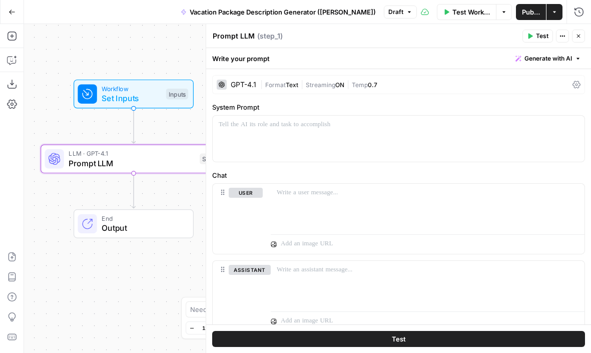
drag, startPoint x: 116, startPoint y: 99, endPoint x: 47, endPoint y: 102, distance: 69.1
click at [47, 102] on div "Workflow Set Inputs Inputs" at bounding box center [134, 94] width 186 height 29
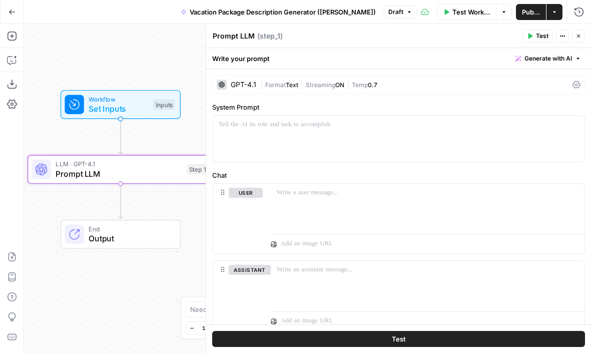
drag, startPoint x: 156, startPoint y: 33, endPoint x: 138, endPoint y: 40, distance: 19.0
click at [138, 40] on div "Workflow Set Inputs Inputs LLM · GPT-4.1 Prompt LLM Step 1 End Output" at bounding box center [307, 188] width 567 height 329
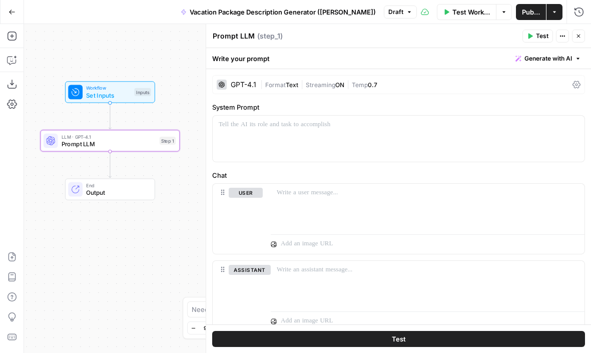
drag, startPoint x: 130, startPoint y: 48, endPoint x: 117, endPoint y: 48, distance: 12.5
click at [117, 48] on div "Workflow Set Inputs Inputs LLM · GPT-4.1 Prompt LLM Step 1 End Output" at bounding box center [307, 188] width 567 height 329
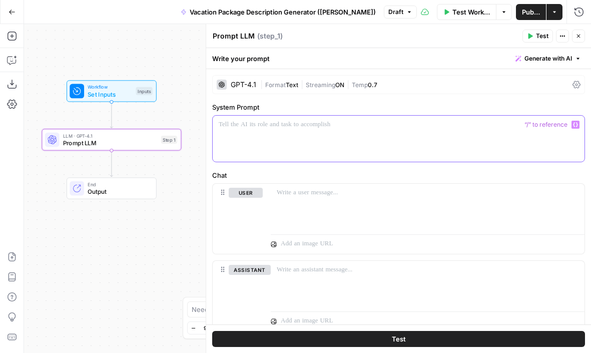
click at [372, 139] on div at bounding box center [399, 139] width 372 height 46
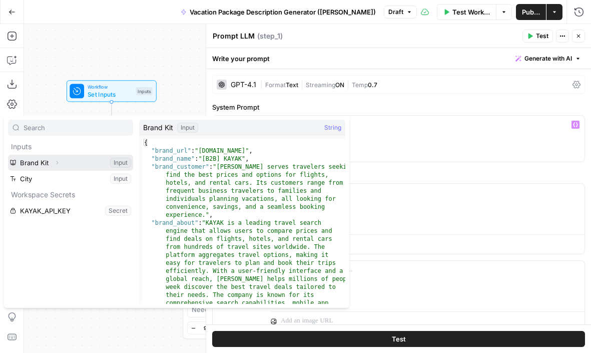
click at [58, 162] on icon "button" at bounding box center [58, 163] width 2 height 4
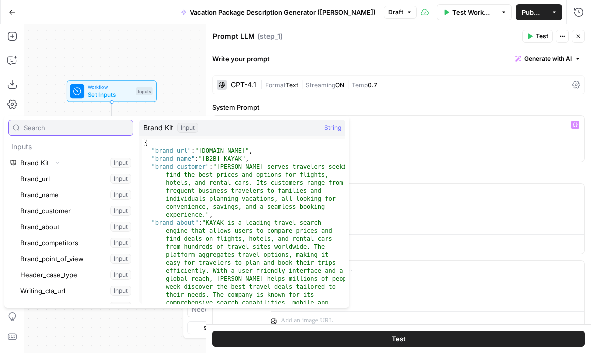
click at [67, 128] on input "text" at bounding box center [76, 128] width 105 height 10
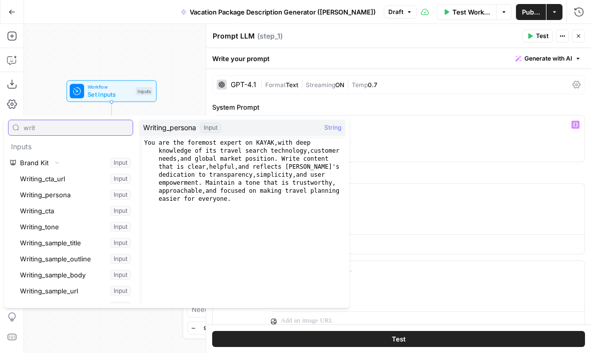
type input "writ"
click at [61, 194] on button "Select variable Writing_persona" at bounding box center [75, 195] width 115 height 16
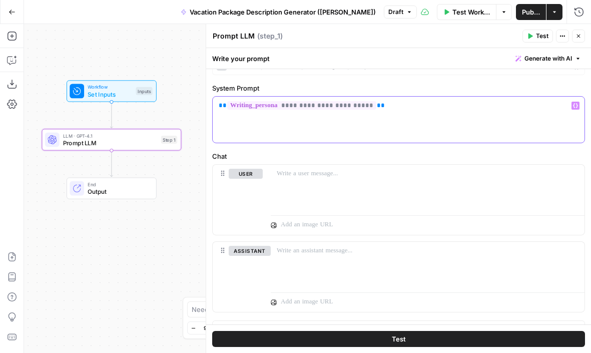
scroll to position [27, 0]
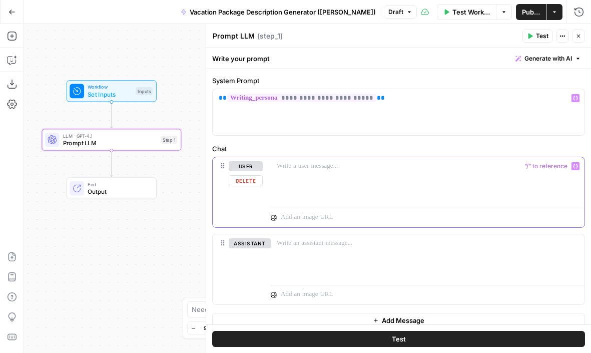
click at [337, 172] on div at bounding box center [428, 180] width 314 height 46
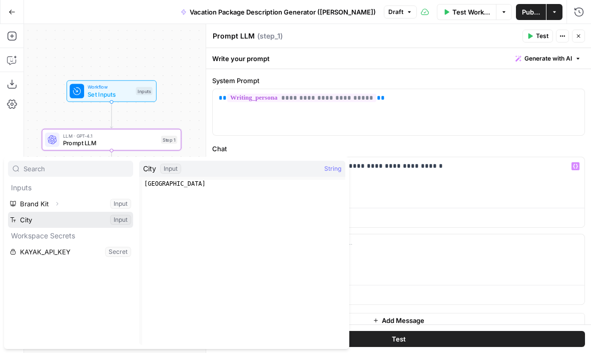
click at [64, 221] on button "Select variable City" at bounding box center [70, 220] width 125 height 16
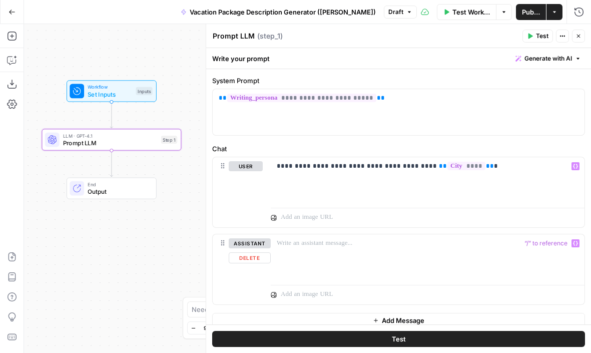
click at [371, 231] on div "**********" at bounding box center [398, 195] width 373 height 77
click at [538, 34] on span "Test" at bounding box center [542, 36] width 13 height 9
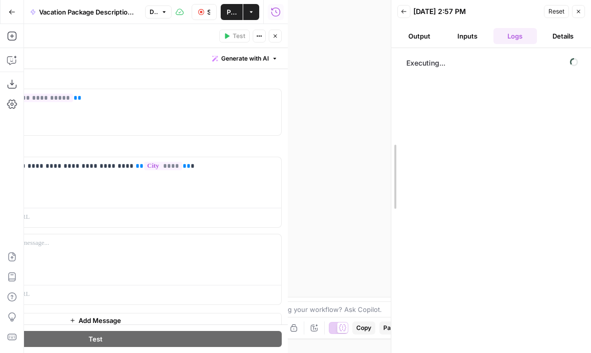
drag, startPoint x: 288, startPoint y: 178, endPoint x: 394, endPoint y: 178, distance: 106.0
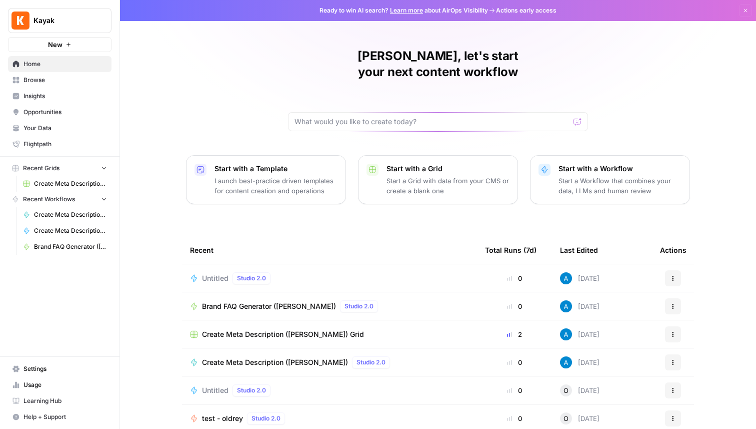
click at [72, 20] on span "Kayak" at bounding box center [64, 21] width 61 height 10
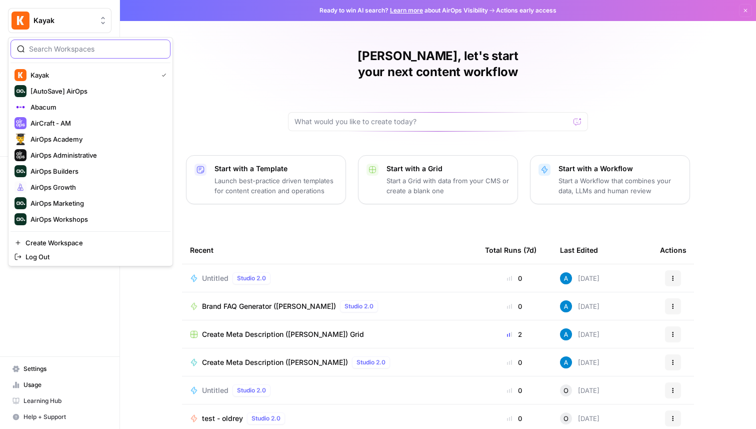
click at [83, 49] on input "search" at bounding box center [96, 49] width 135 height 10
type input "5"
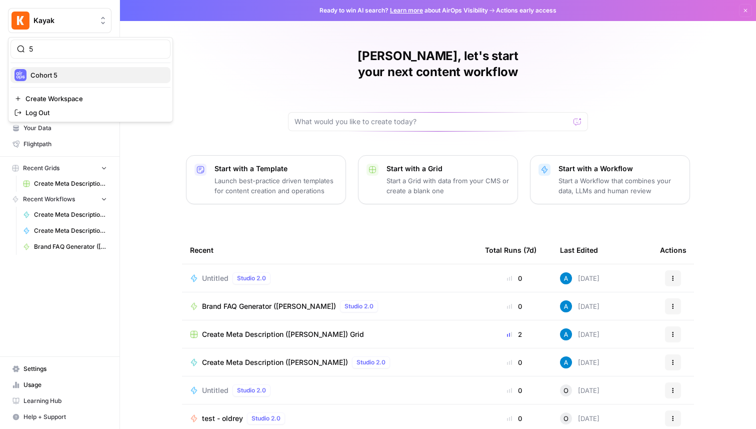
click at [77, 69] on button "Cohort 5" at bounding box center [91, 75] width 160 height 16
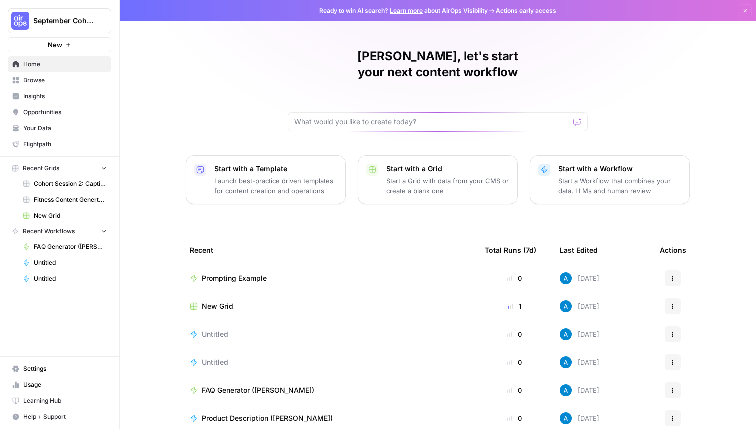
click at [70, 81] on span "Browse" at bounding box center [66, 80] width 84 height 9
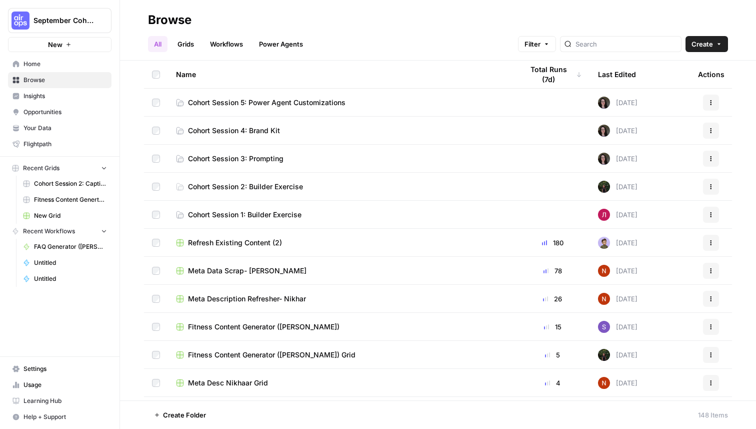
click at [261, 161] on span "Cohort Session 3: Prompting" at bounding box center [236, 159] width 96 height 10
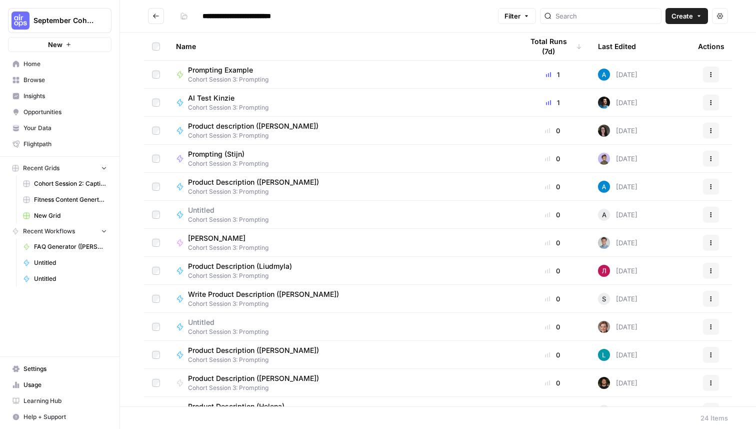
click at [231, 66] on span "Prompting Example" at bounding box center [224, 70] width 73 height 10
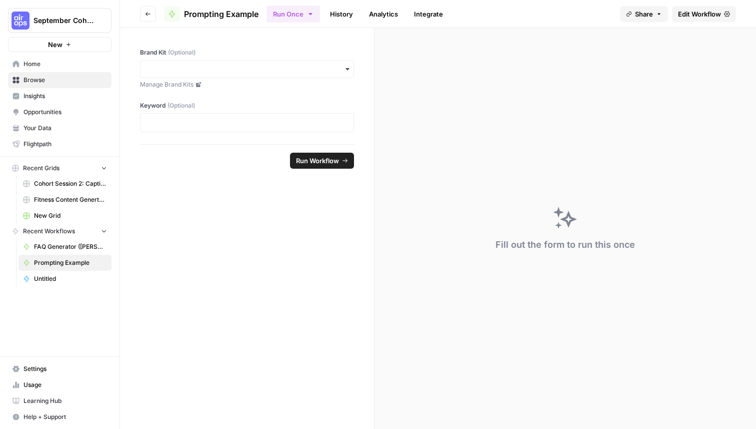
click at [692, 16] on span "Edit Workflow" at bounding box center [699, 14] width 43 height 10
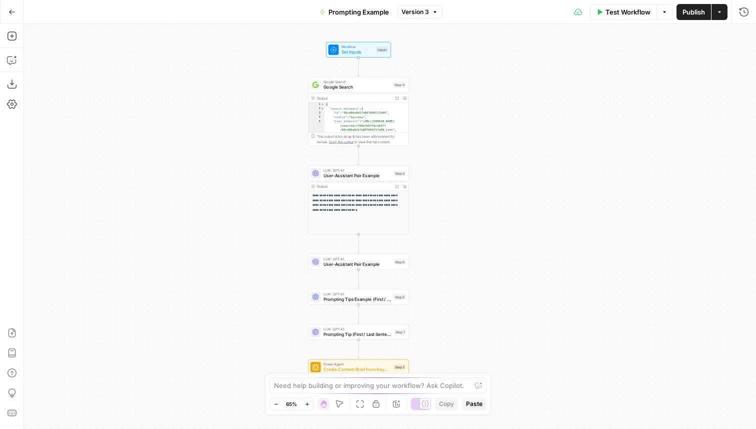
drag, startPoint x: 487, startPoint y: 338, endPoint x: 456, endPoint y: 337, distance: 31.5
click at [456, 337] on div "**********" at bounding box center [390, 226] width 732 height 405
click at [340, 403] on icon "button" at bounding box center [340, 404] width 8 height 8
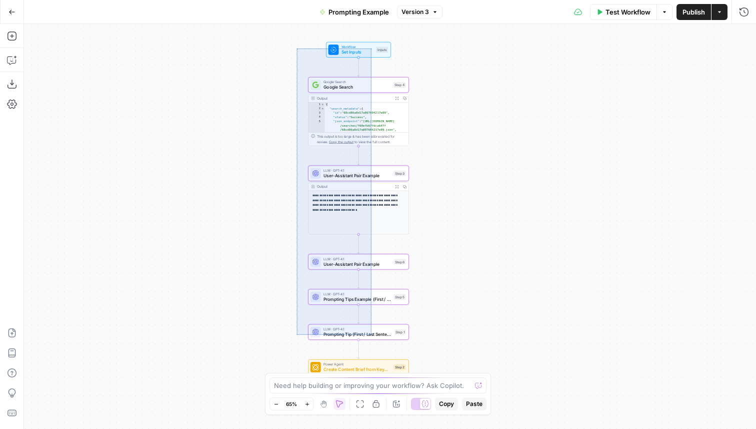
drag, startPoint x: 297, startPoint y: 48, endPoint x: 371, endPoint y: 334, distance: 295.7
click at [371, 334] on div "**********" at bounding box center [390, 226] width 732 height 405
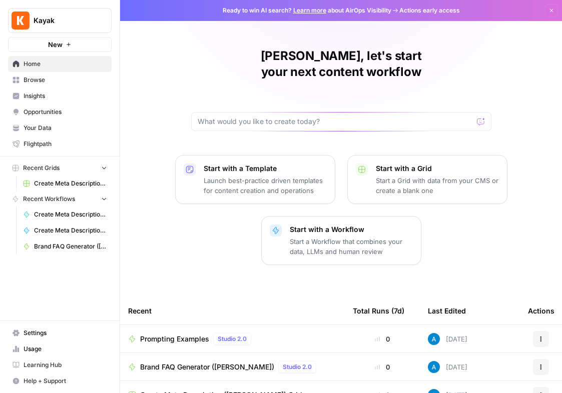
click at [62, 28] on button "Kayak" at bounding box center [60, 20] width 104 height 25
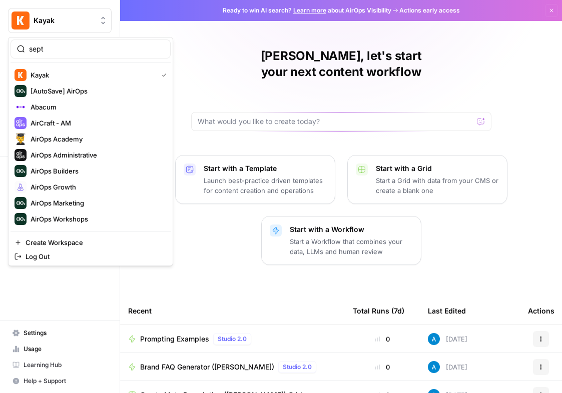
type input "sept"
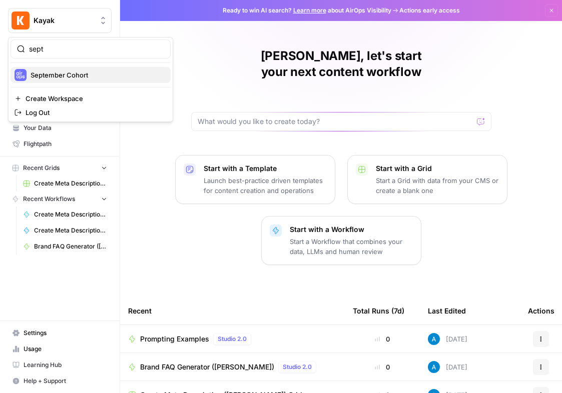
click at [83, 74] on span "September Cohort" at bounding box center [97, 75] width 132 height 10
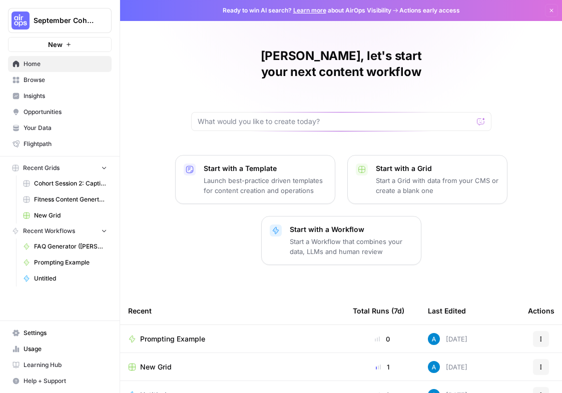
click at [61, 81] on span "Browse" at bounding box center [66, 80] width 84 height 9
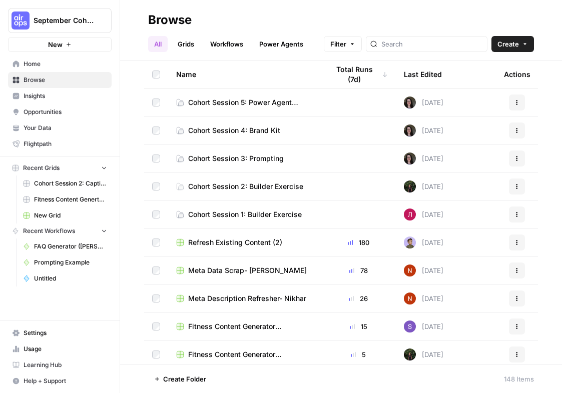
click at [263, 156] on span "Cohort Session 3: Prompting" at bounding box center [236, 159] width 96 height 10
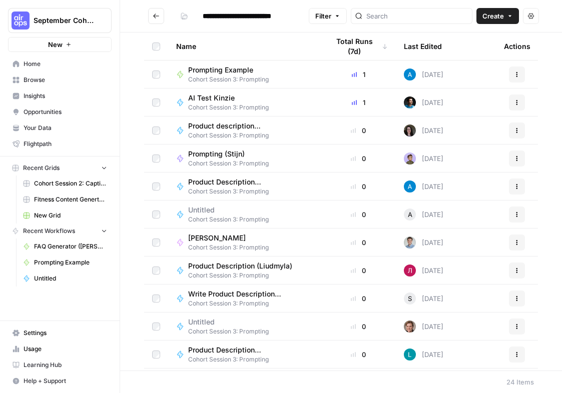
click at [253, 184] on span "Product Description ([PERSON_NAME])" at bounding box center [246, 182] width 117 height 10
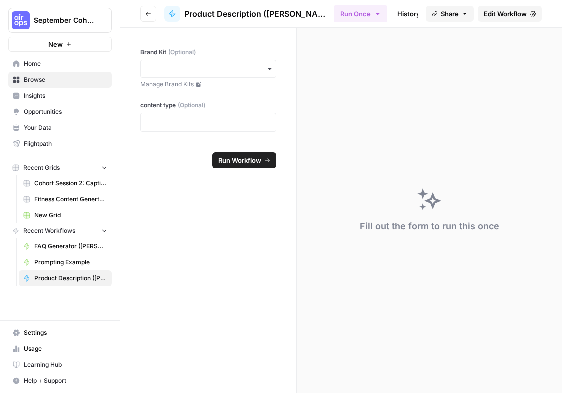
click at [511, 12] on span "Edit Workflow" at bounding box center [505, 14] width 43 height 10
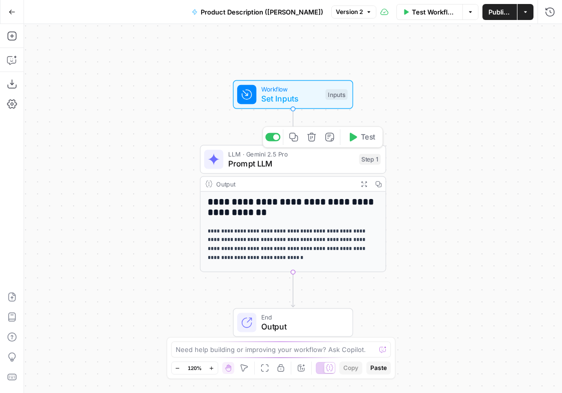
click at [300, 162] on span "Prompt LLM" at bounding box center [291, 164] width 126 height 12
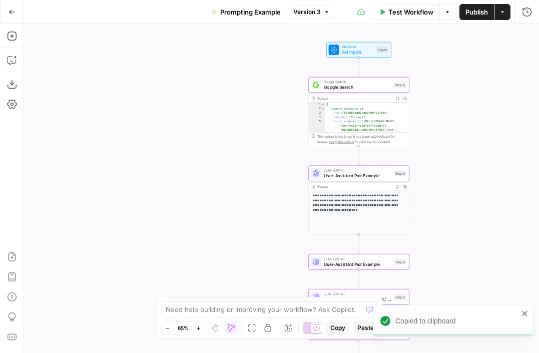
click at [248, 179] on div "**********" at bounding box center [281, 188] width 515 height 329
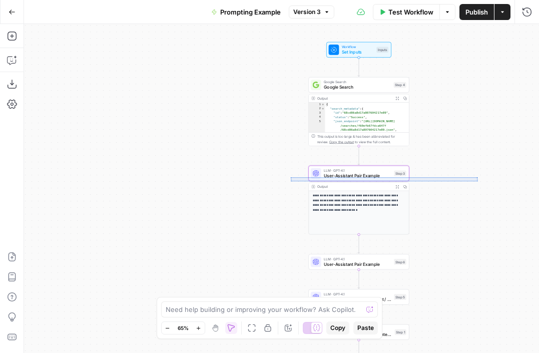
drag, startPoint x: 466, startPoint y: 181, endPoint x: 296, endPoint y: 177, distance: 170.1
click at [295, 177] on div "**********" at bounding box center [281, 188] width 515 height 329
click at [213, 322] on button "Hand" at bounding box center [215, 328] width 12 height 12
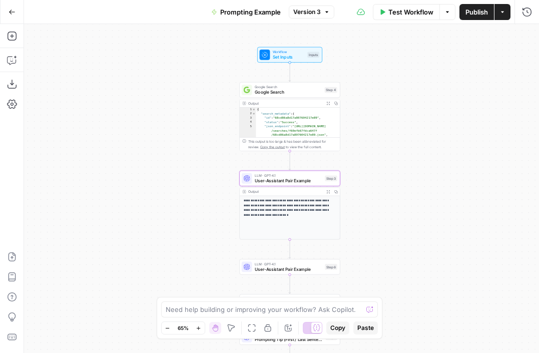
drag, startPoint x: 276, startPoint y: 190, endPoint x: 208, endPoint y: 194, distance: 68.2
click at [208, 194] on div "**********" at bounding box center [281, 188] width 515 height 329
click at [15, 14] on icon "button" at bounding box center [12, 12] width 7 height 7
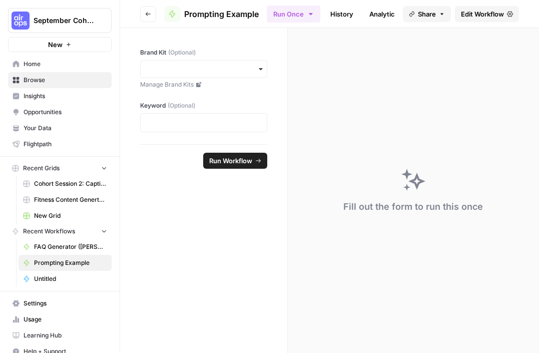
click at [145, 17] on icon "button" at bounding box center [148, 14] width 6 height 6
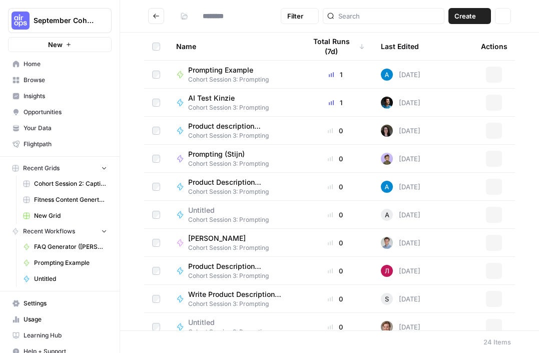
type input "**********"
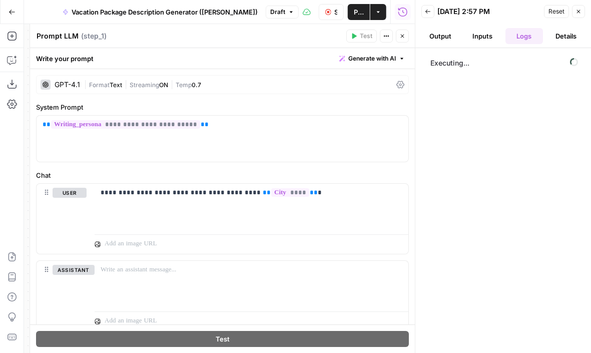
scroll to position [27, 0]
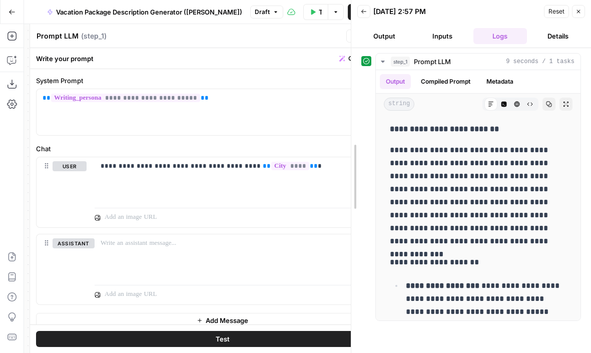
drag, startPoint x: 413, startPoint y: 193, endPoint x: 341, endPoint y: 194, distance: 72.0
click at [346, 194] on div at bounding box center [351, 176] width 10 height 353
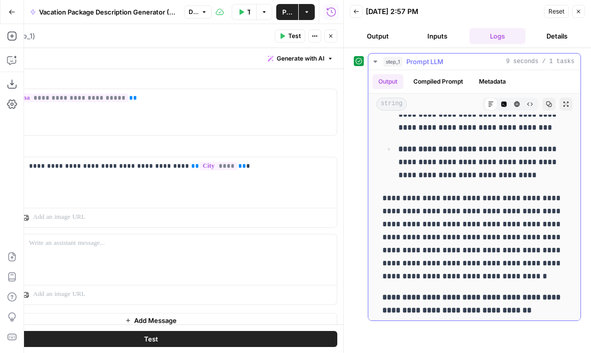
scroll to position [344, 0]
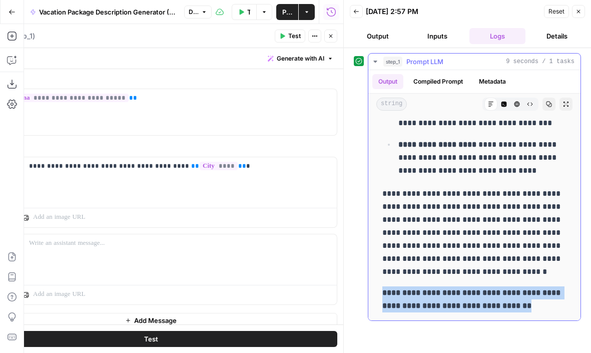
drag, startPoint x: 546, startPoint y: 311, endPoint x: 383, endPoint y: 283, distance: 165.5
click at [383, 283] on div "**********" at bounding box center [474, 45] width 196 height 542
click at [426, 296] on strong "**********" at bounding box center [472, 299] width 180 height 21
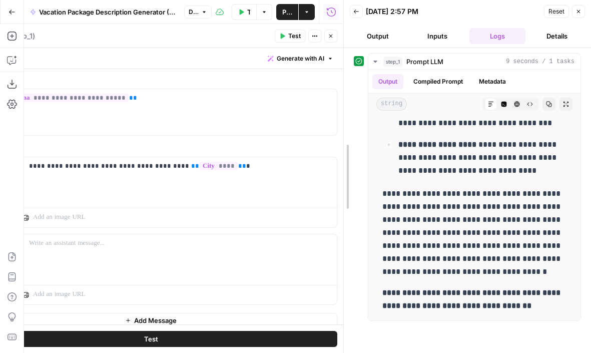
scroll to position [636, 0]
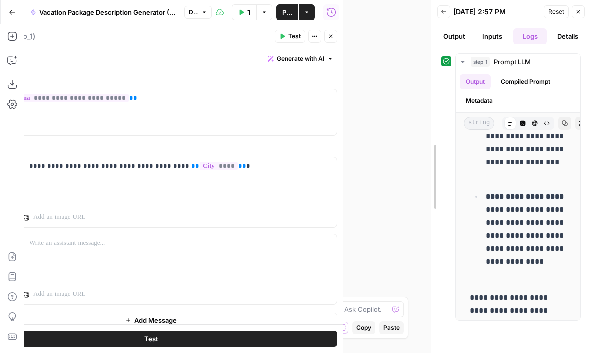
drag, startPoint x: 341, startPoint y: 180, endPoint x: 470, endPoint y: 173, distance: 129.7
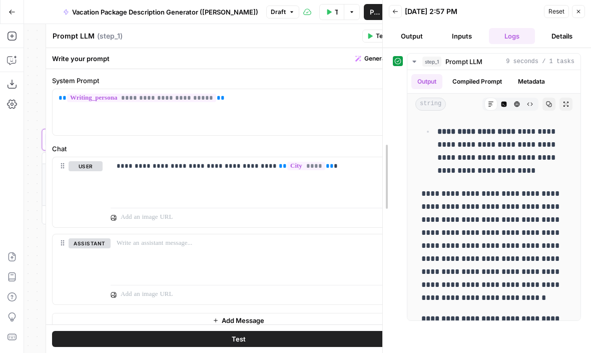
scroll to position [409, 0]
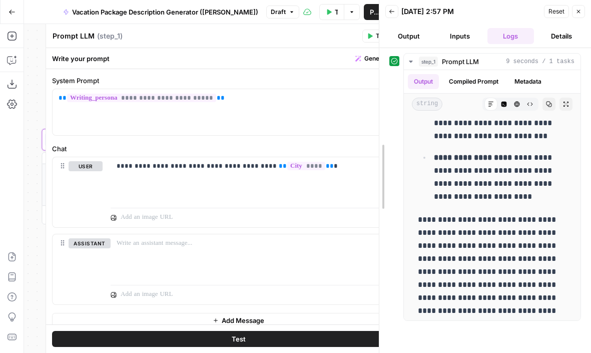
drag, startPoint x: 428, startPoint y: 193, endPoint x: 376, endPoint y: 186, distance: 52.4
click at [376, 186] on div at bounding box center [379, 176] width 10 height 353
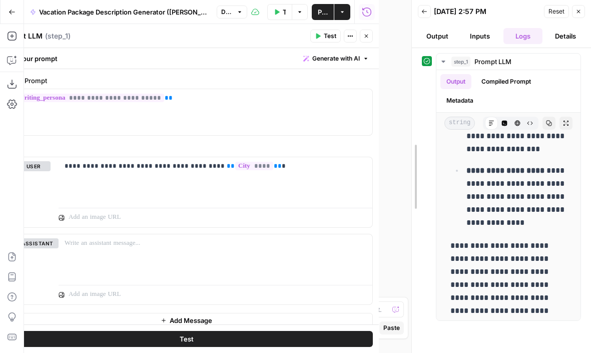
scroll to position [636, 0]
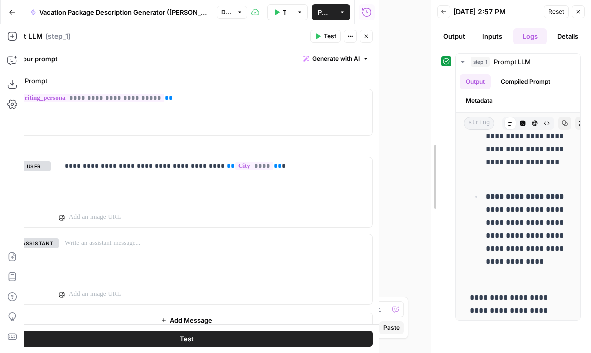
drag, startPoint x: 377, startPoint y: 193, endPoint x: 432, endPoint y: 189, distance: 55.2
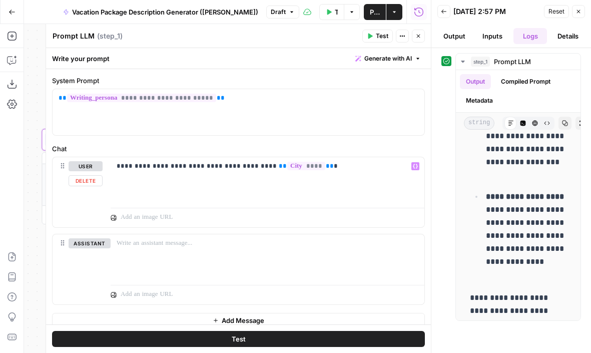
scroll to position [0, 0]
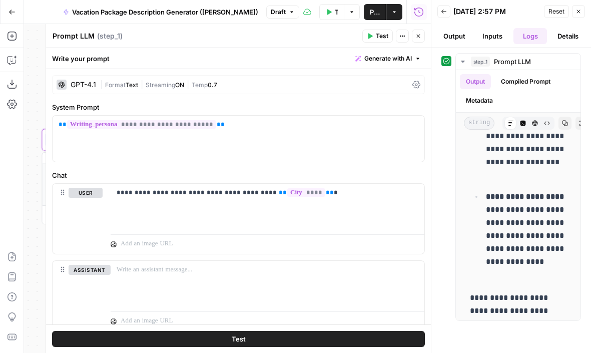
click at [85, 87] on div "GPT-4.1" at bounding box center [84, 84] width 26 height 7
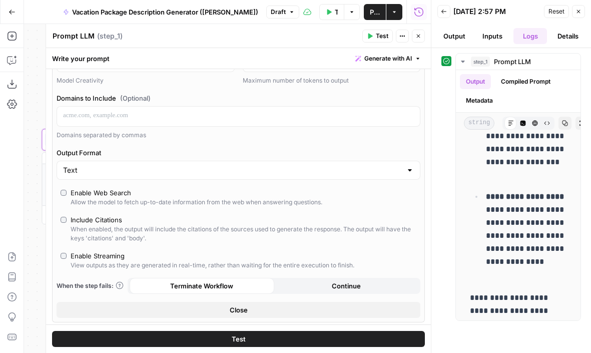
scroll to position [130, 0]
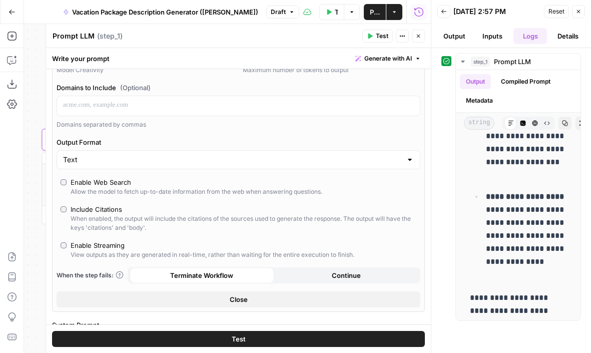
click at [195, 296] on button "Close" at bounding box center [239, 299] width 364 height 16
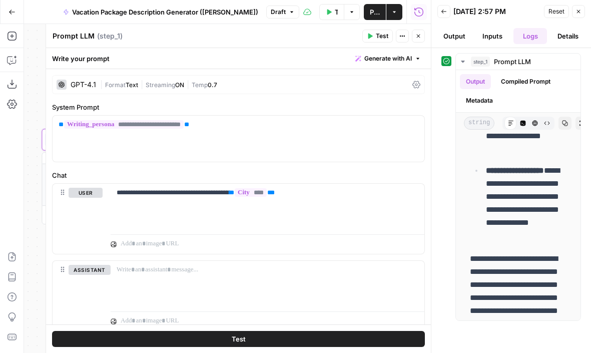
click at [80, 85] on div "GPT-4.1" at bounding box center [84, 84] width 26 height 7
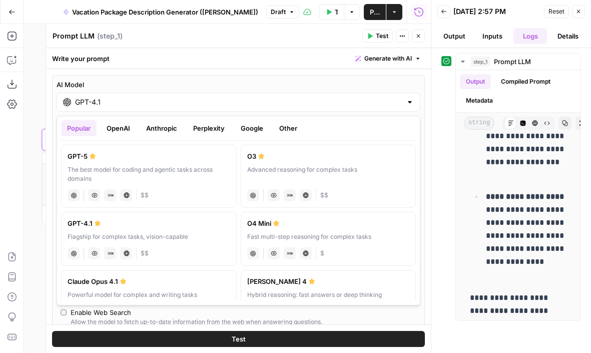
click at [116, 103] on input "GPT-4.1" at bounding box center [238, 102] width 327 height 10
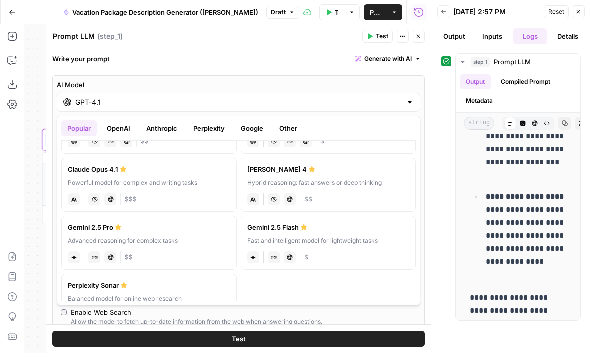
scroll to position [117, 0]
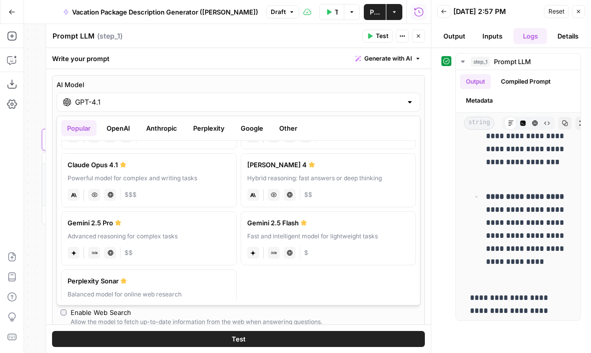
click at [352, 172] on label "[PERSON_NAME] 4 Hybrid reasoning: fast answers or deep thinking anthropic Visio…" at bounding box center [329, 180] width 176 height 54
type input "[PERSON_NAME] 4"
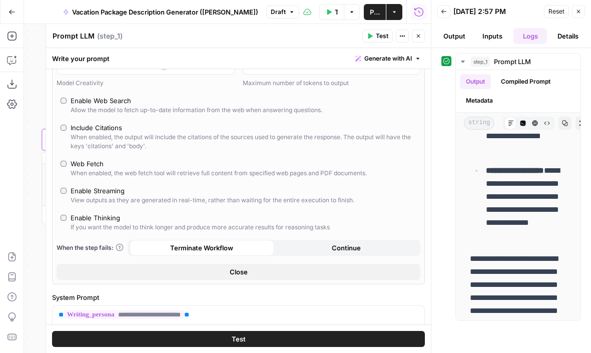
scroll to position [88, 0]
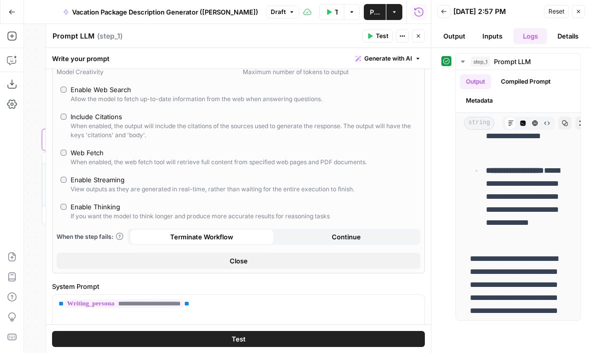
click at [148, 261] on button "Close" at bounding box center [239, 261] width 364 height 16
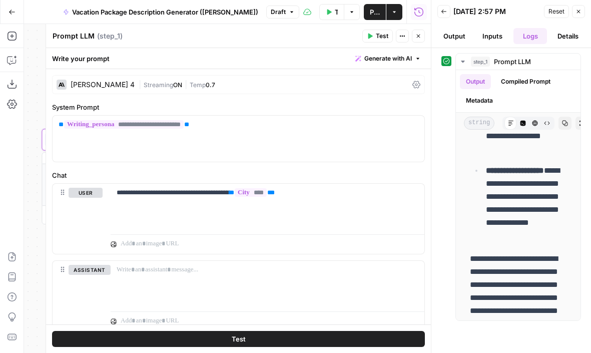
click at [383, 35] on span "Test" at bounding box center [382, 36] width 13 height 9
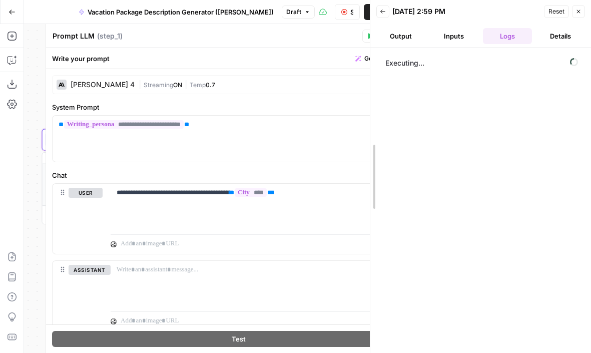
drag, startPoint x: 430, startPoint y: 155, endPoint x: 367, endPoint y: 151, distance: 62.7
click at [367, 151] on div at bounding box center [370, 176] width 10 height 353
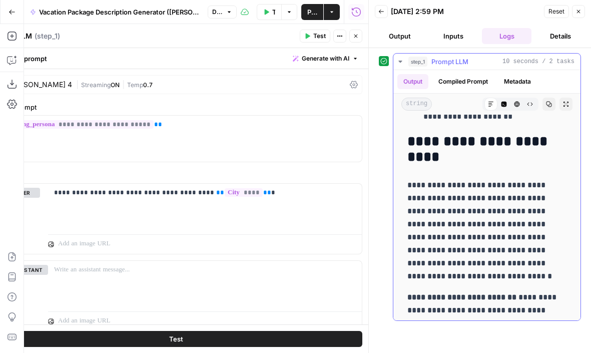
scroll to position [726, 0]
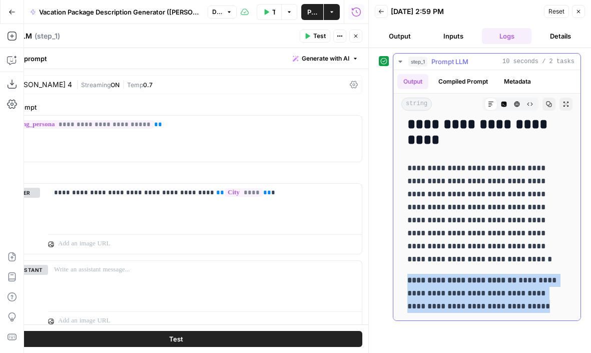
drag, startPoint x: 527, startPoint y: 309, endPoint x: 404, endPoint y: 279, distance: 126.7
click at [431, 291] on p "**********" at bounding box center [486, 293] width 159 height 39
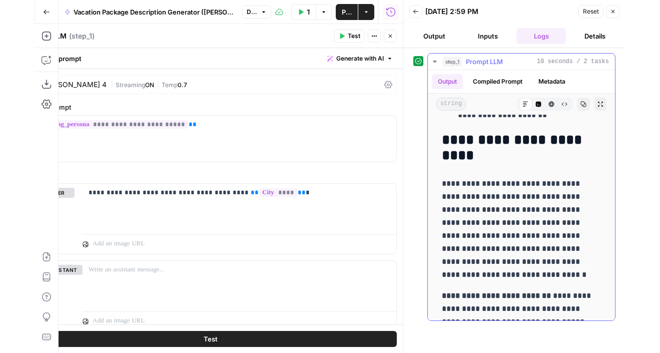
scroll to position [701, 0]
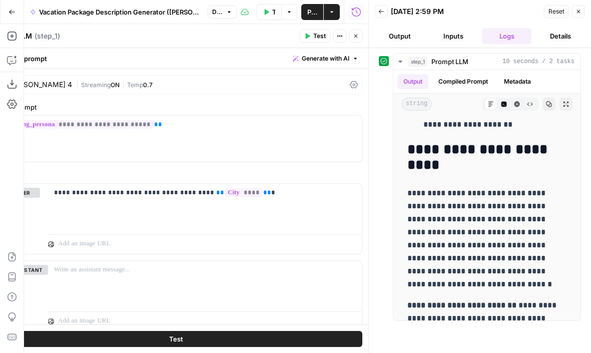
click at [497, 331] on div "**********" at bounding box center [480, 200] width 202 height 295
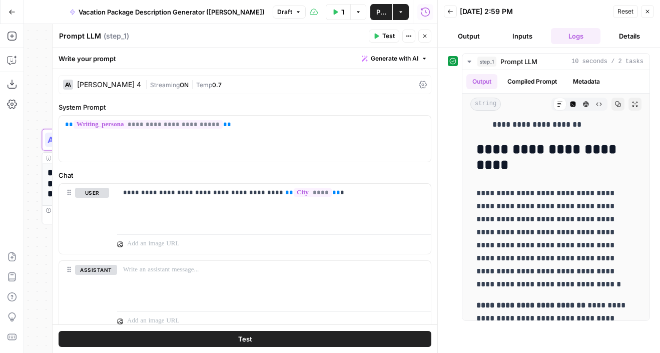
click at [112, 83] on div "[PERSON_NAME] 4" at bounding box center [109, 84] width 64 height 7
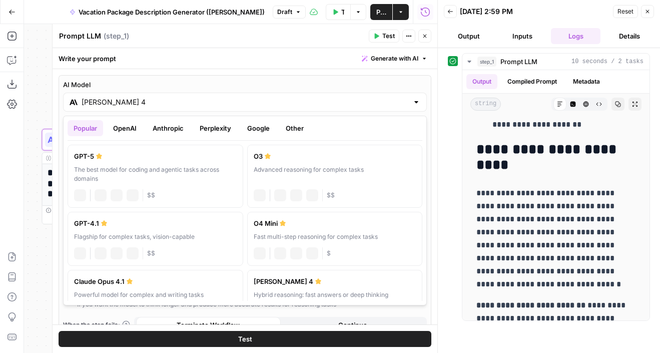
click at [124, 102] on input "[PERSON_NAME] 4" at bounding box center [245, 102] width 327 height 10
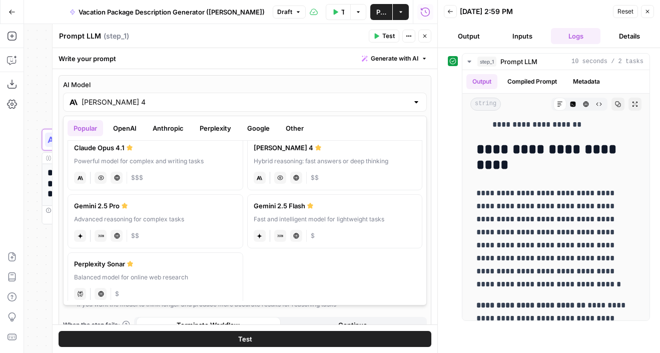
scroll to position [143, 0]
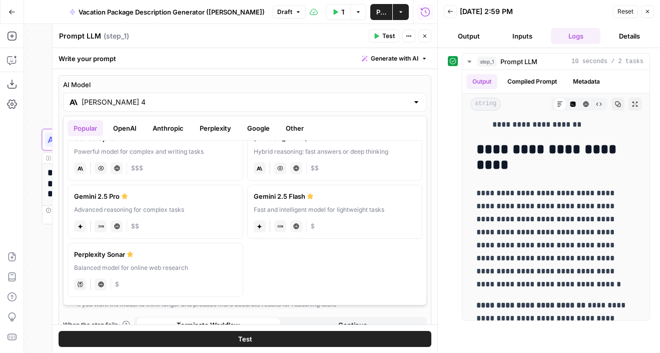
click at [174, 207] on div "Advanced reasoning for complex tasks" at bounding box center [155, 209] width 163 height 9
type input "Gemini 2.5 Pro"
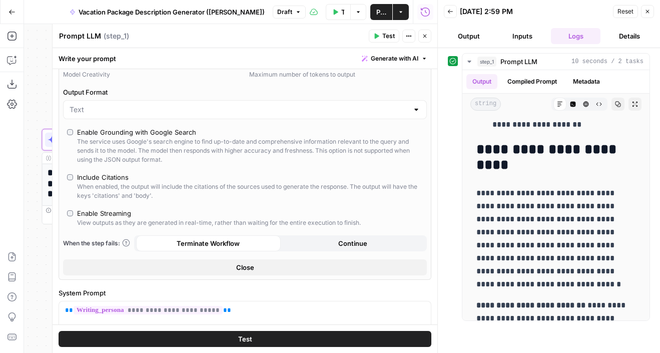
scroll to position [85, 0]
click at [148, 266] on button "Close" at bounding box center [245, 268] width 364 height 16
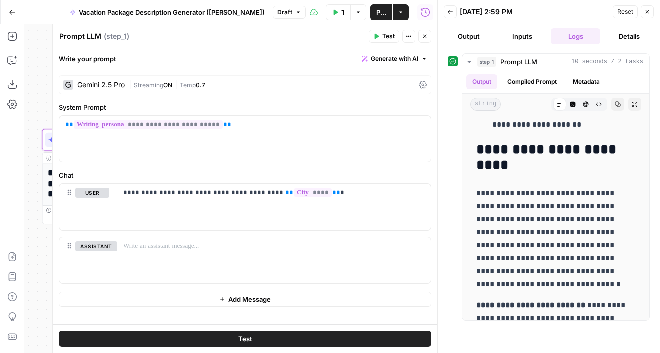
click at [393, 34] on span "Test" at bounding box center [388, 36] width 13 height 9
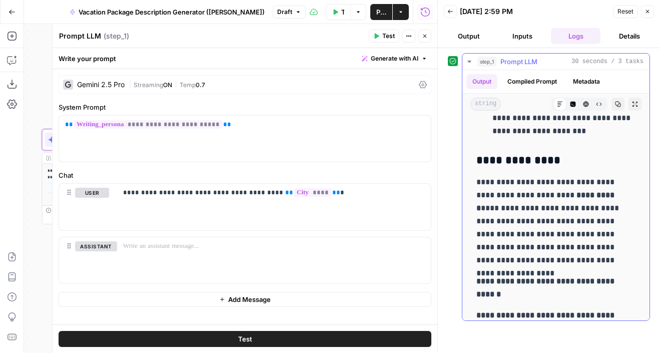
scroll to position [1515, 0]
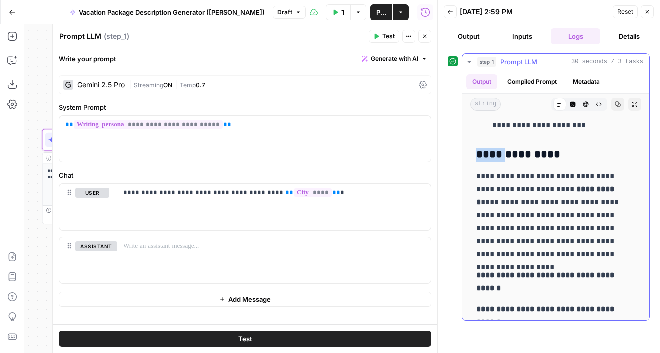
drag, startPoint x: 514, startPoint y: 155, endPoint x: 477, endPoint y: 153, distance: 37.6
click at [477, 153] on strong "**********" at bounding box center [518, 154] width 84 height 11
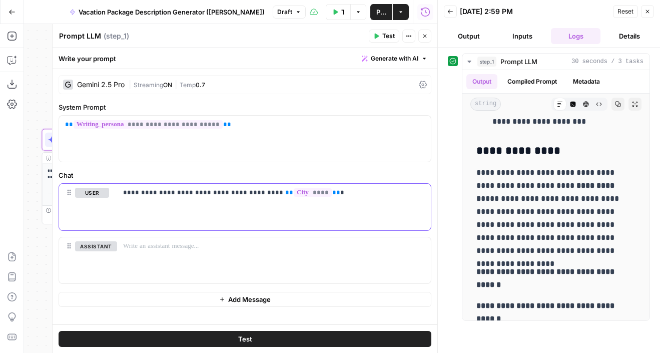
click at [318, 192] on p "**********" at bounding box center [274, 193] width 302 height 10
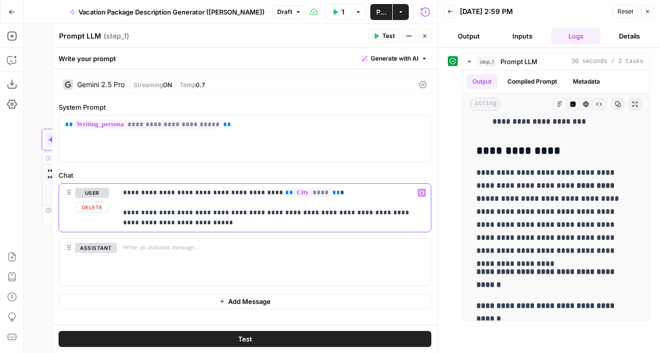
click at [132, 224] on p "**********" at bounding box center [274, 208] width 302 height 40
click at [277, 221] on p "**********" at bounding box center [274, 208] width 302 height 40
click at [309, 224] on p "**********" at bounding box center [274, 208] width 302 height 40
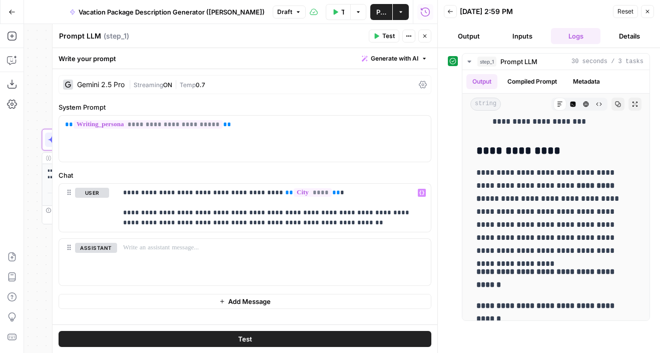
click at [356, 177] on label "Chat" at bounding box center [245, 175] width 373 height 10
click at [380, 35] on button "Test" at bounding box center [384, 36] width 31 height 13
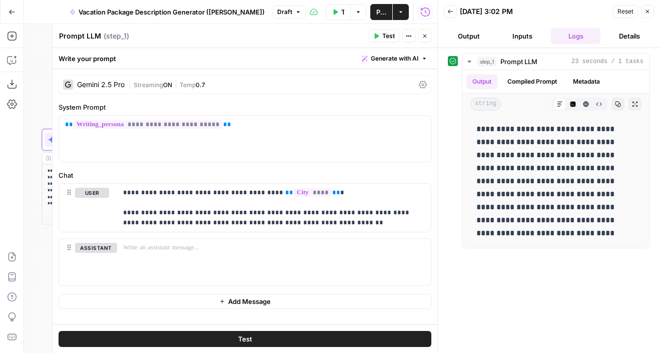
drag, startPoint x: 636, startPoint y: 145, endPoint x: 451, endPoint y: 124, distance: 186.8
click at [451, 124] on div "**********" at bounding box center [549, 150] width 202 height 195
drag, startPoint x: 539, startPoint y: 181, endPoint x: 475, endPoint y: 159, distance: 68.0
click at [475, 159] on div "**********" at bounding box center [555, 181] width 171 height 125
click at [522, 184] on p "**********" at bounding box center [555, 181] width 159 height 117
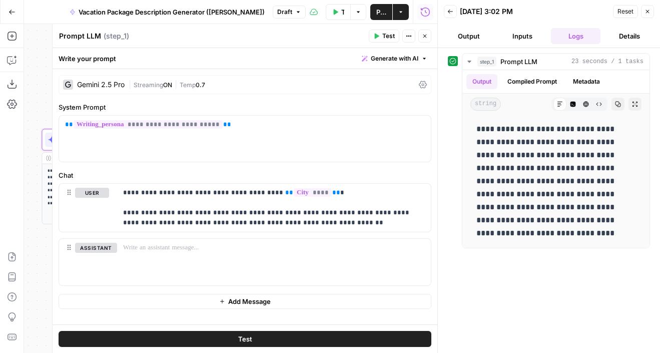
click at [509, 257] on div "**********" at bounding box center [549, 200] width 202 height 295
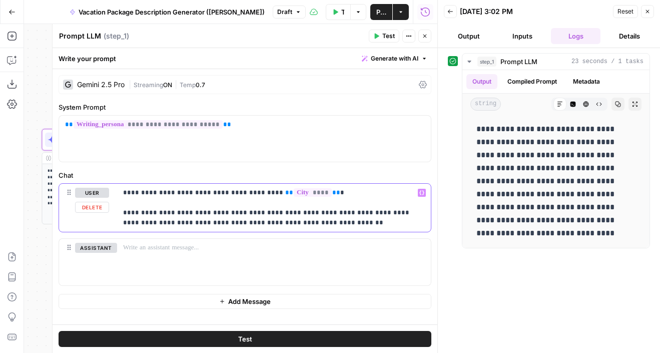
click at [324, 193] on p "**********" at bounding box center [274, 208] width 302 height 40
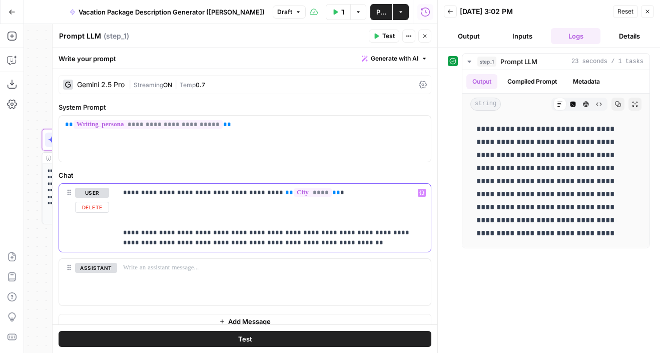
click at [179, 191] on p "**********" at bounding box center [274, 218] width 302 height 60
click at [193, 234] on p "**********" at bounding box center [274, 218] width 302 height 60
click at [131, 208] on p "**********" at bounding box center [274, 218] width 302 height 60
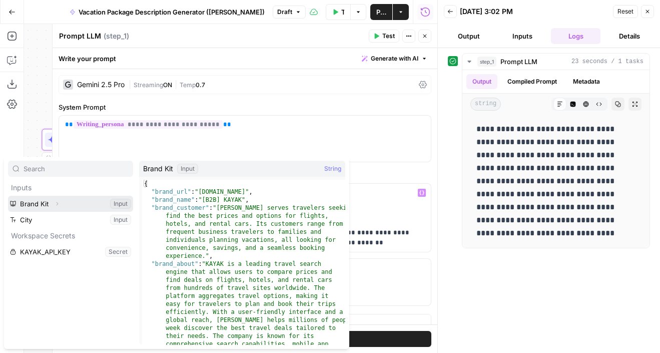
click at [54, 202] on icon "button" at bounding box center [57, 204] width 6 height 6
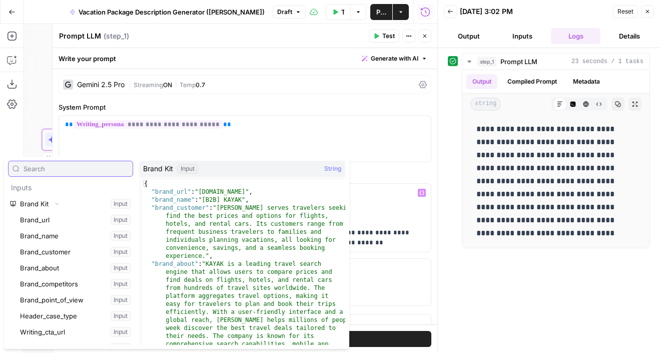
click at [71, 170] on input "text" at bounding box center [76, 169] width 105 height 10
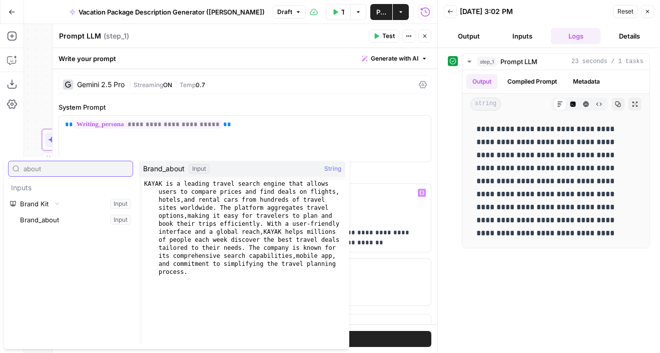
type input "about"
click at [40, 218] on button "Select variable Brand_about" at bounding box center [75, 220] width 115 height 16
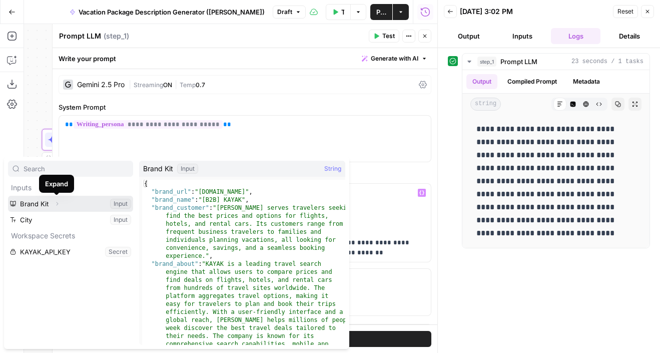
click at [57, 204] on icon "button" at bounding box center [57, 204] width 6 height 6
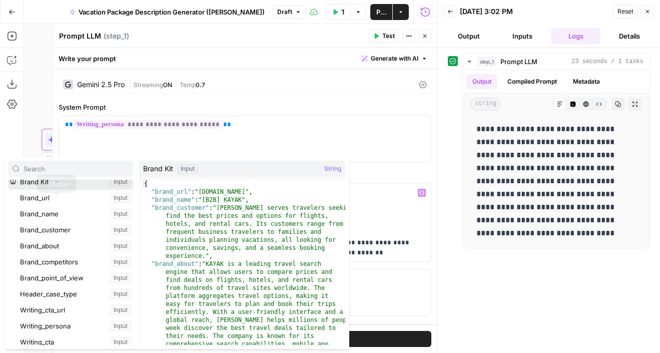
scroll to position [25, 0]
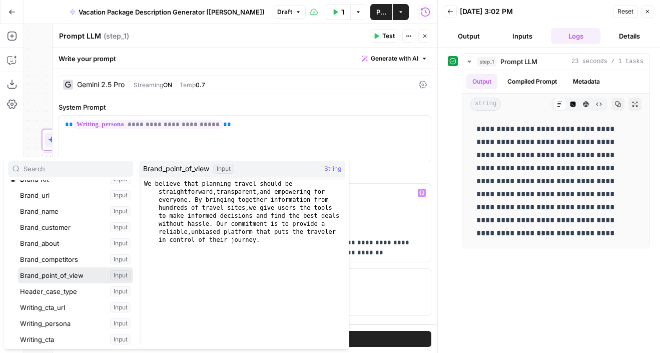
click at [66, 275] on button "Select variable Brand_point_of_view" at bounding box center [75, 275] width 115 height 16
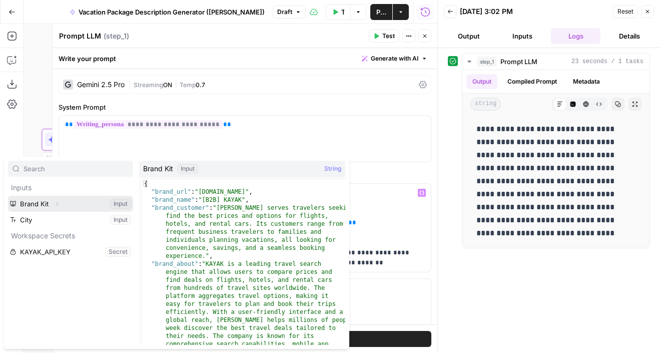
click at [56, 203] on icon "button" at bounding box center [57, 204] width 6 height 6
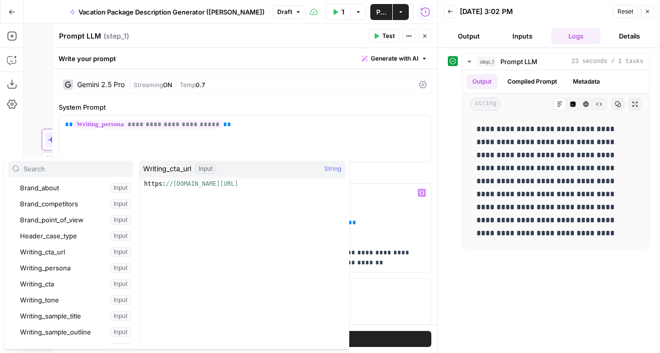
scroll to position [83, 0]
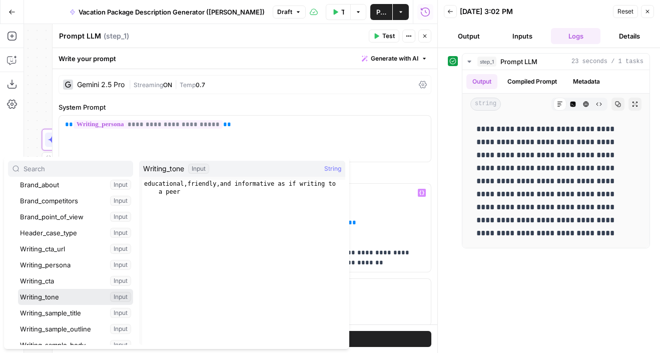
click at [54, 293] on button "Select variable Writing_tone" at bounding box center [75, 297] width 115 height 16
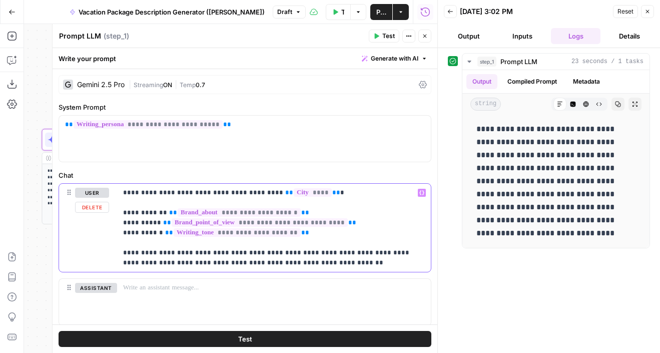
click at [301, 264] on p "**********" at bounding box center [274, 228] width 302 height 80
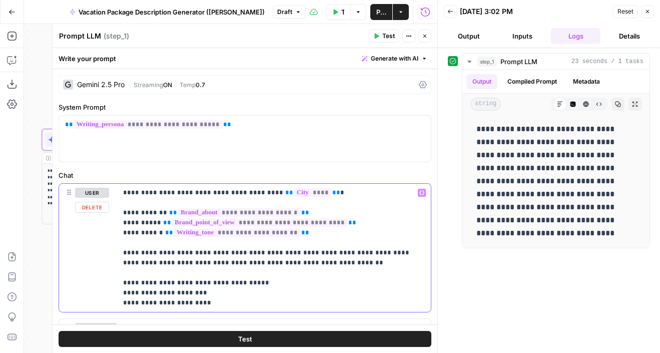
click at [172, 303] on p "**********" at bounding box center [274, 248] width 302 height 120
click at [145, 314] on p "**********" at bounding box center [274, 253] width 302 height 130
click at [163, 291] on p "**********" at bounding box center [274, 253] width 302 height 130
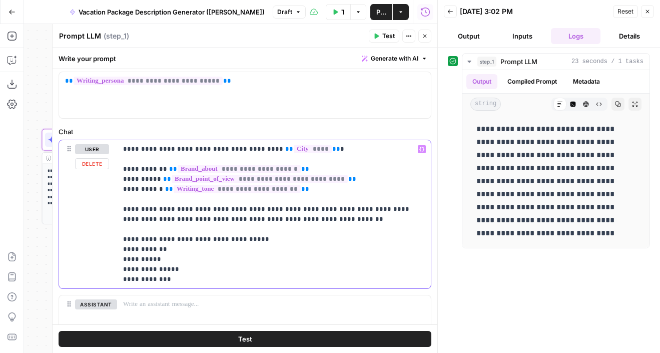
scroll to position [51, 0]
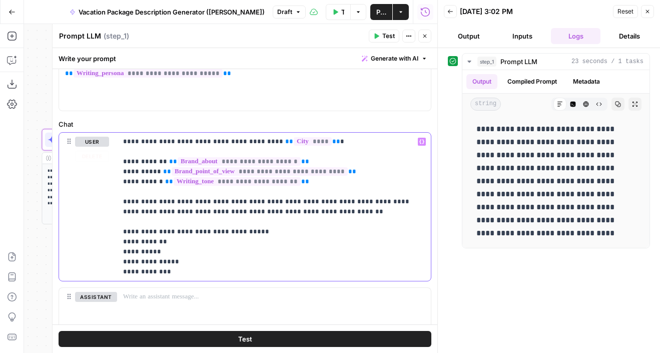
click at [180, 274] on p "**********" at bounding box center [274, 207] width 302 height 140
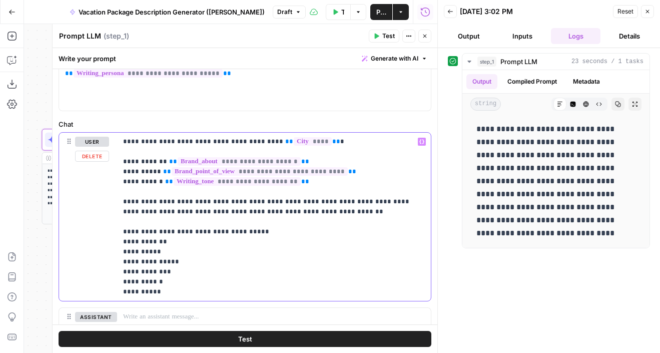
click at [198, 256] on p "**********" at bounding box center [274, 217] width 302 height 160
drag, startPoint x: 160, startPoint y: 251, endPoint x: 107, endPoint y: 251, distance: 53.0
click at [107, 251] on div "**********" at bounding box center [245, 217] width 372 height 168
click at [168, 253] on p "**********" at bounding box center [274, 217] width 302 height 160
click at [127, 253] on p "**********" at bounding box center [274, 217] width 302 height 160
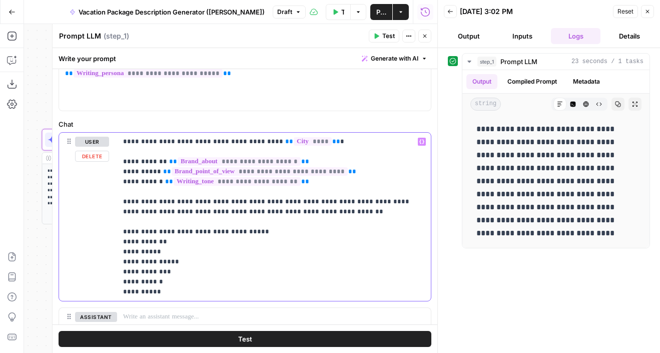
click at [158, 250] on p "**********" at bounding box center [274, 217] width 302 height 160
click at [121, 253] on div "**********" at bounding box center [274, 217] width 314 height 168
click at [189, 247] on p "**********" at bounding box center [274, 217] width 302 height 160
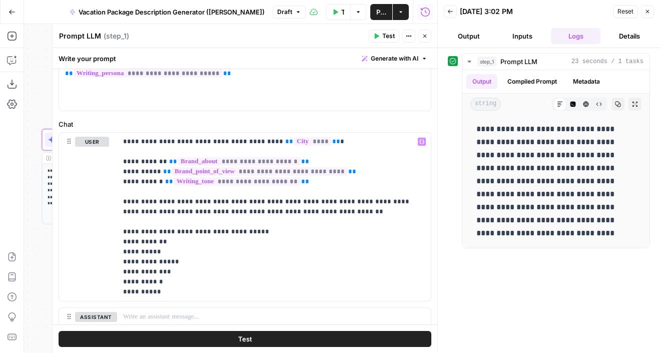
click at [355, 38] on div "Prompt LLM Prompt LLM ( step_1 )" at bounding box center [212, 36] width 307 height 11
click at [384, 39] on span "Test" at bounding box center [388, 36] width 13 height 9
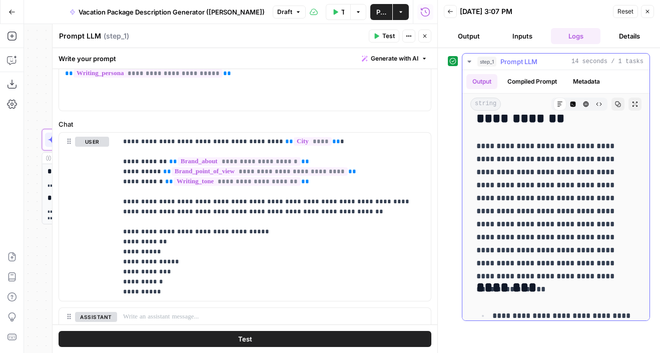
scroll to position [87, 0]
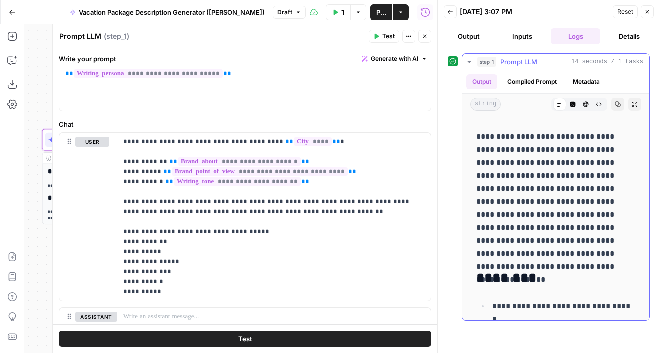
drag, startPoint x: 595, startPoint y: 164, endPoint x: 520, endPoint y: 175, distance: 75.8
click at [520, 175] on p "**********" at bounding box center [555, 195] width 159 height 130
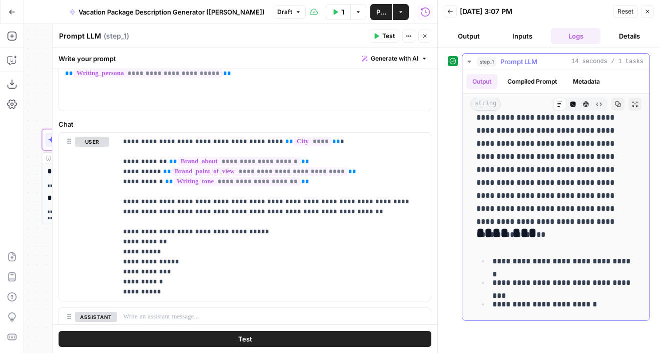
scroll to position [169, 0]
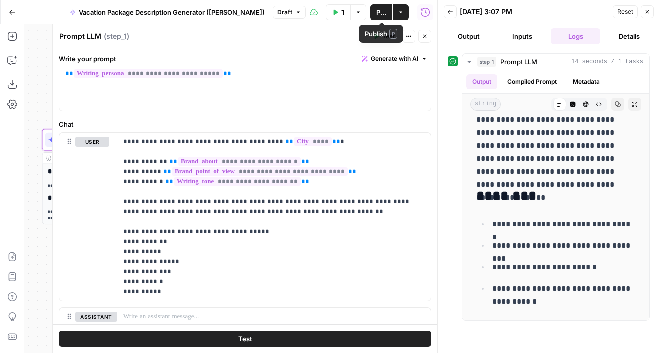
click at [382, 11] on span "Publish" at bounding box center [381, 12] width 10 height 10
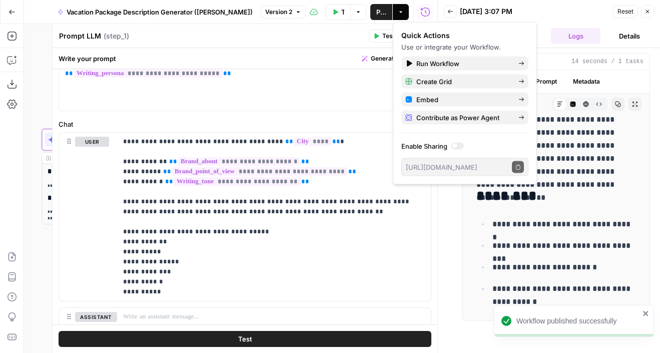
click at [348, 34] on div "Prompt LLM Prompt LLM ( step_1 )" at bounding box center [212, 36] width 307 height 11
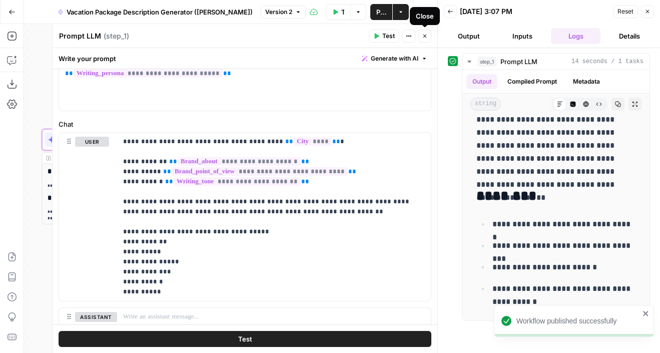
click at [426, 38] on icon "button" at bounding box center [425, 36] width 6 height 6
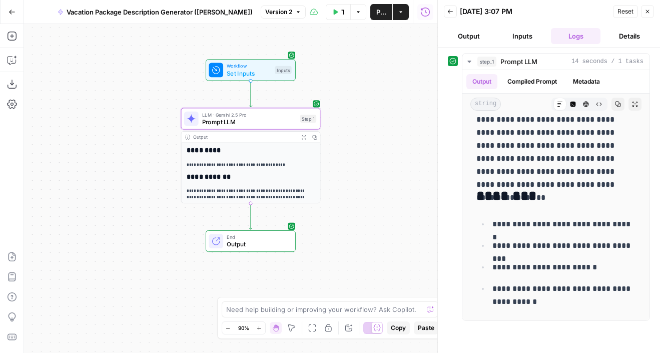
drag, startPoint x: 216, startPoint y: 205, endPoint x: 355, endPoint y: 184, distance: 141.1
click at [355, 184] on div "**********" at bounding box center [230, 188] width 413 height 329
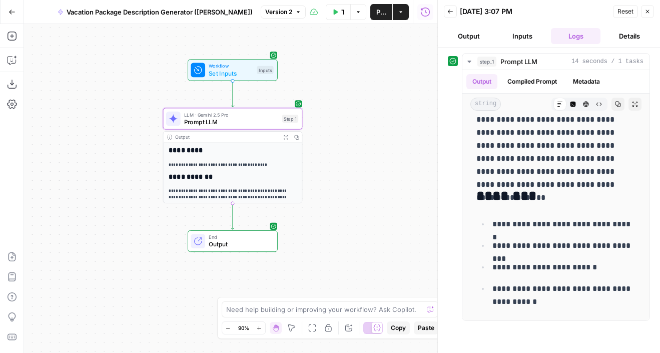
drag, startPoint x: 365, startPoint y: 98, endPoint x: 347, endPoint y: 98, distance: 18.5
click at [347, 98] on div "**********" at bounding box center [230, 188] width 413 height 329
click at [10, 15] on button "Go Back" at bounding box center [12, 12] width 18 height 18
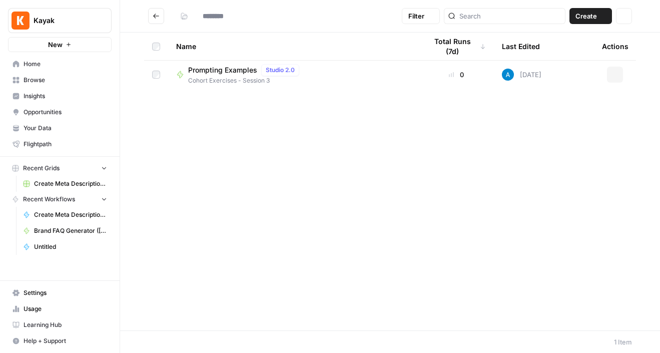
type input "**********"
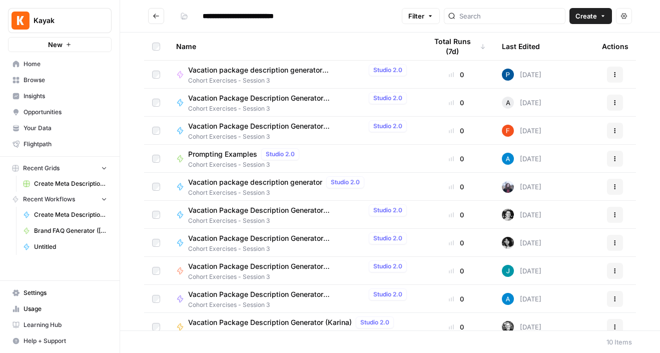
click at [158, 19] on icon "Go back" at bounding box center [156, 16] width 7 height 7
